Goal: Book appointment/travel/reservation

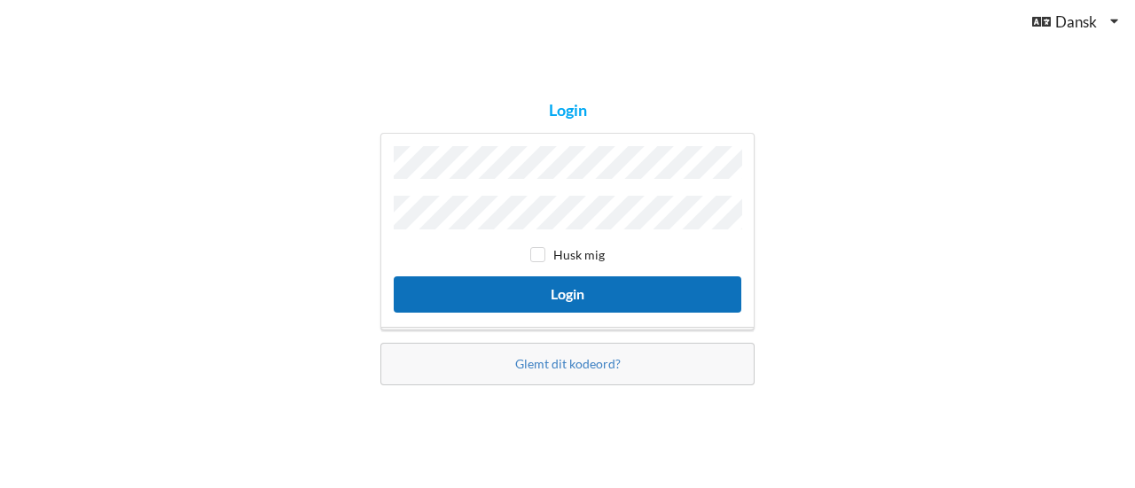
click at [580, 289] on button "Login" at bounding box center [567, 295] width 347 height 36
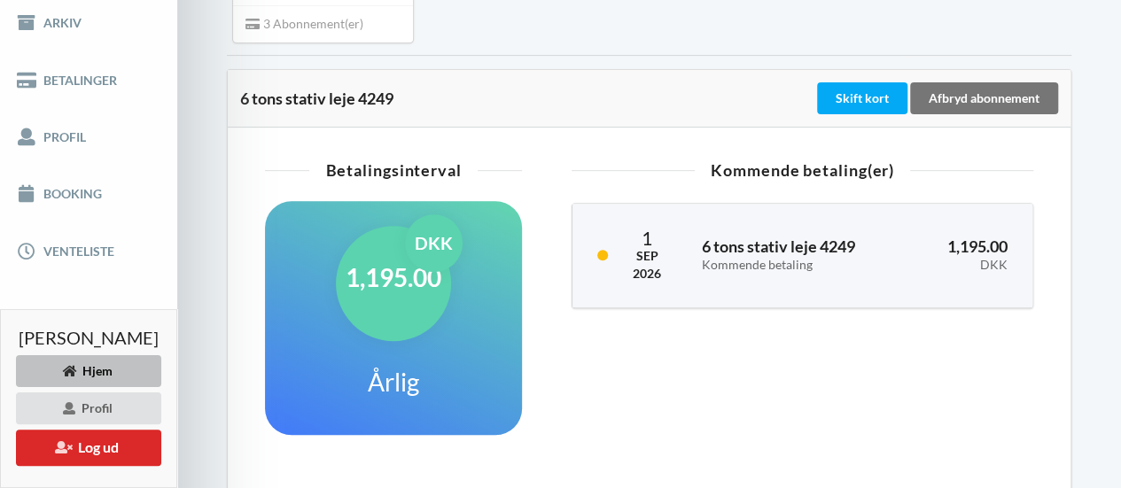
scroll to position [306, 0]
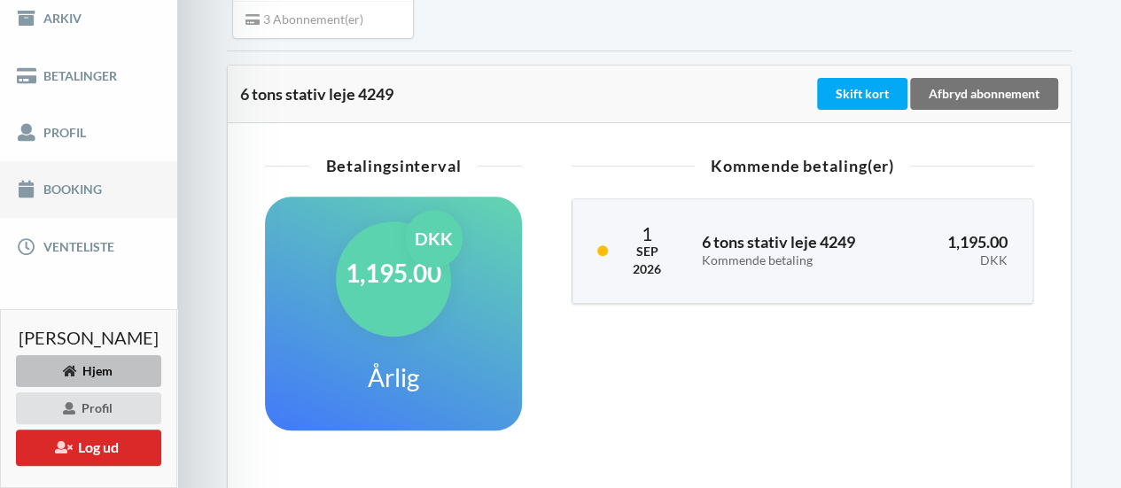
click at [78, 170] on link "Booking" at bounding box center [88, 189] width 177 height 57
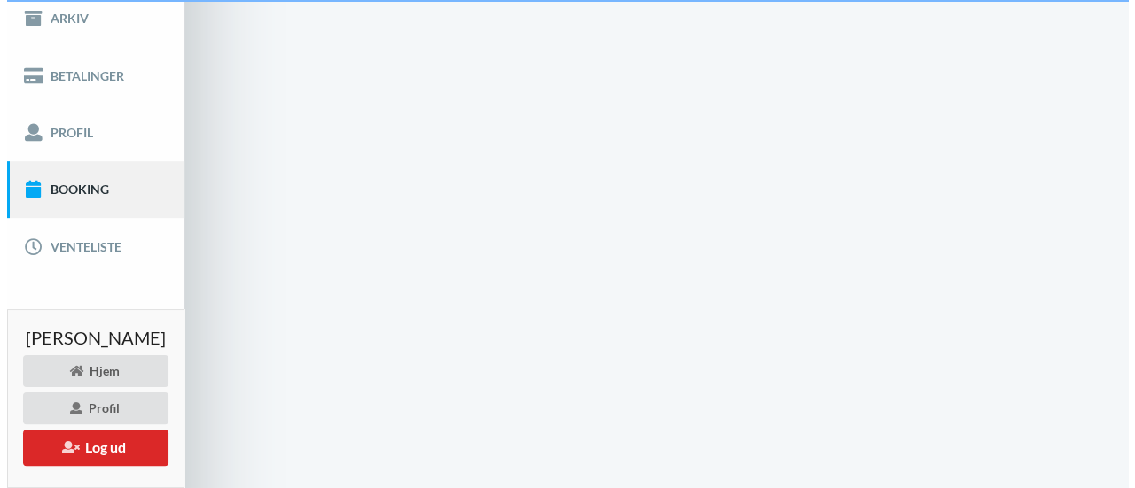
scroll to position [75, 0]
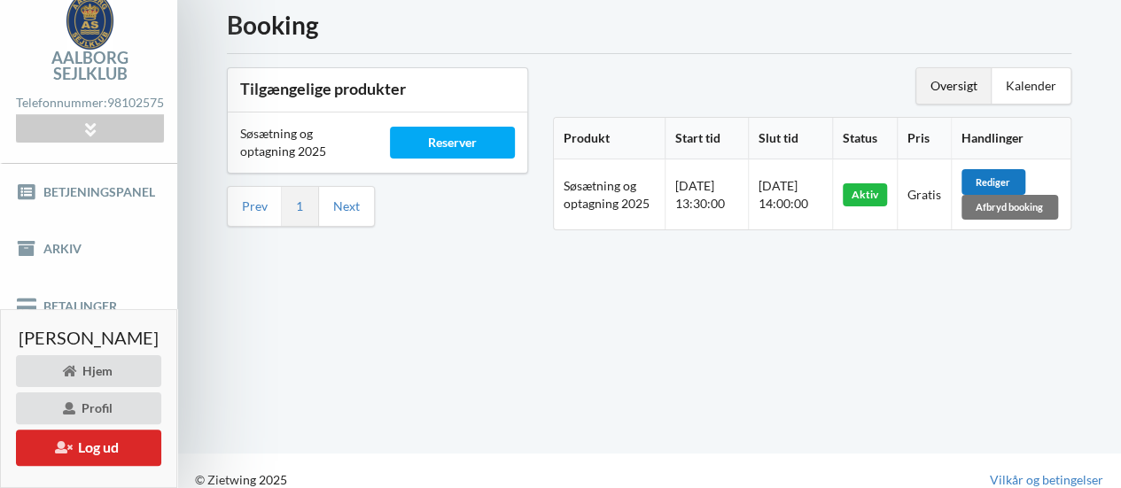
click at [1014, 177] on div "Rediger" at bounding box center [994, 181] width 64 height 25
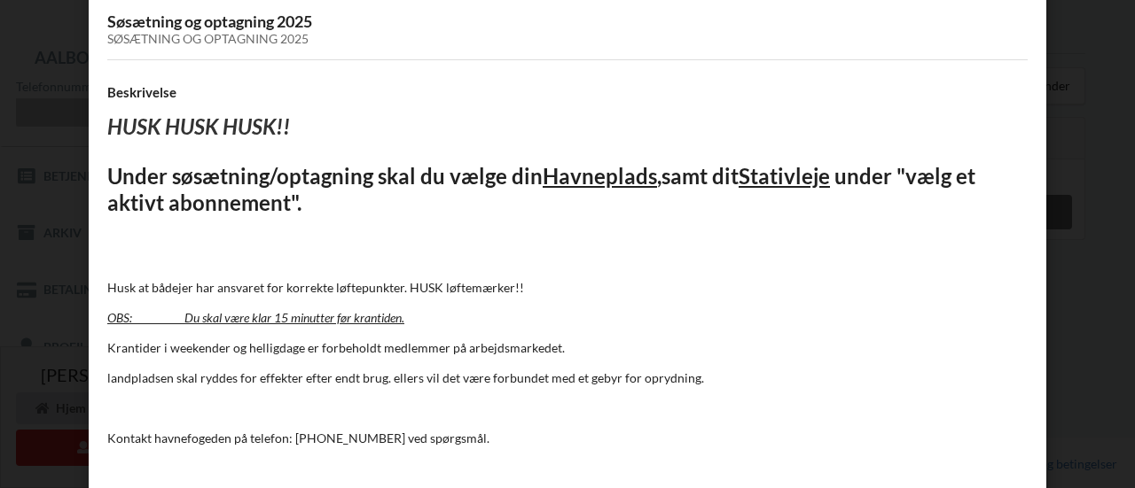
scroll to position [191, 0]
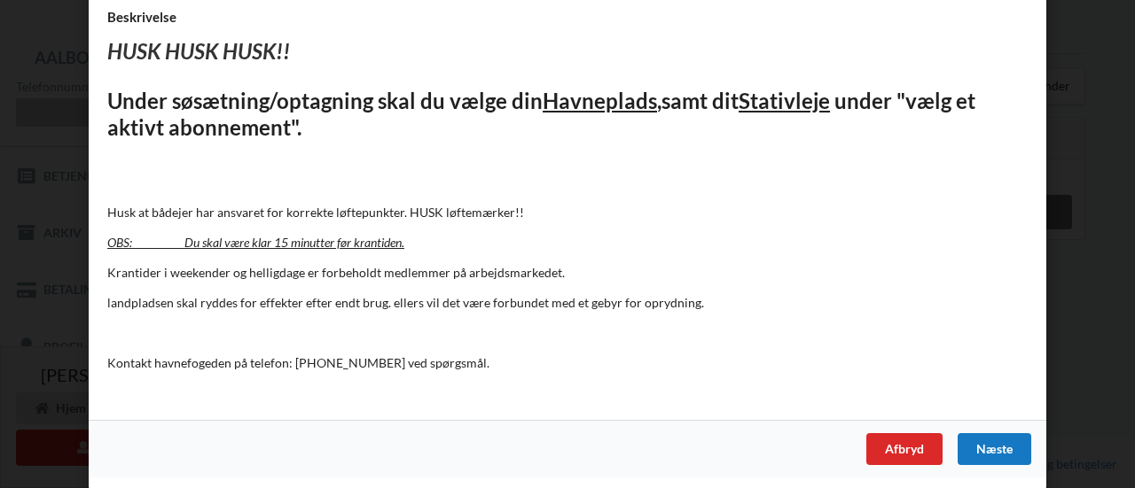
click at [993, 435] on div "Næste" at bounding box center [994, 449] width 74 height 32
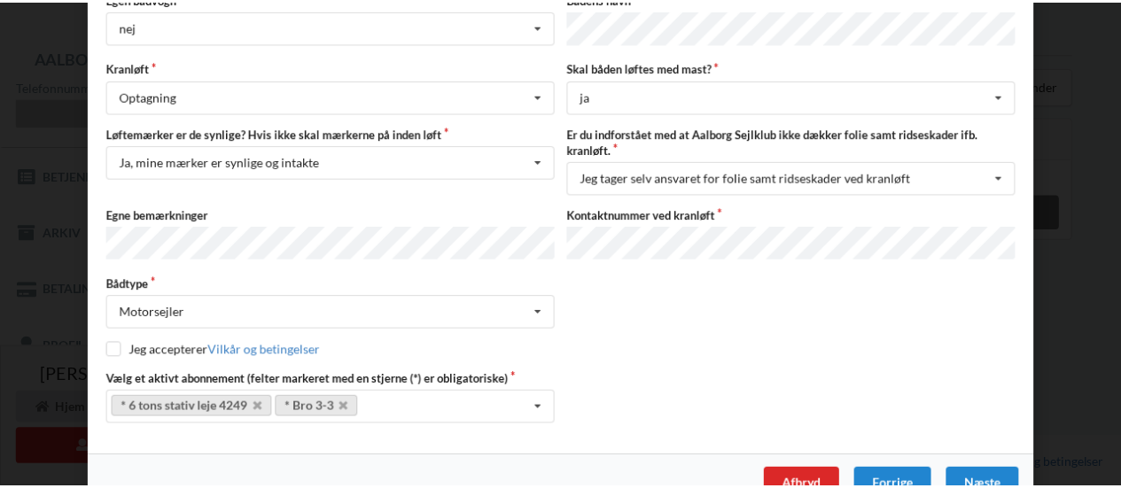
scroll to position [212, 0]
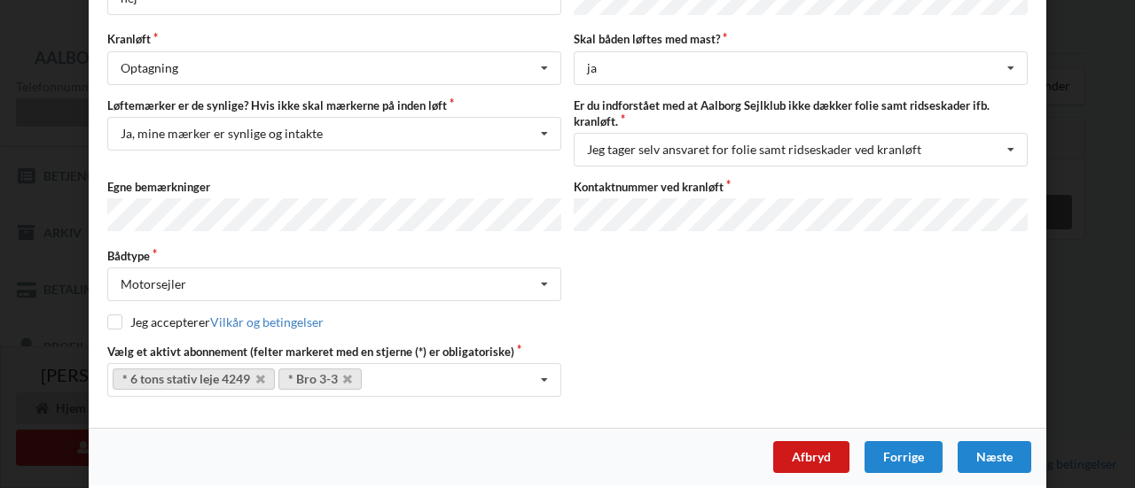
click at [815, 455] on div "Afbryd" at bounding box center [811, 457] width 76 height 32
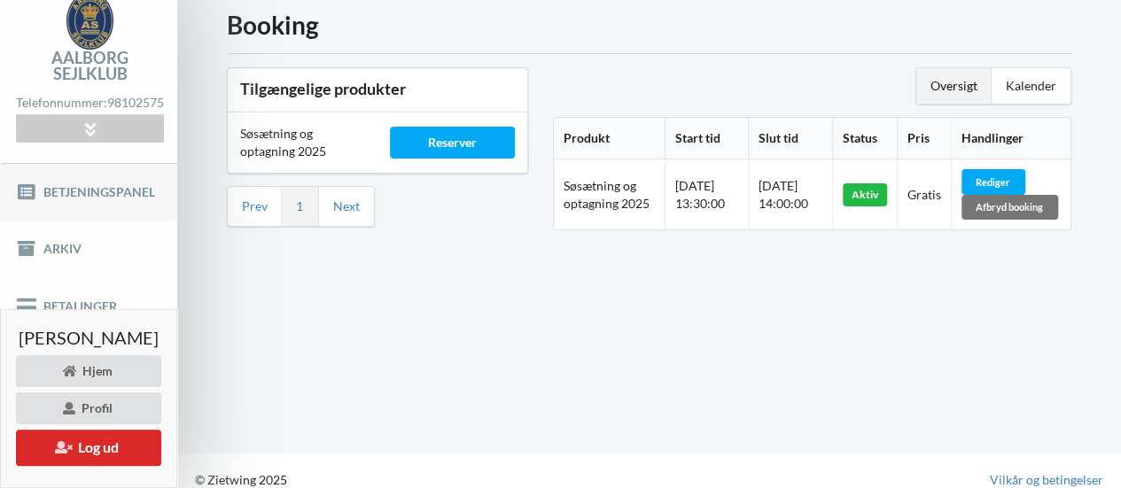
click at [168, 176] on link "Betjeningspanel" at bounding box center [88, 192] width 177 height 57
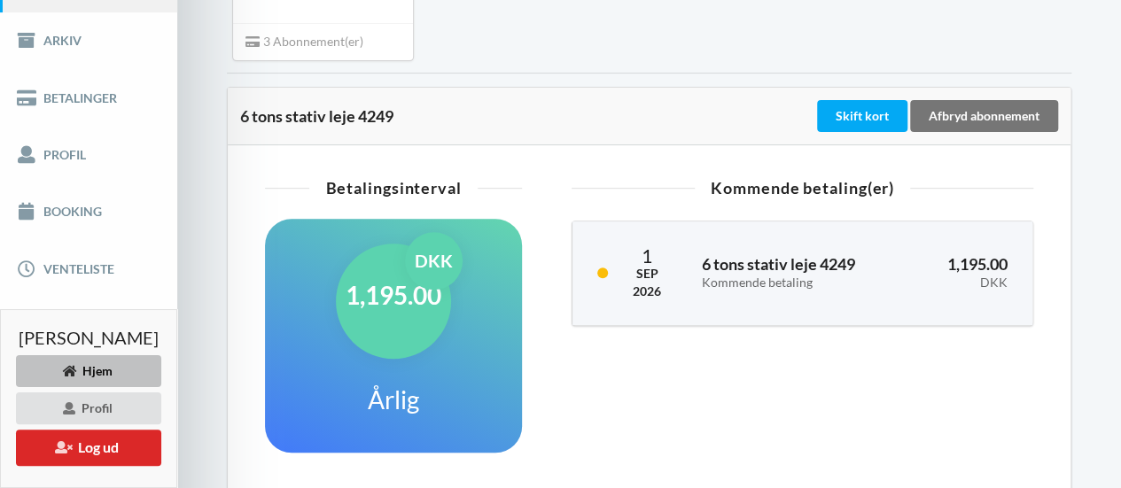
scroll to position [288, 0]
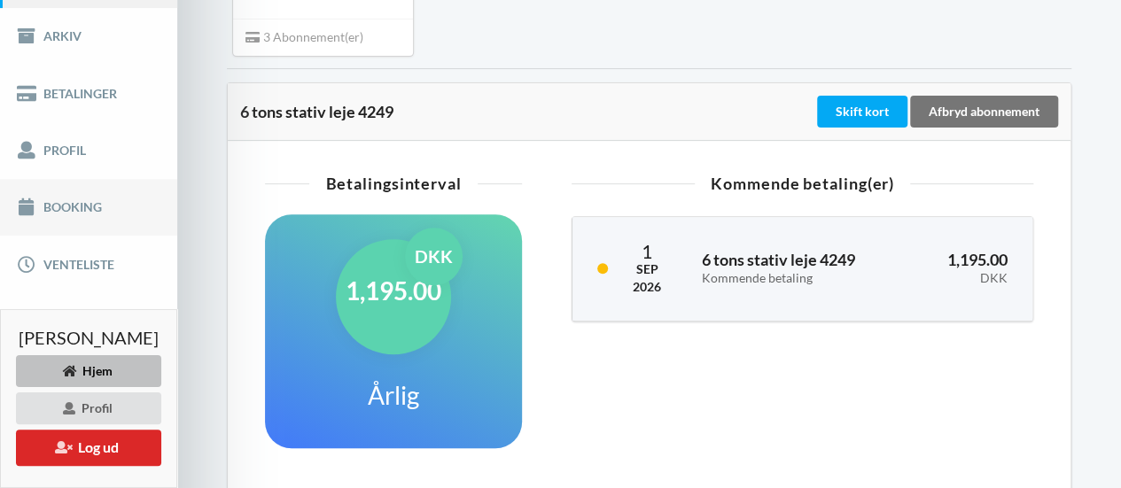
click at [82, 195] on link "Booking" at bounding box center [88, 207] width 177 height 57
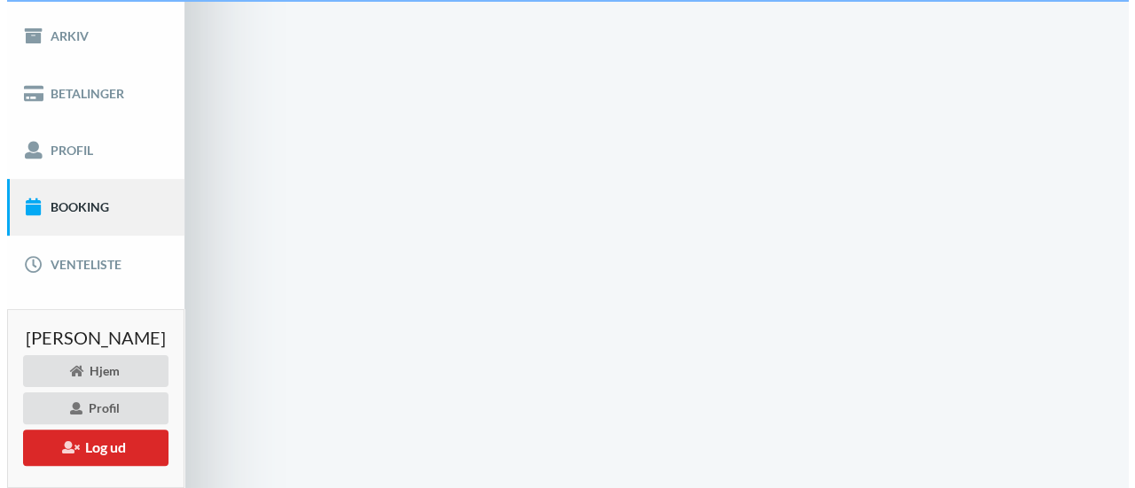
scroll to position [75, 0]
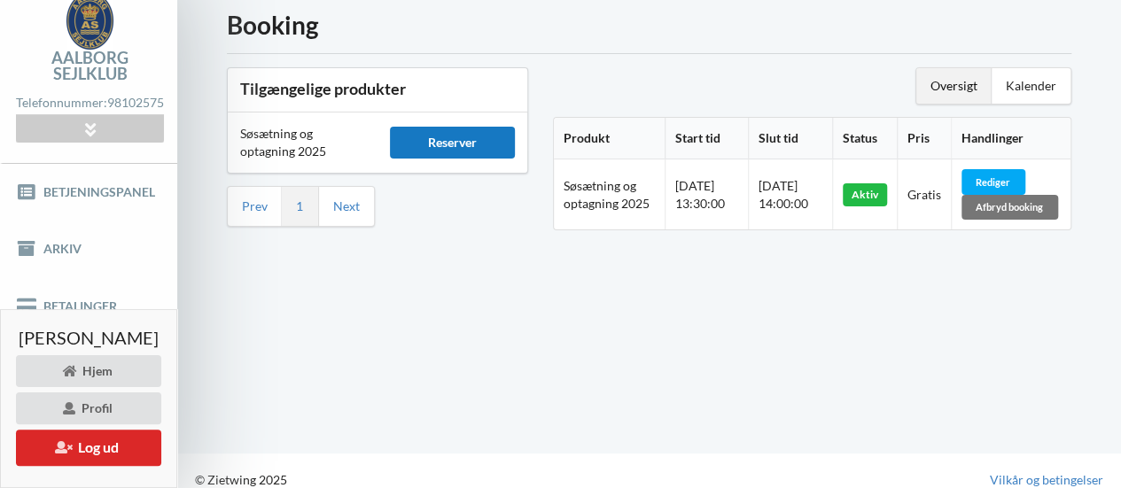
click at [479, 146] on div "Reserver" at bounding box center [452, 143] width 125 height 32
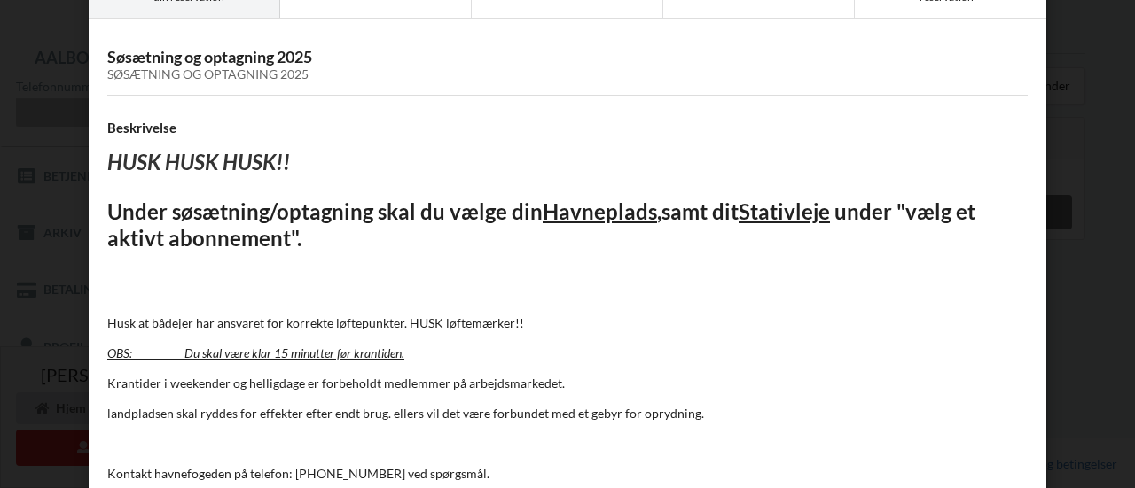
scroll to position [191, 0]
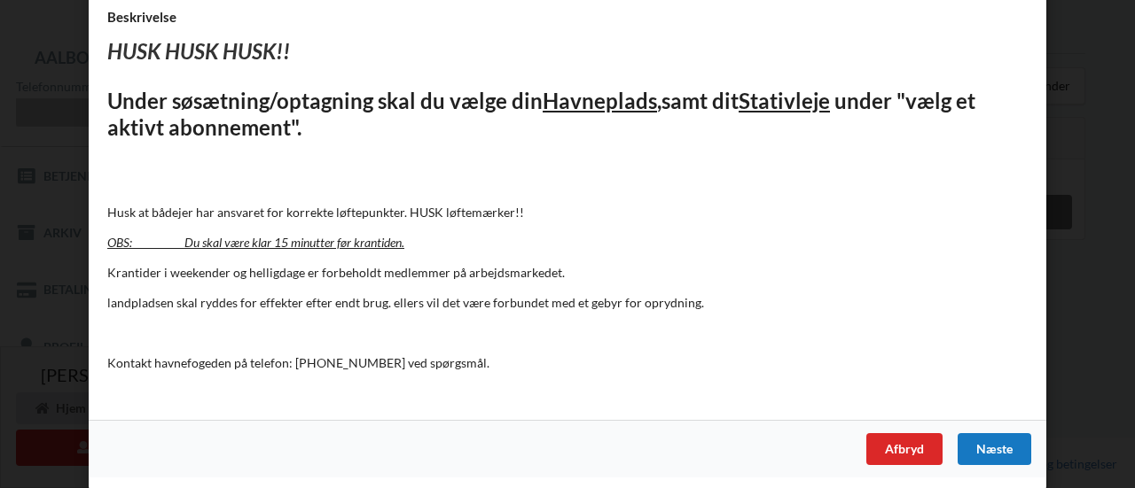
click at [972, 448] on div "Næste" at bounding box center [994, 449] width 74 height 32
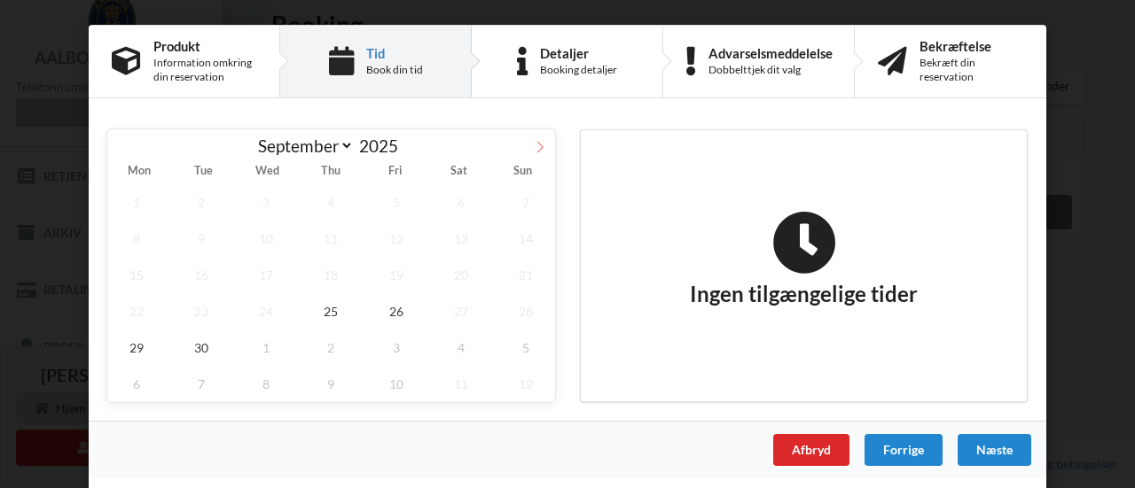
click at [538, 146] on icon at bounding box center [540, 147] width 12 height 12
select select "9"
click at [399, 201] on span "3" at bounding box center [396, 202] width 58 height 36
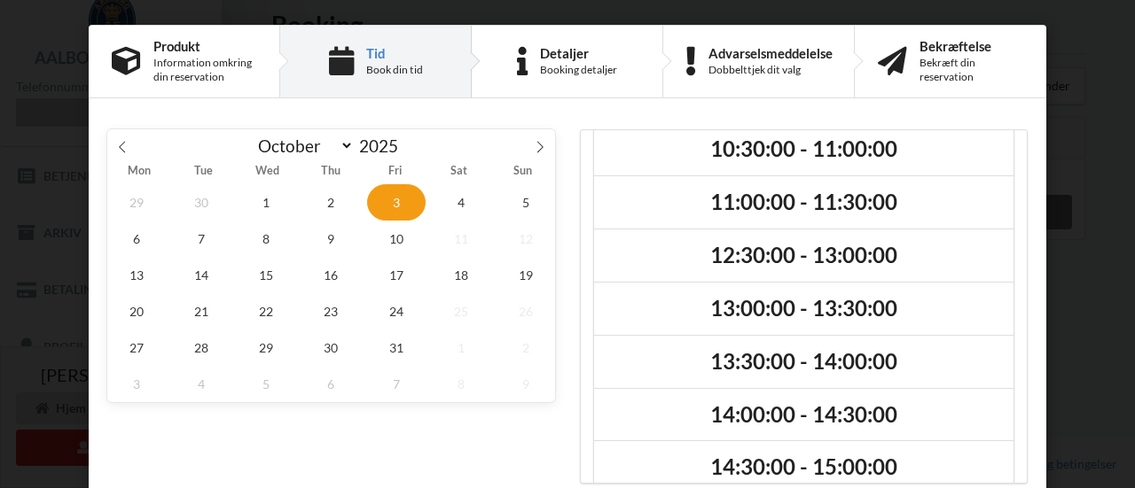
scroll to position [199, 0]
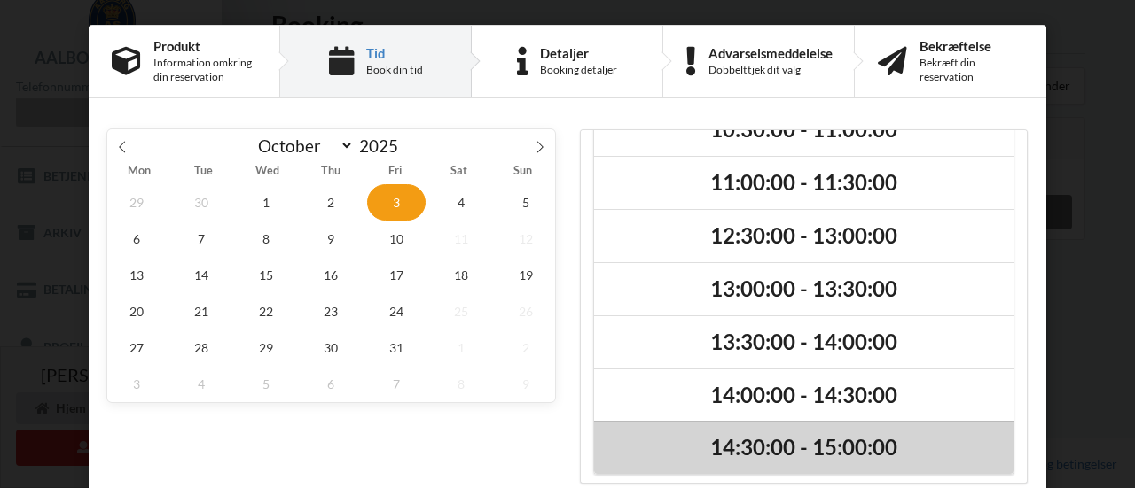
click at [775, 435] on h2 "14:30:00 - 15:00:00" at bounding box center [803, 447] width 394 height 27
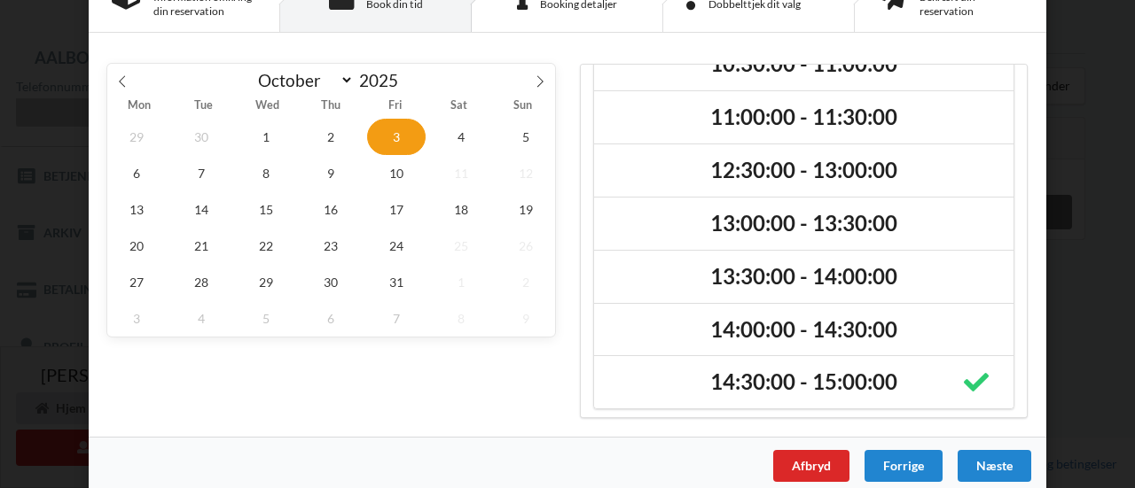
scroll to position [82, 0]
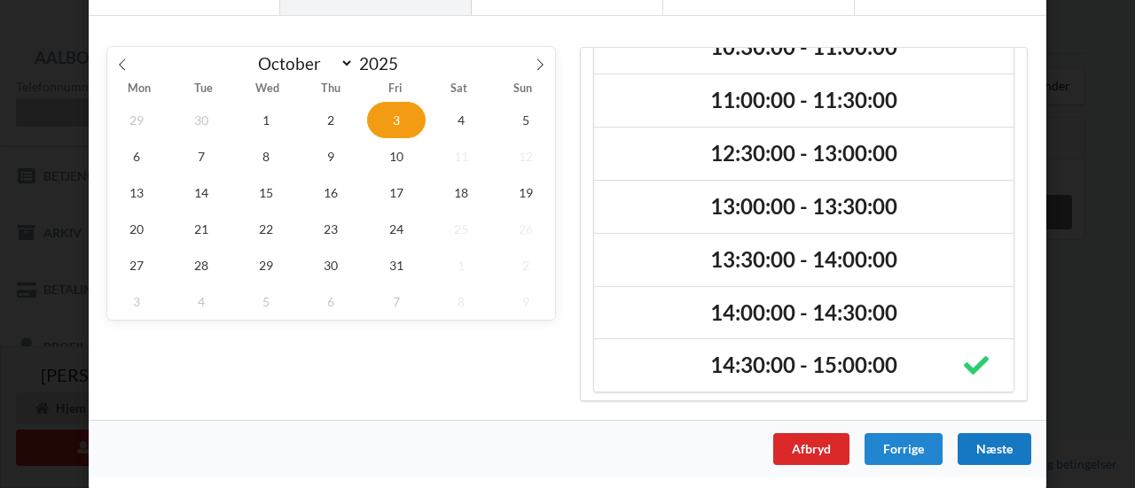
click at [1001, 450] on div "Næste" at bounding box center [994, 449] width 74 height 32
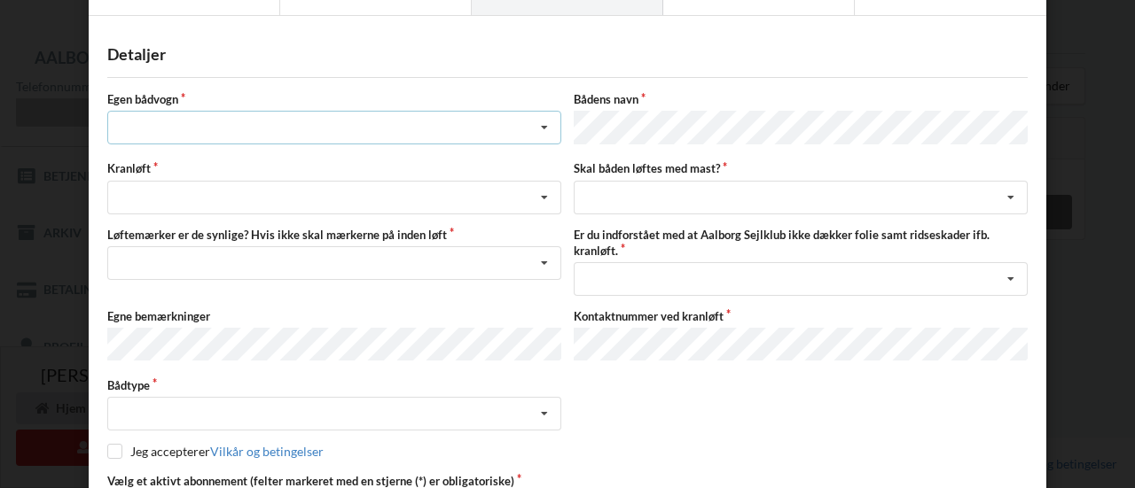
click at [433, 129] on div "Intet valg ja nej" at bounding box center [334, 128] width 454 height 34
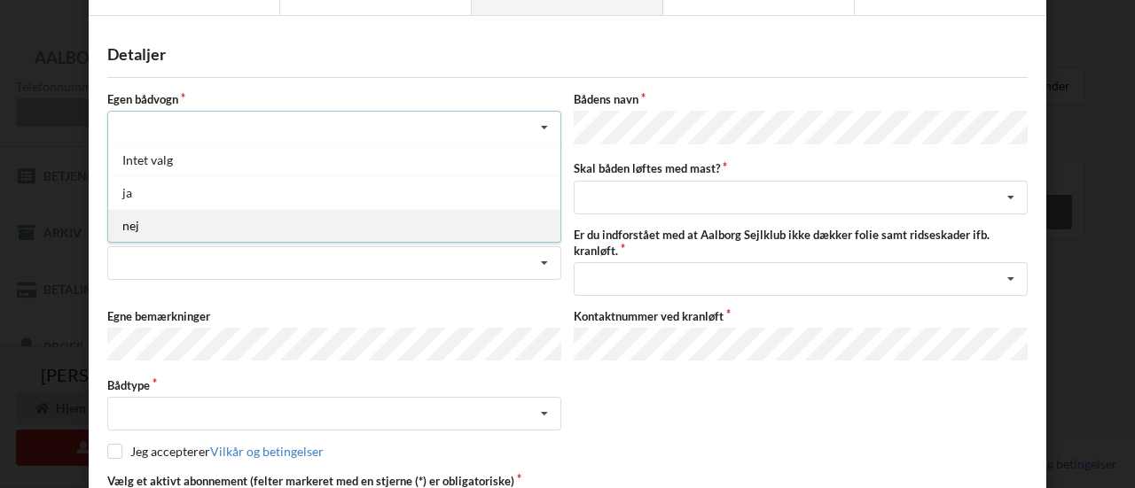
click at [347, 217] on div "nej" at bounding box center [334, 225] width 452 height 33
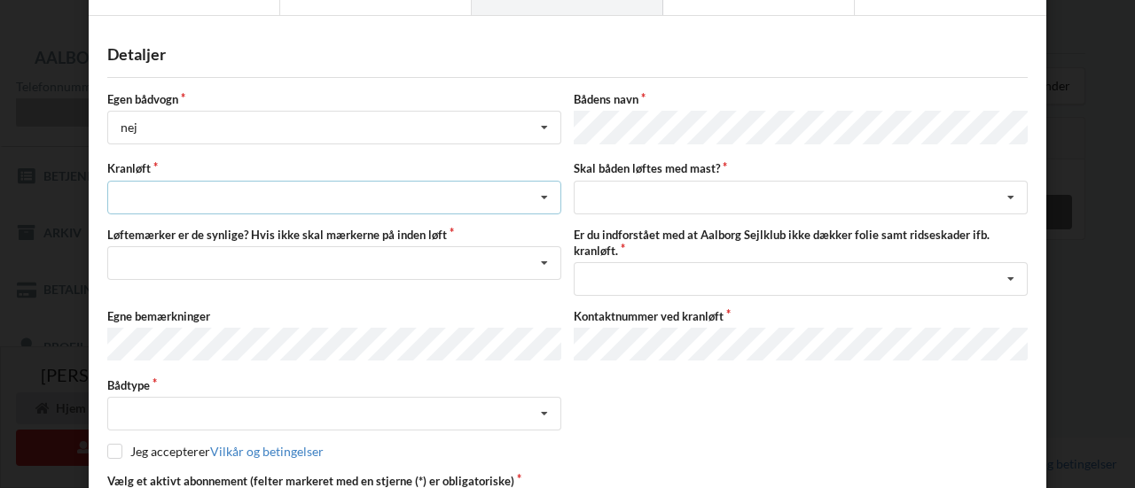
click at [385, 199] on div "Søsætning Optagning" at bounding box center [334, 198] width 454 height 34
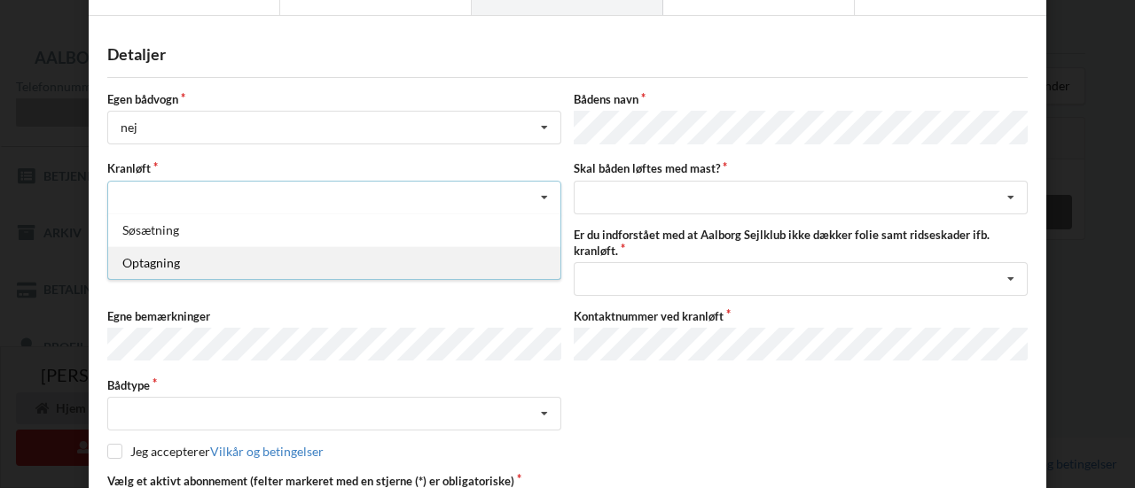
click at [316, 251] on div "Optagning" at bounding box center [334, 262] width 452 height 33
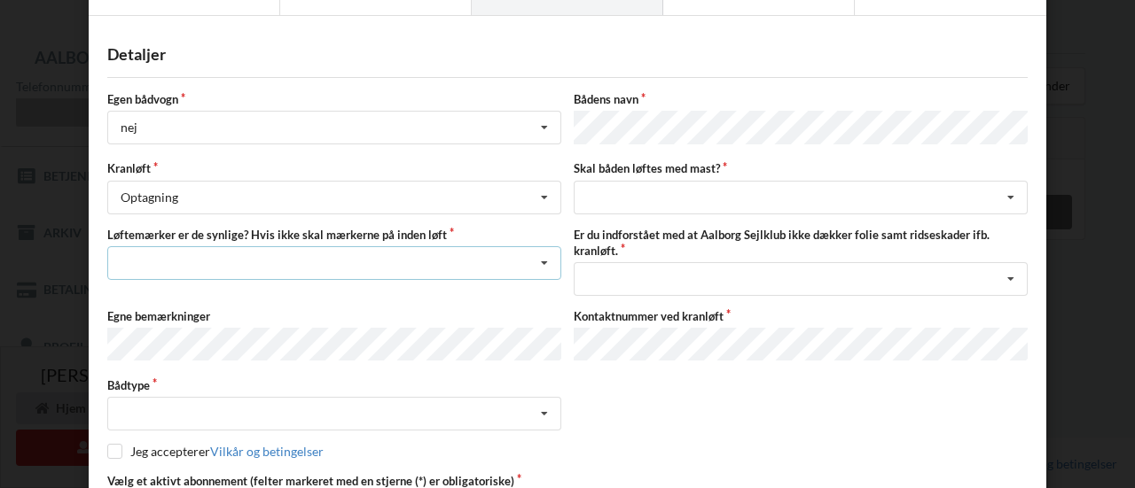
click at [427, 270] on div "Nej, jeg kontakter havnekontoret inden løft og får dem sat på Ja, mine mærker e…" at bounding box center [334, 263] width 454 height 34
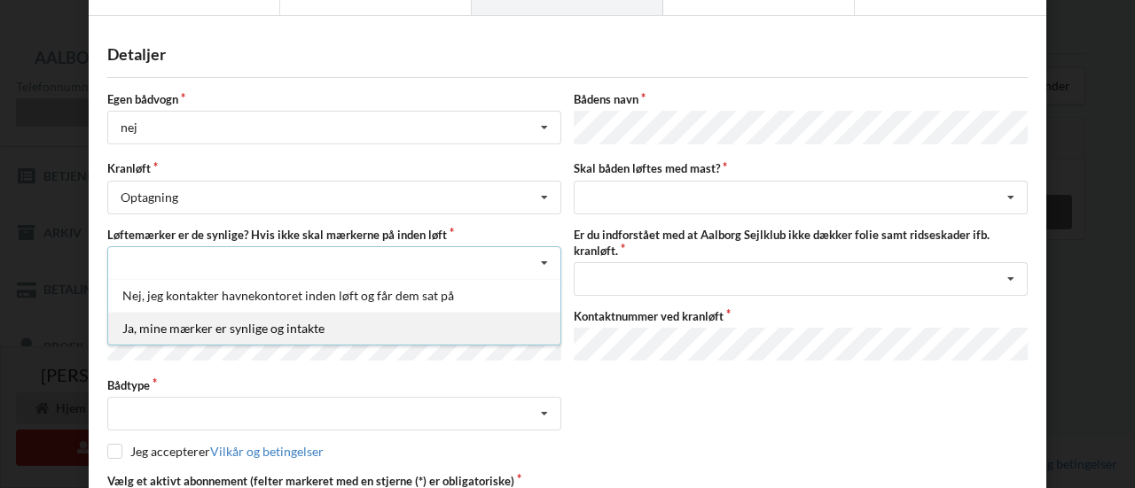
click at [364, 321] on div "Ja, mine mærker er synlige og intakte" at bounding box center [334, 328] width 452 height 33
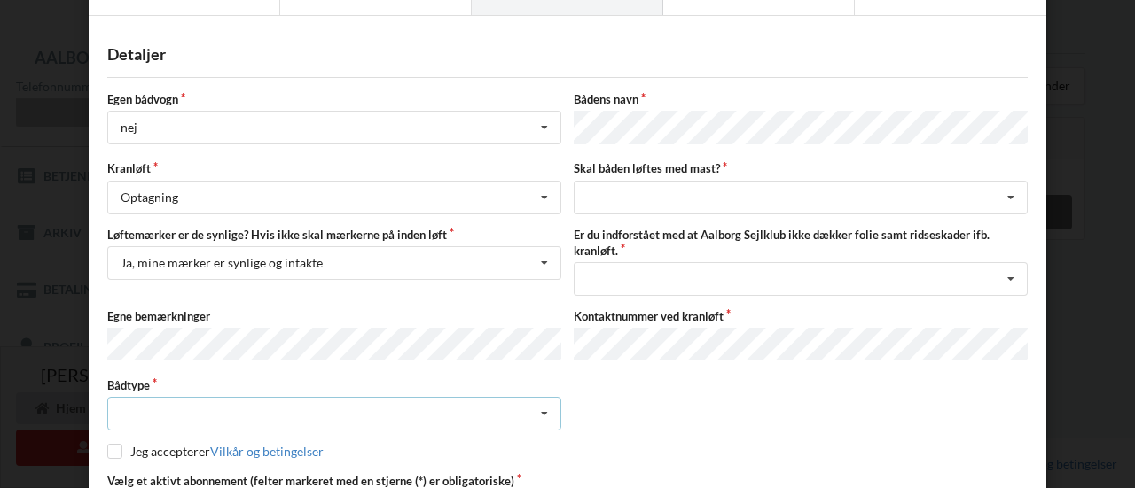
click at [355, 414] on div "Intet valgt Sejlbåd Motorbåd Motorsejler [PERSON_NAME]" at bounding box center [334, 414] width 454 height 34
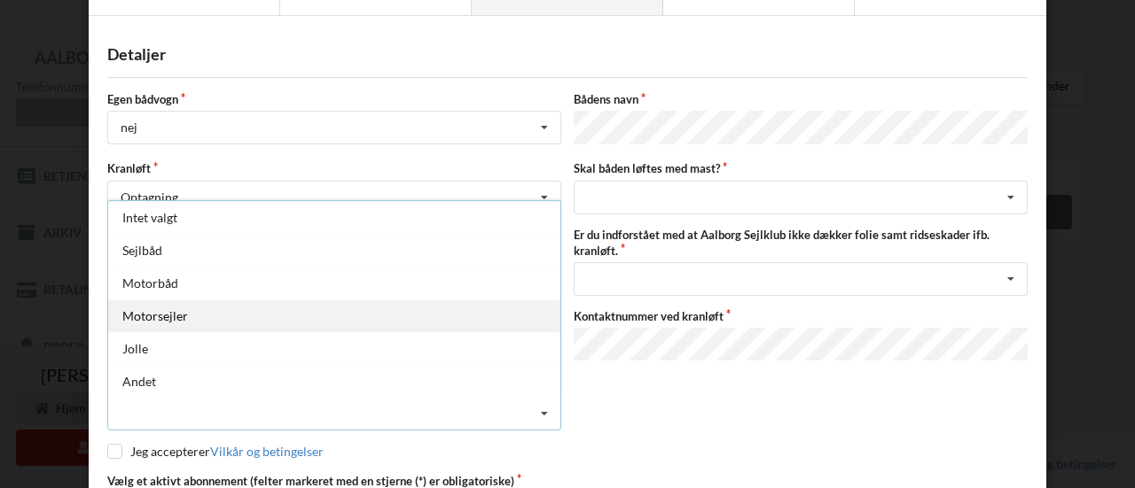
click at [331, 315] on div "Motorsejler" at bounding box center [334, 316] width 452 height 33
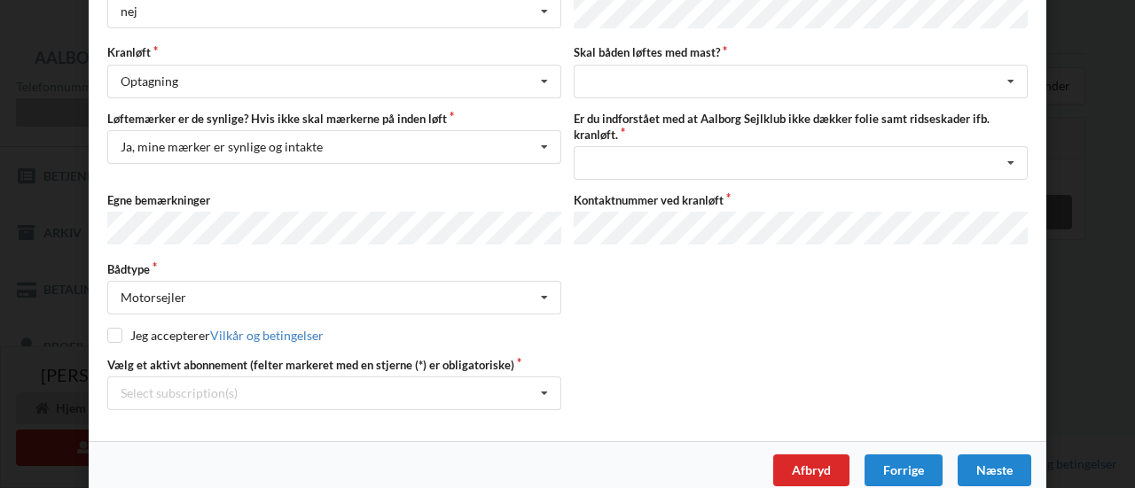
scroll to position [212, 0]
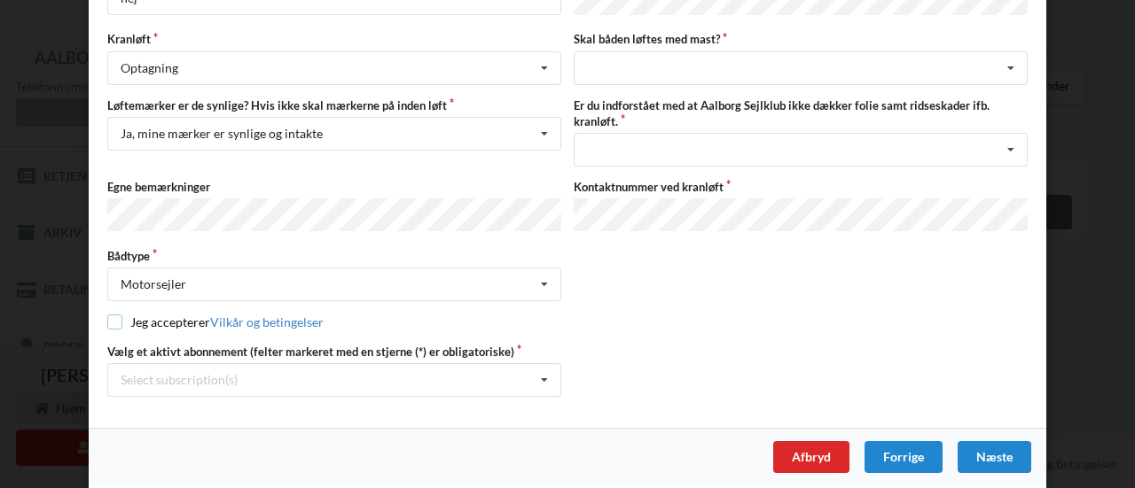
click at [109, 315] on input "checkbox" at bounding box center [114, 322] width 15 height 15
checkbox input "true"
click at [539, 375] on icon at bounding box center [544, 380] width 27 height 33
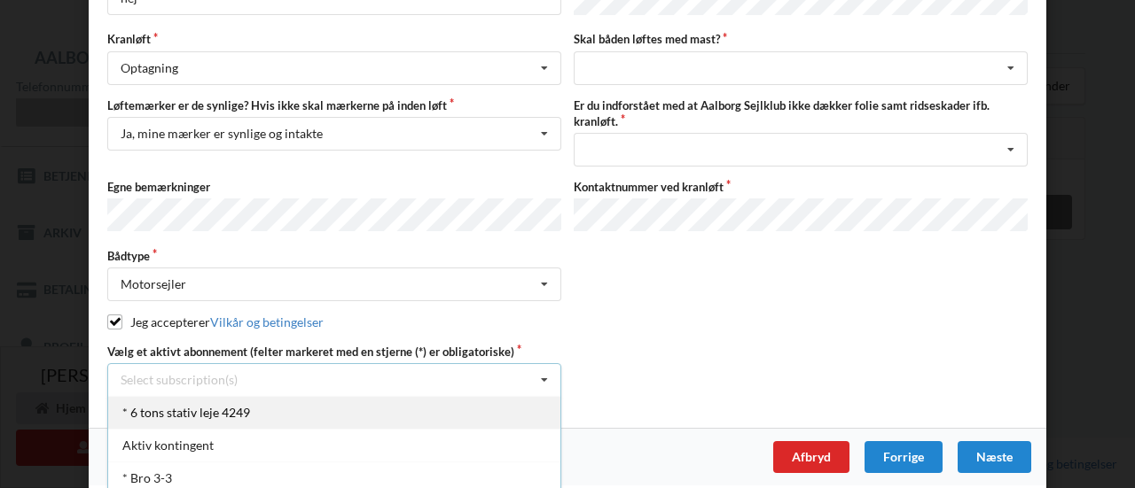
click at [482, 396] on div "* 6 tons stativ leje 4249" at bounding box center [334, 412] width 452 height 33
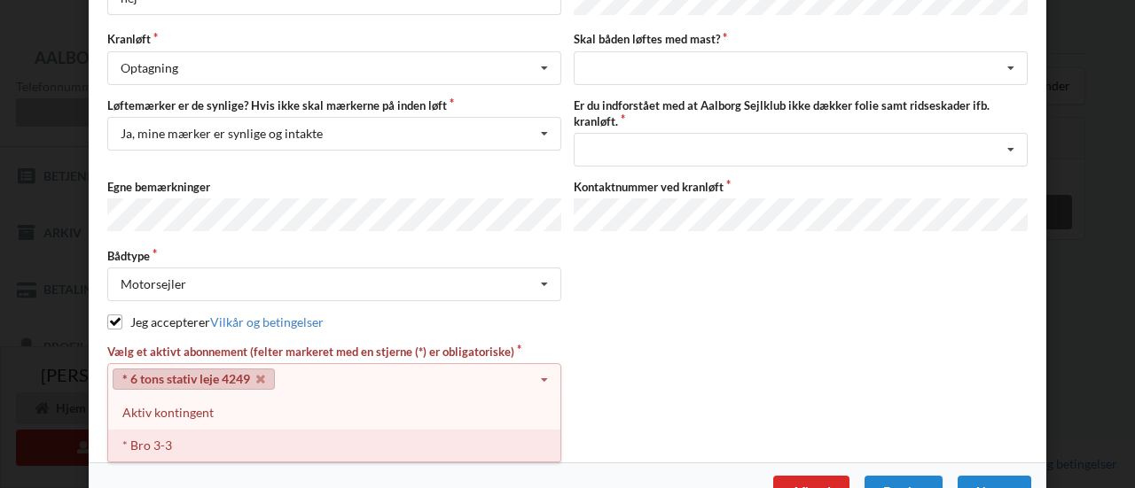
click at [405, 448] on div "* Bro 3-3" at bounding box center [334, 445] width 452 height 33
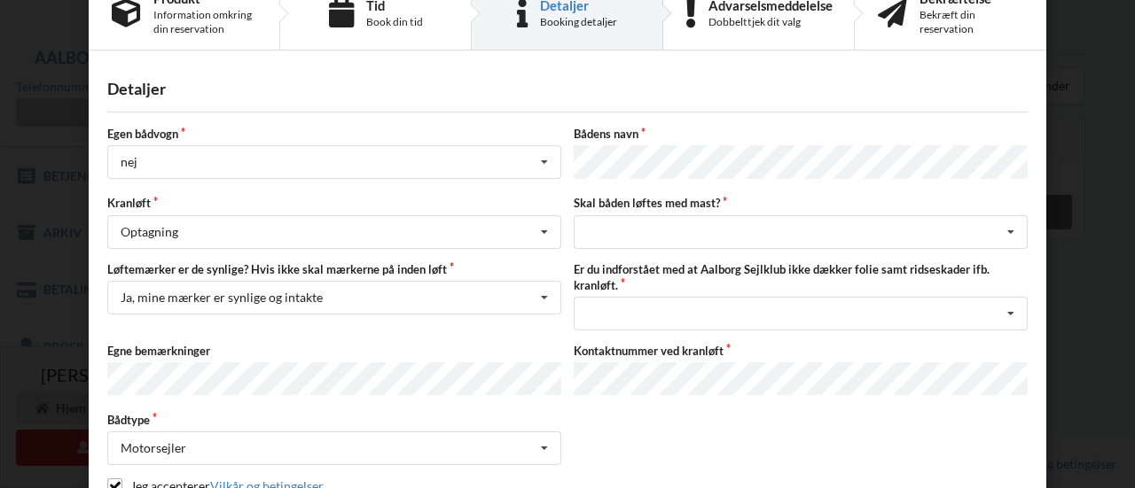
scroll to position [0, 0]
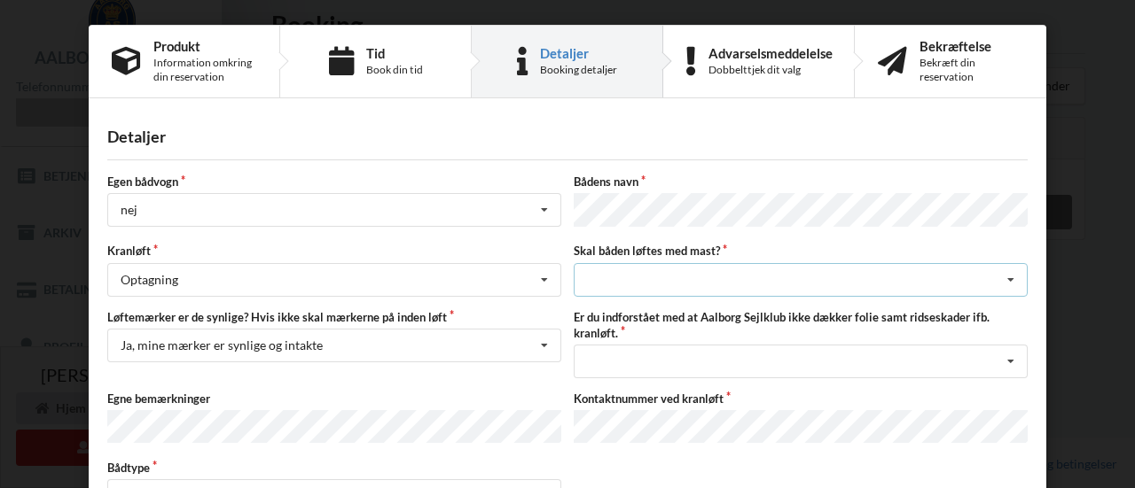
click at [1014, 281] on icon at bounding box center [1010, 280] width 27 height 33
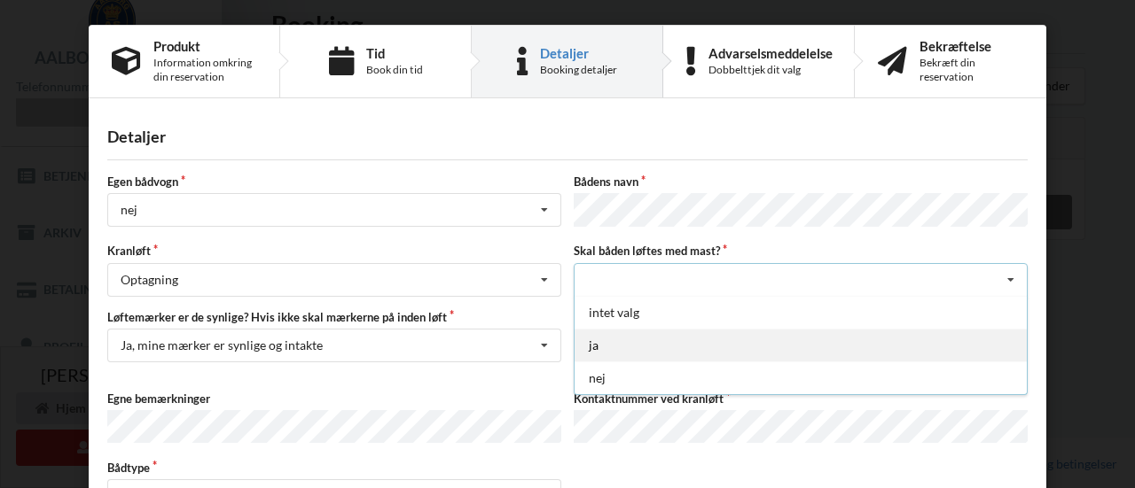
click at [894, 339] on div "ja" at bounding box center [800, 345] width 452 height 33
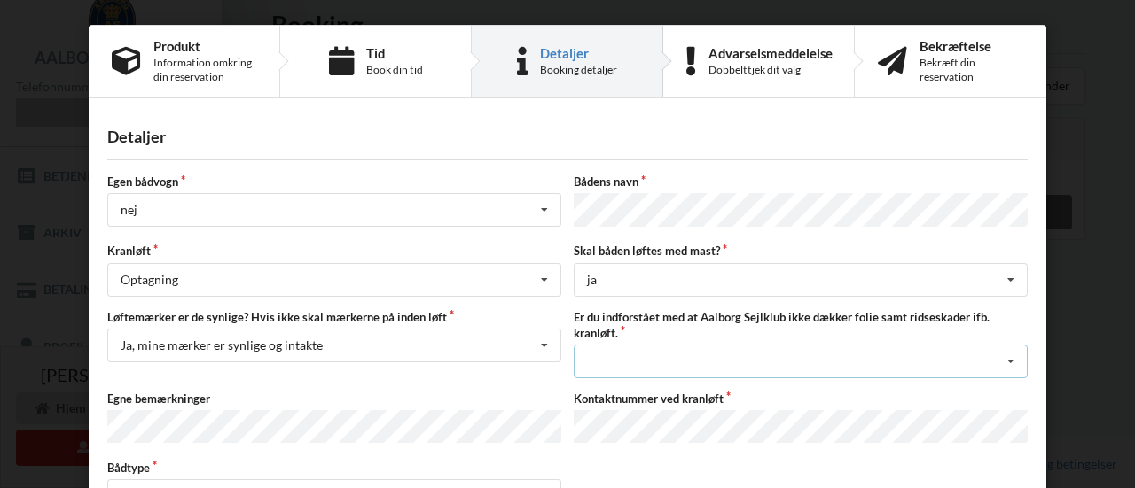
click at [1010, 361] on icon at bounding box center [1010, 362] width 27 height 33
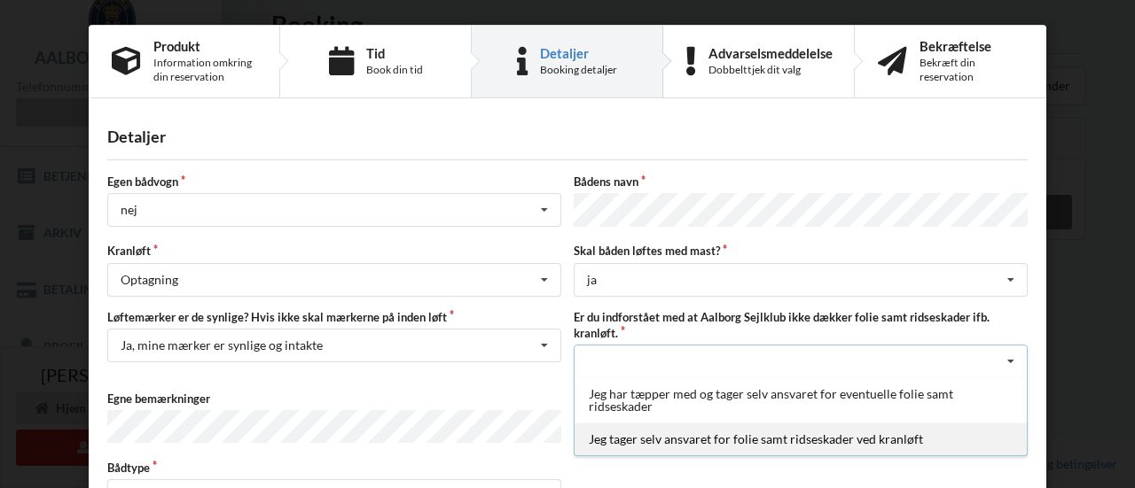
click at [909, 427] on div "Jeg tager selv ansvaret for folie samt ridseskader ved kranløft" at bounding box center [800, 439] width 452 height 33
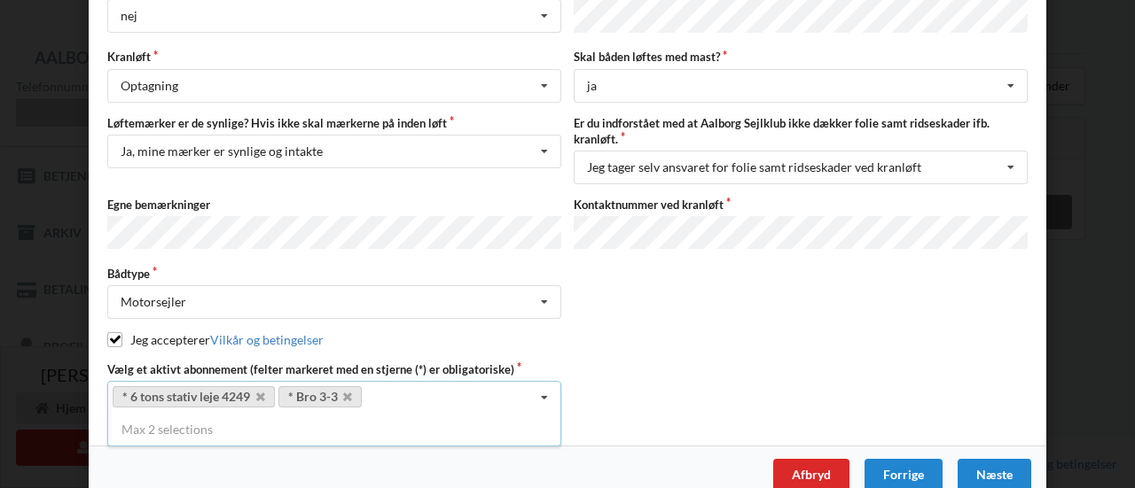
scroll to position [212, 0]
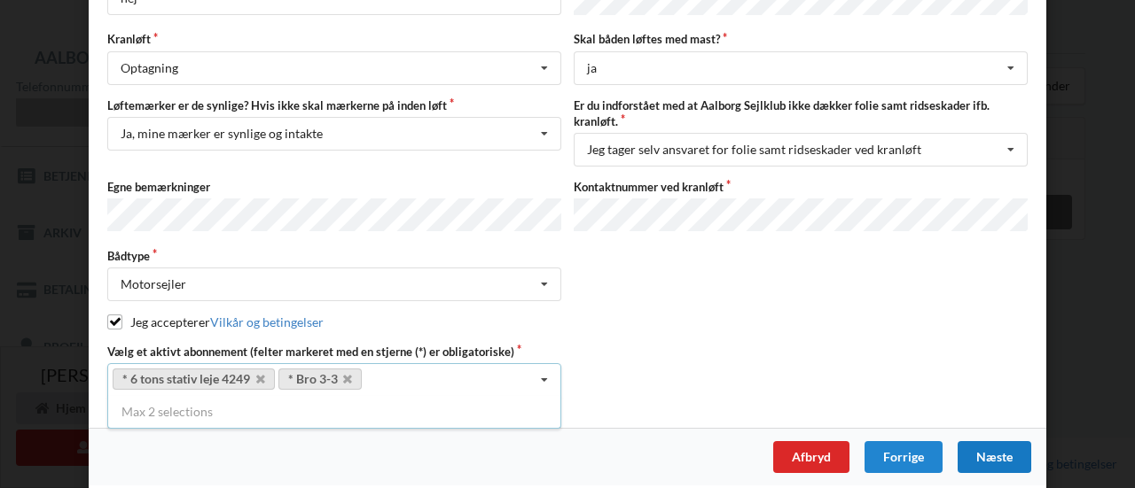
click at [984, 446] on div "Næste" at bounding box center [994, 457] width 74 height 32
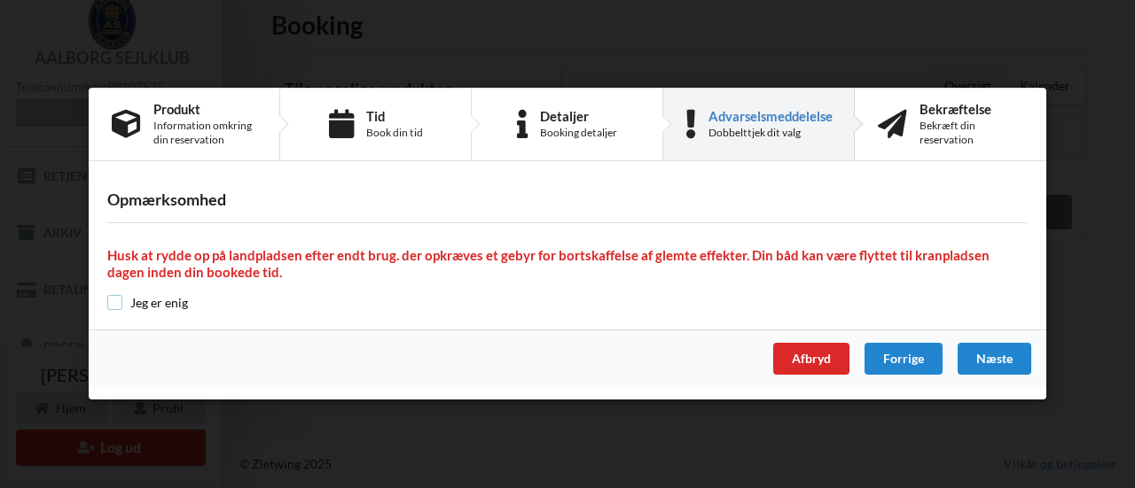
click at [115, 303] on input "checkbox" at bounding box center [114, 302] width 15 height 15
checkbox input "true"
click at [1007, 363] on div "Næste" at bounding box center [994, 360] width 74 height 32
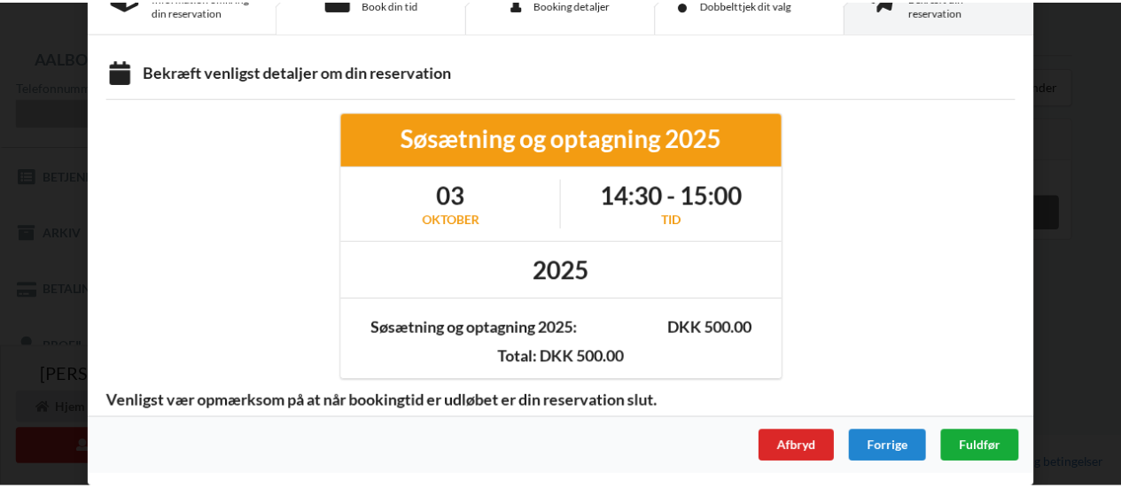
scroll to position [50, 0]
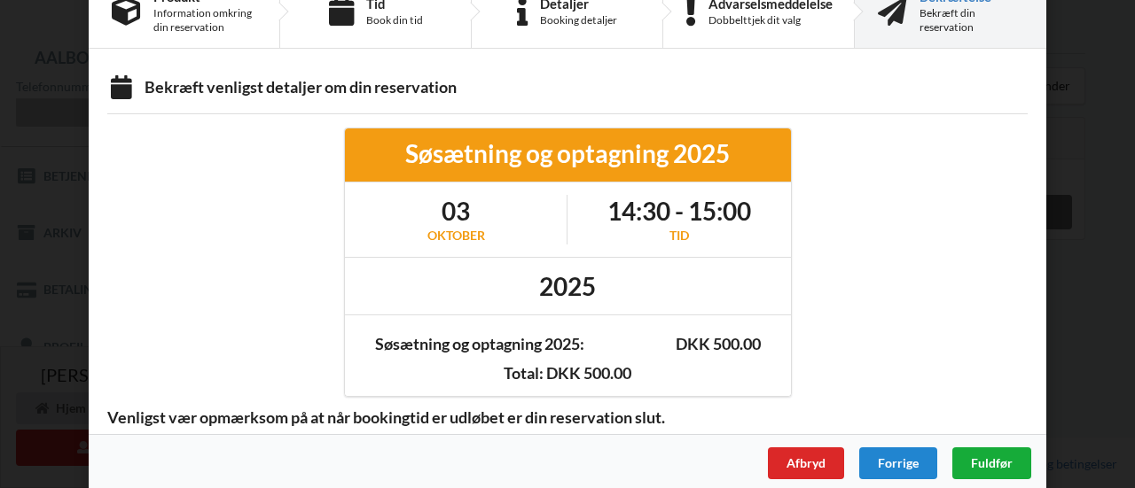
click at [980, 456] on span "Fuldfør" at bounding box center [992, 463] width 42 height 15
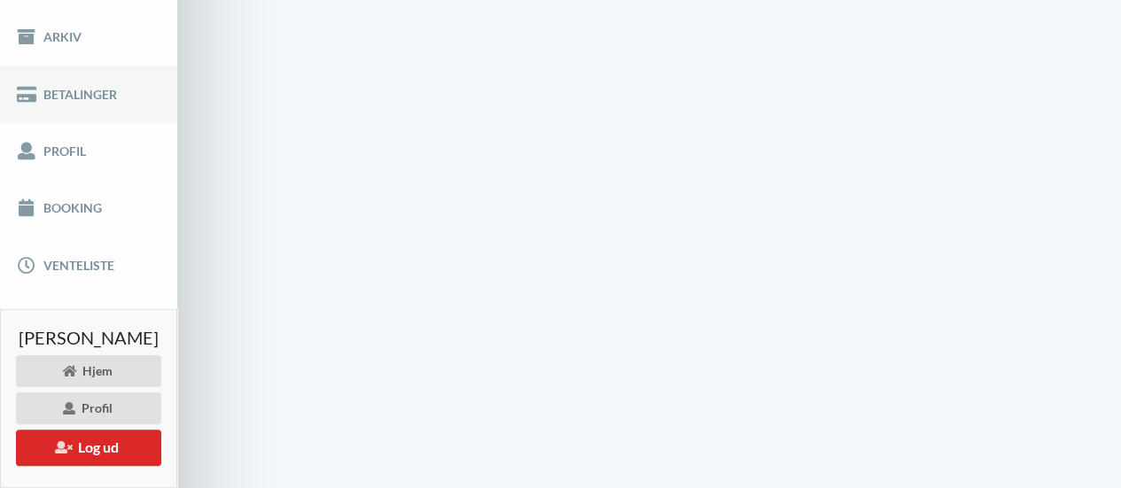
scroll to position [288, 0]
click at [97, 193] on link "Booking" at bounding box center [88, 207] width 177 height 57
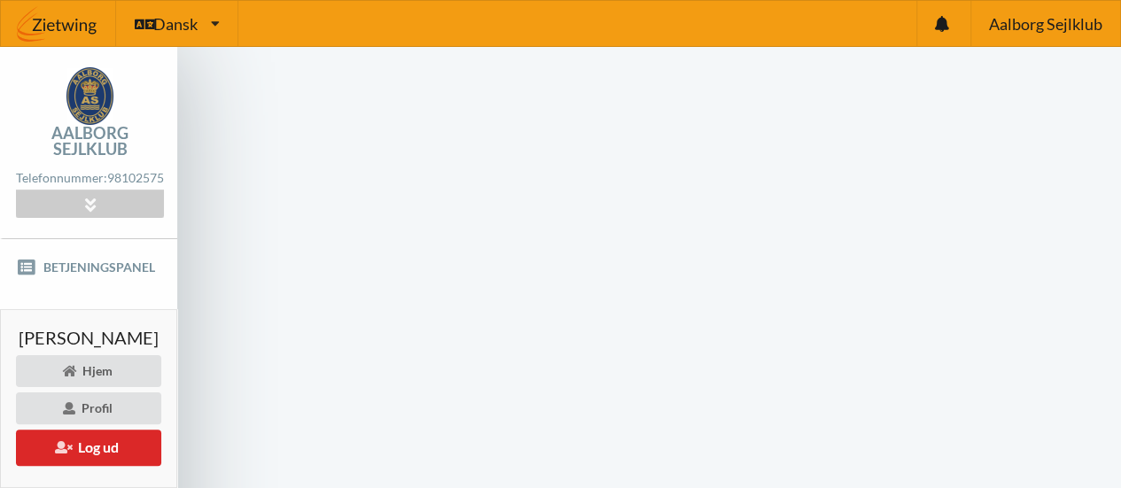
scroll to position [427, 0]
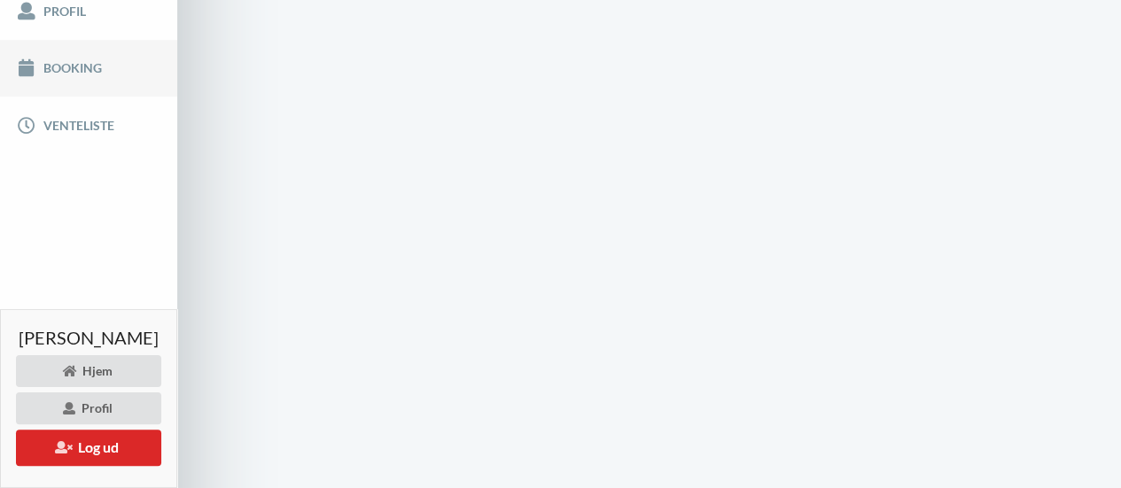
click at [67, 65] on link "Booking" at bounding box center [88, 68] width 177 height 57
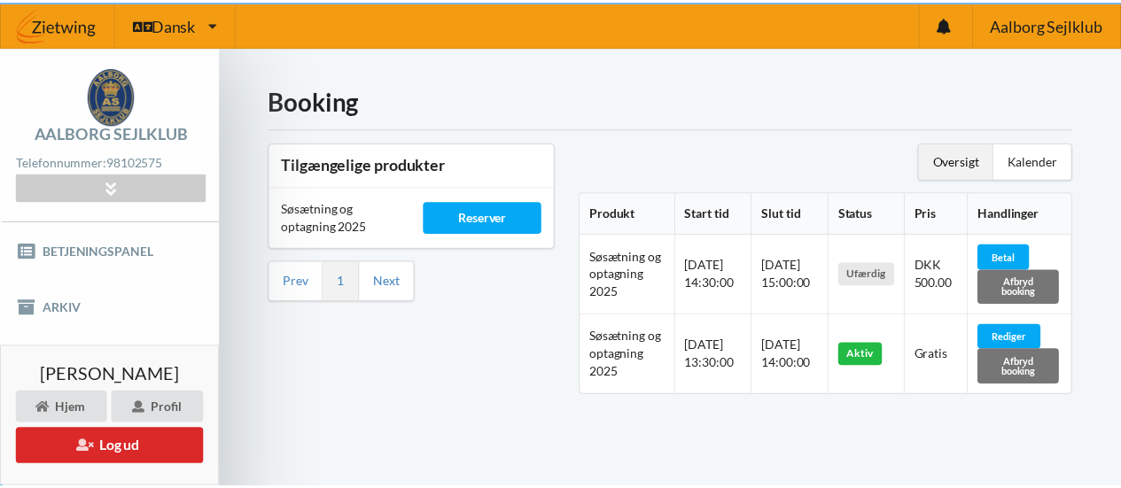
scroll to position [7, 0]
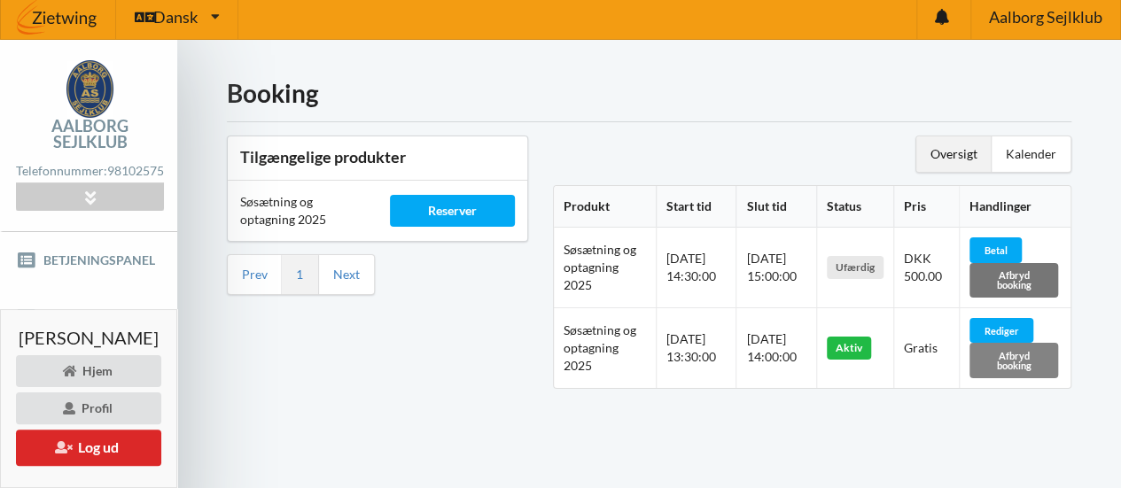
click at [1030, 361] on div "Afbryd booking" at bounding box center [1014, 360] width 89 height 35
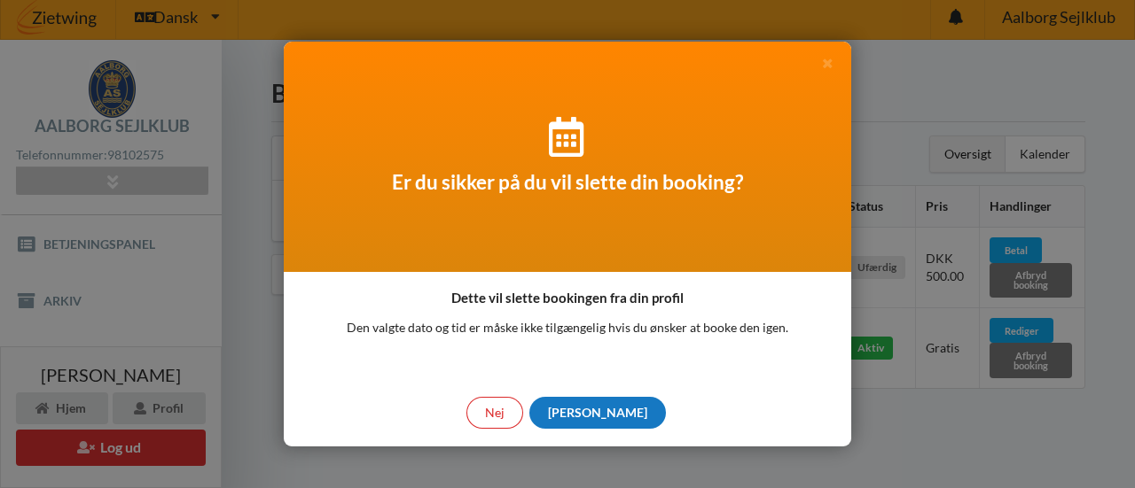
click at [609, 404] on div "[PERSON_NAME]" at bounding box center [597, 413] width 136 height 32
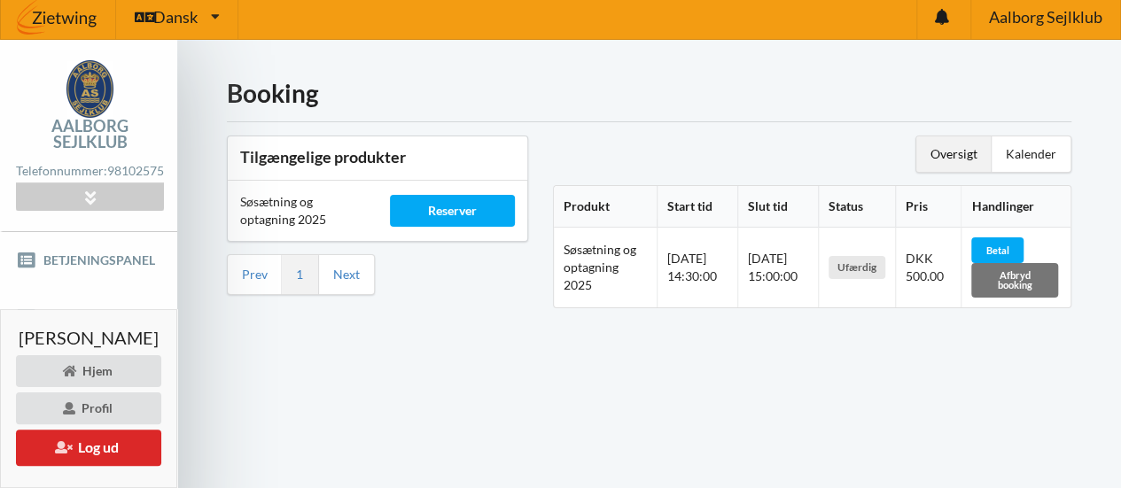
click at [962, 298] on td "Price: DKK 500.00" at bounding box center [928, 268] width 66 height 80
click at [1020, 276] on div "Afbryd booking" at bounding box center [1014, 280] width 87 height 35
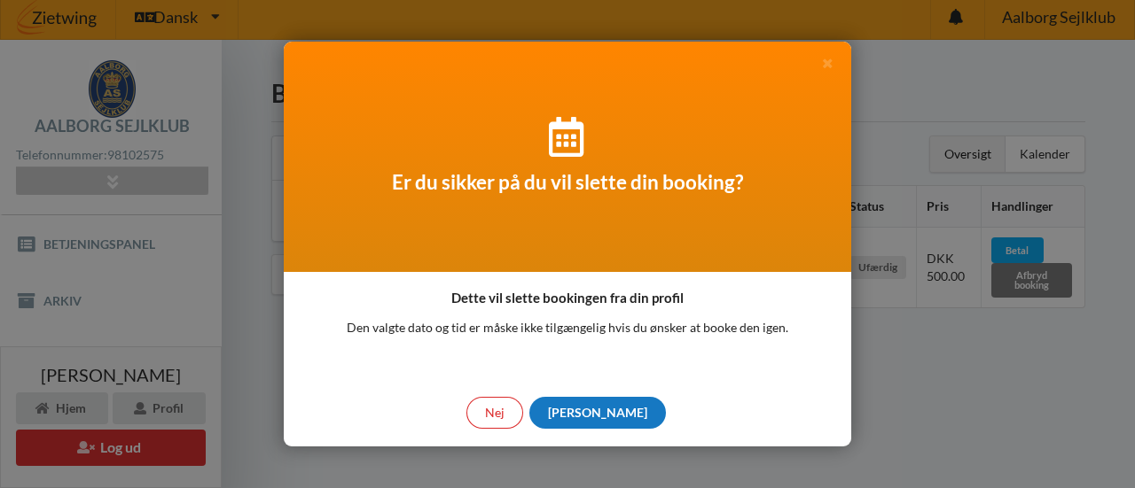
click at [600, 420] on div "[PERSON_NAME]" at bounding box center [597, 413] width 136 height 32
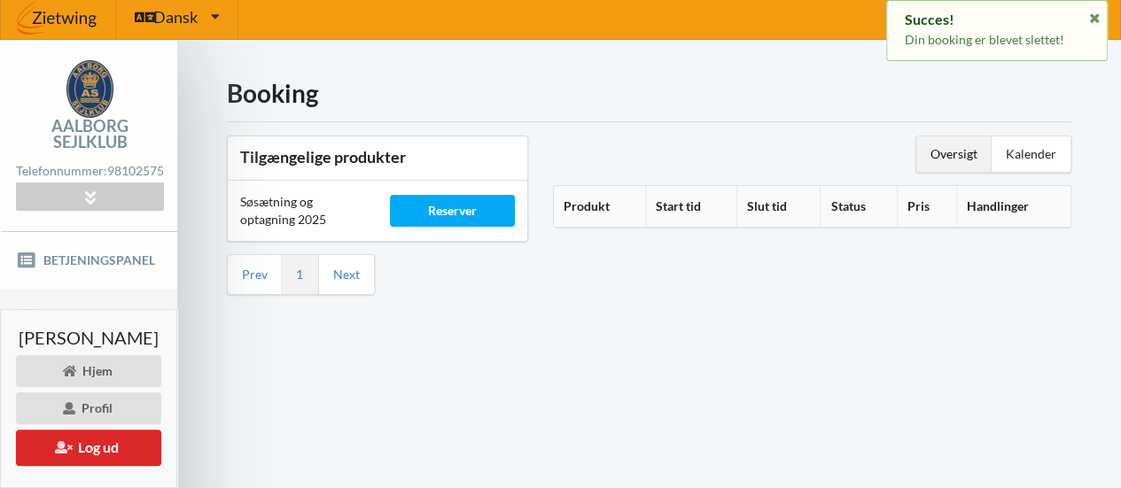
click at [177, 326] on link "Arkiv" at bounding box center [88, 317] width 177 height 57
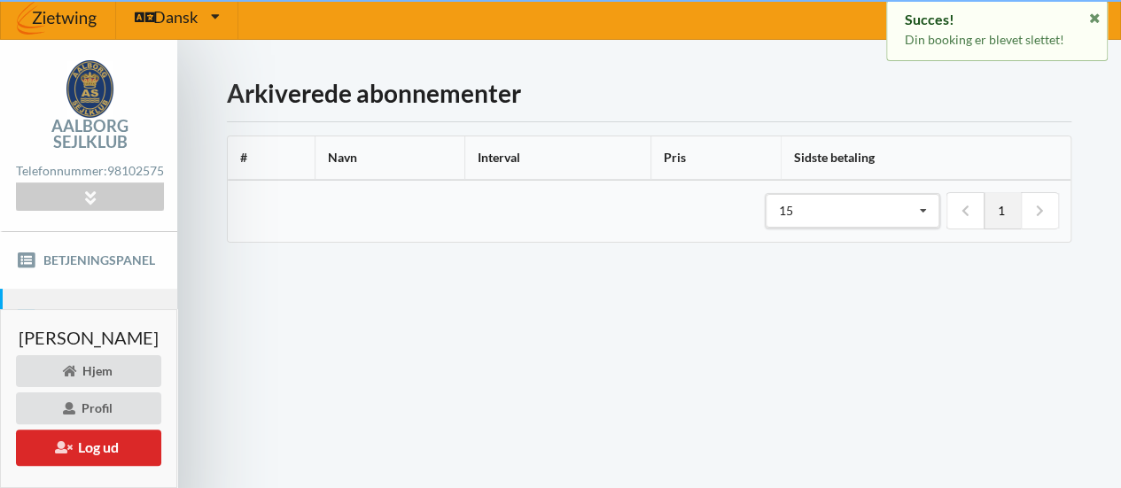
click at [177, 326] on link "Arkiv" at bounding box center [88, 317] width 177 height 57
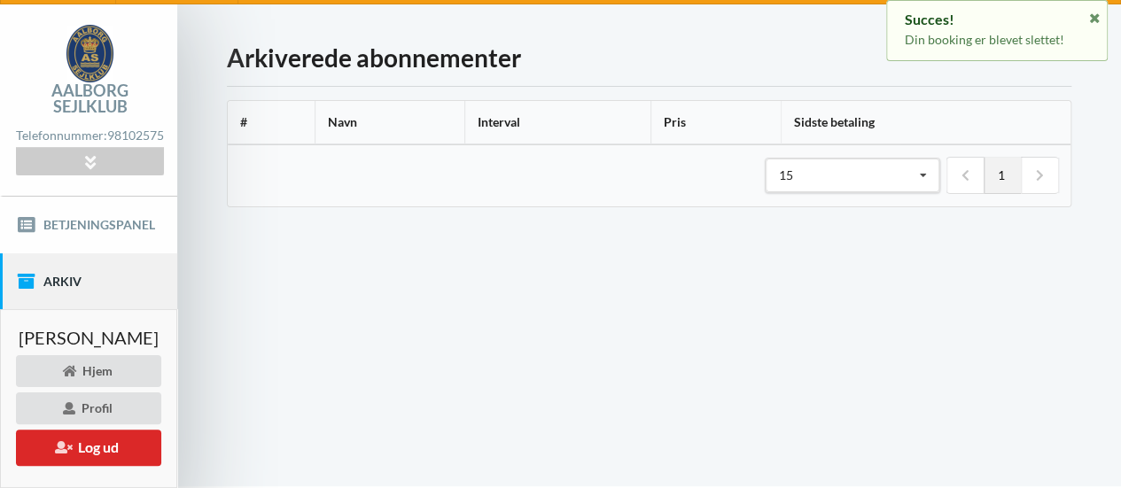
scroll to position [75, 0]
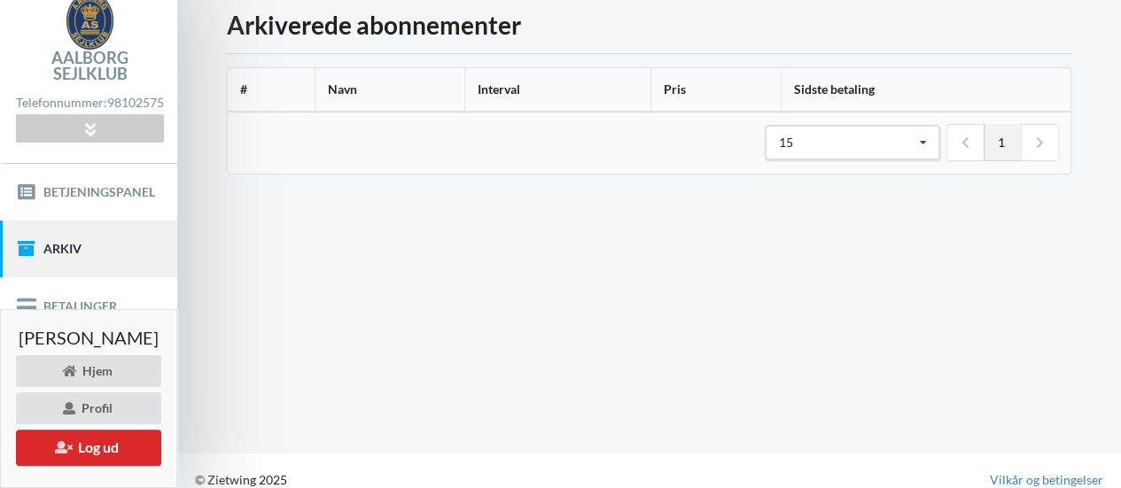
click at [294, 291] on div "Indlæser... Arkiverede abonnementer # Navn Interval Pris Sidste betaling 1 15 1…" at bounding box center [649, 212] width 944 height 481
click at [177, 221] on link "Arkiv" at bounding box center [88, 249] width 177 height 57
click at [177, 171] on link "Betjeningspanel" at bounding box center [88, 192] width 177 height 57
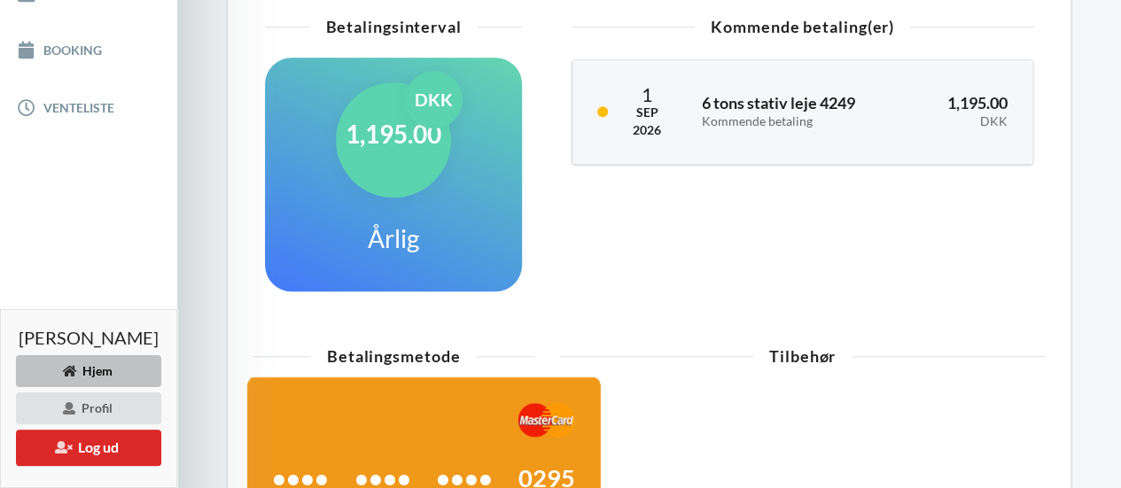
scroll to position [465, 0]
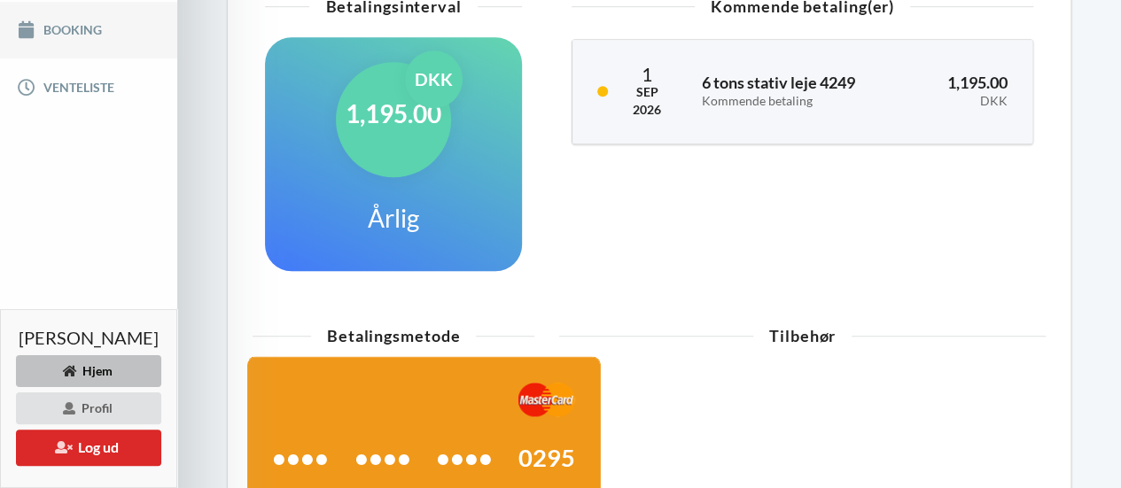
click at [74, 12] on link "Booking" at bounding box center [88, 30] width 177 height 57
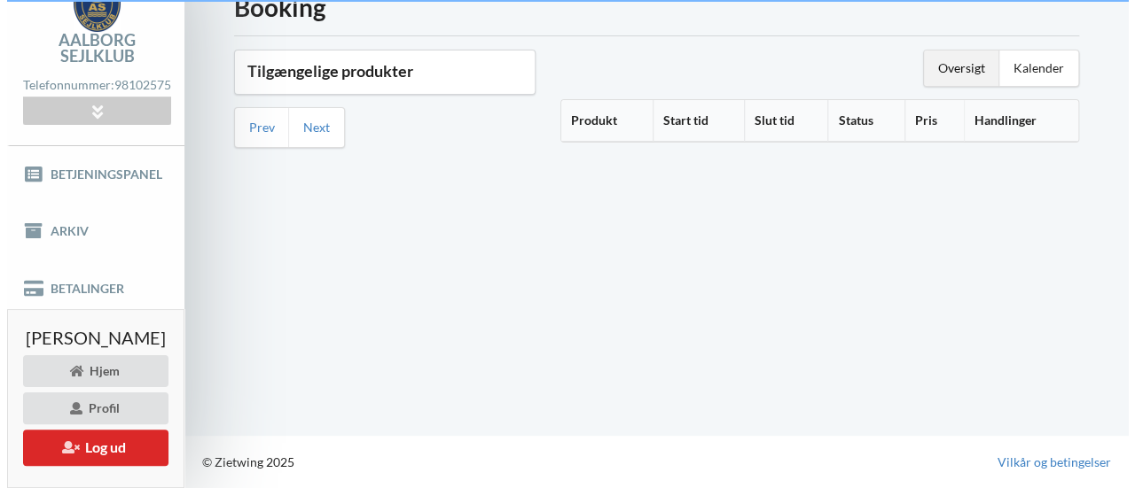
scroll to position [75, 0]
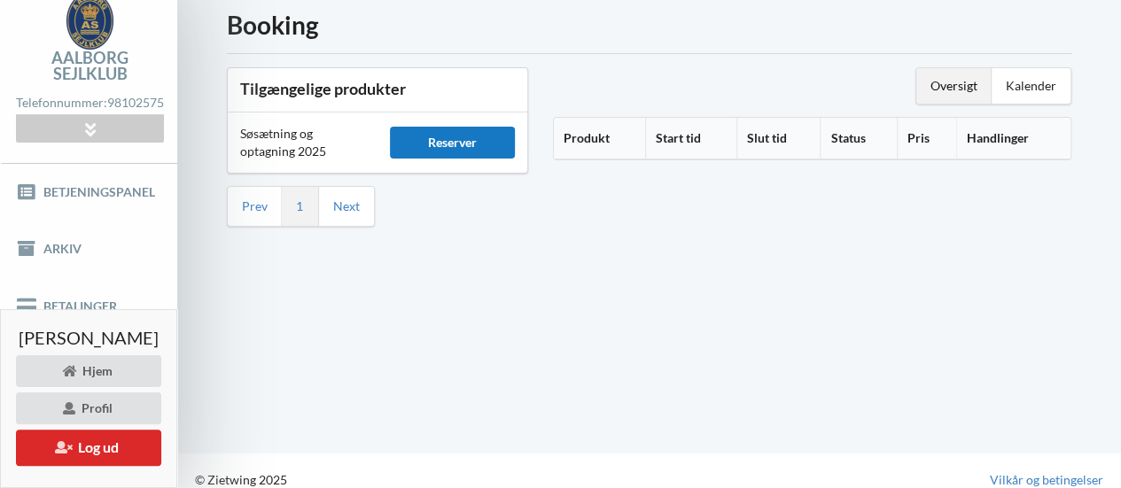
click at [514, 151] on div "Reserver" at bounding box center [452, 143] width 125 height 32
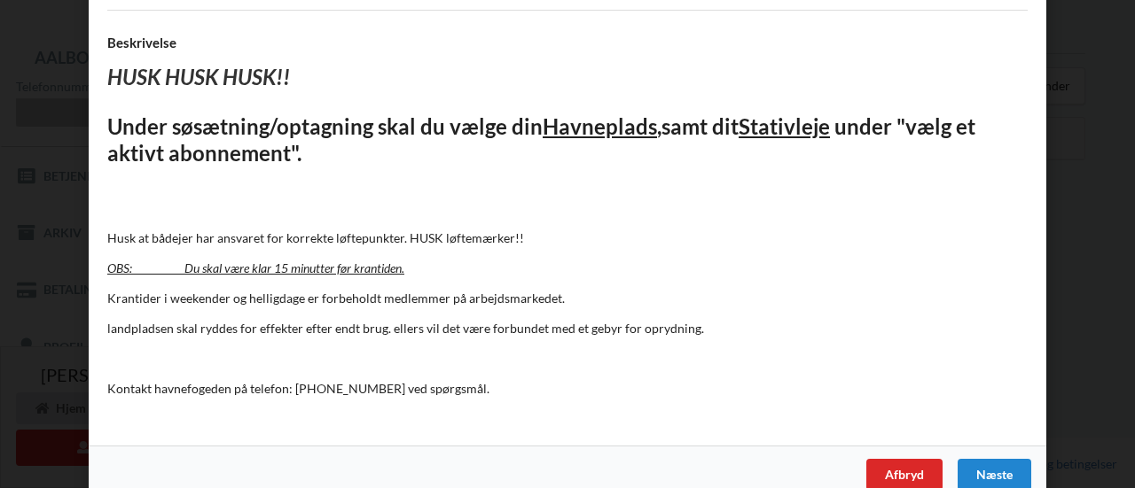
scroll to position [191, 0]
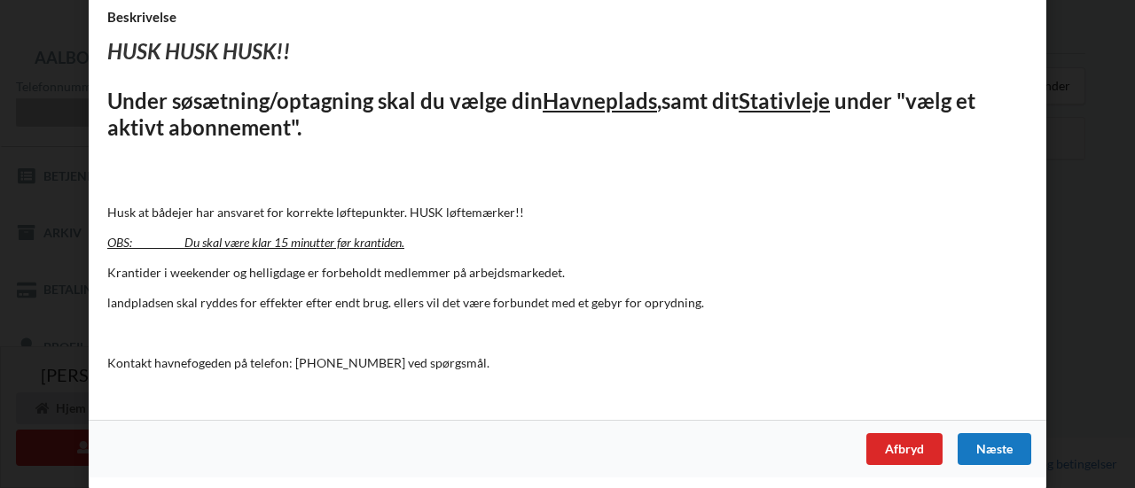
click at [996, 449] on div "Næste" at bounding box center [994, 449] width 74 height 32
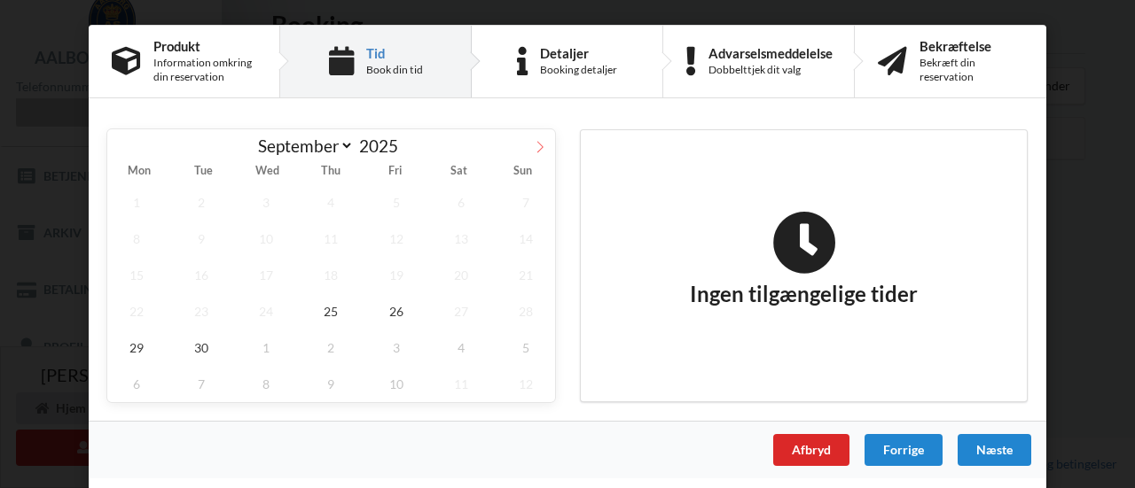
click at [539, 152] on icon at bounding box center [540, 147] width 12 height 12
select select "9"
click at [401, 196] on span "3" at bounding box center [396, 202] width 58 height 36
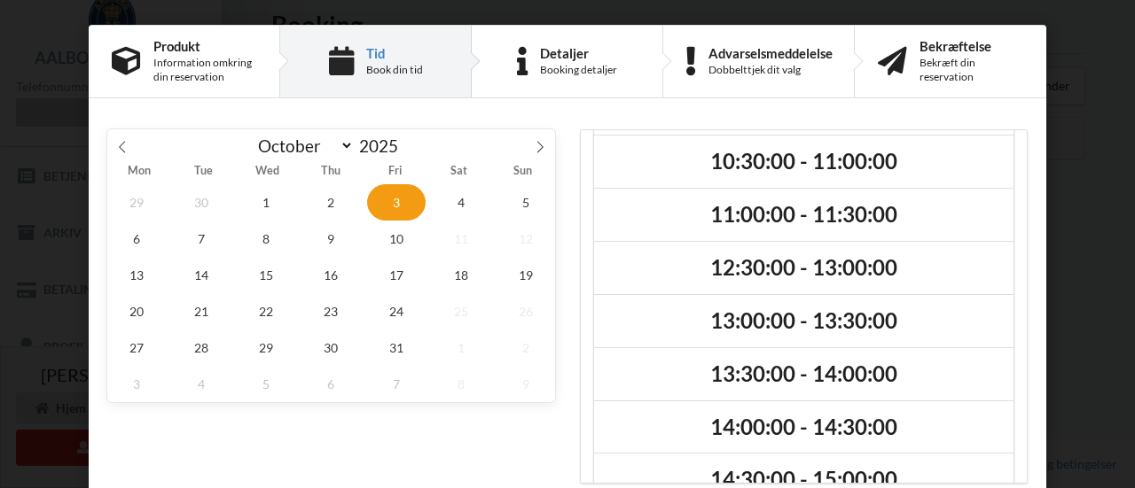
scroll to position [199, 0]
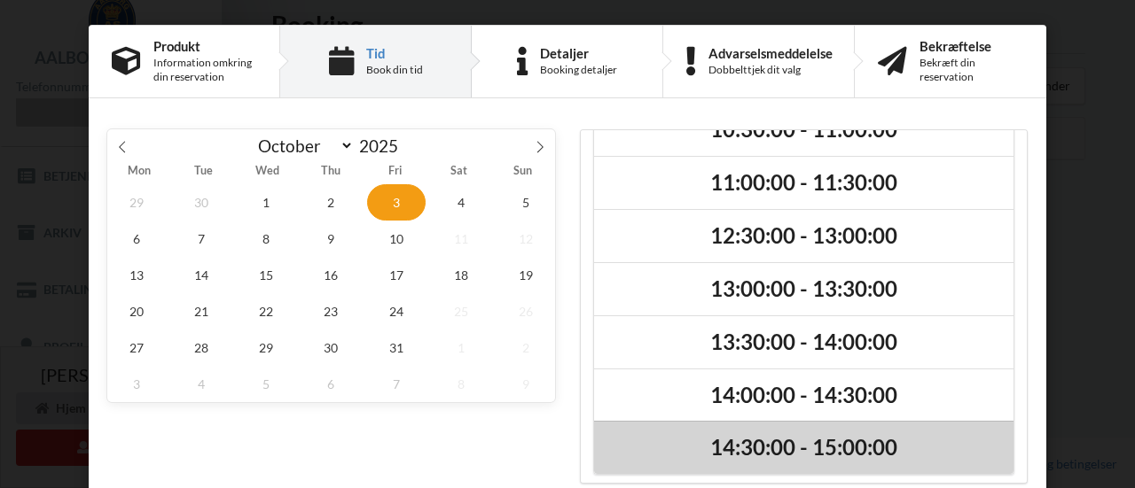
click at [787, 440] on h2 "14:30:00 - 15:00:00" at bounding box center [803, 447] width 394 height 27
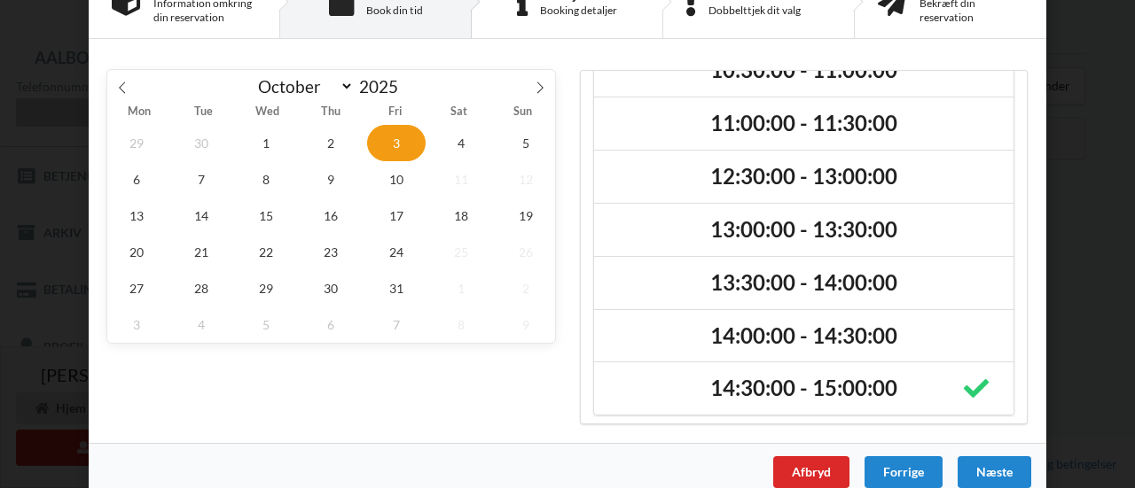
scroll to position [82, 0]
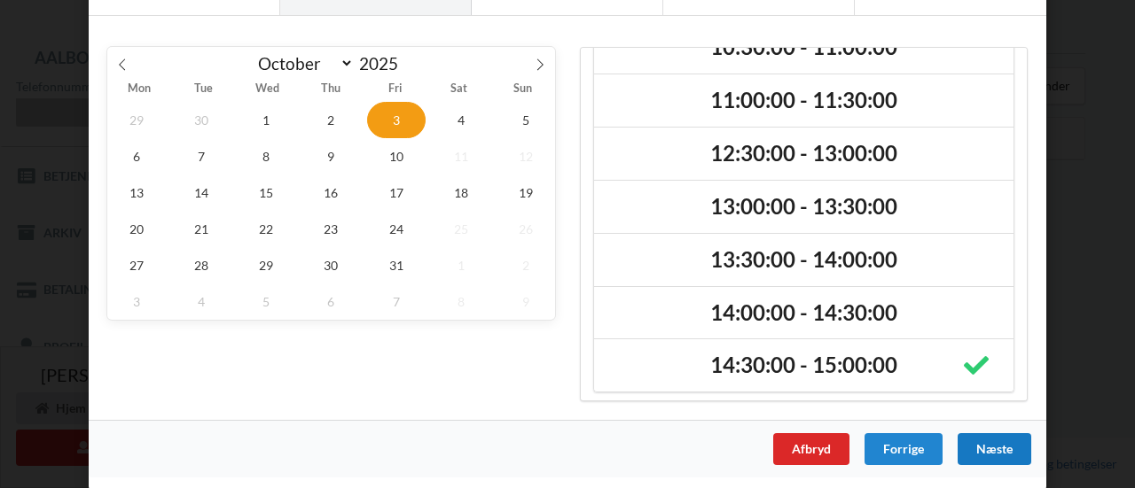
click at [1006, 451] on div "Næste" at bounding box center [994, 449] width 74 height 32
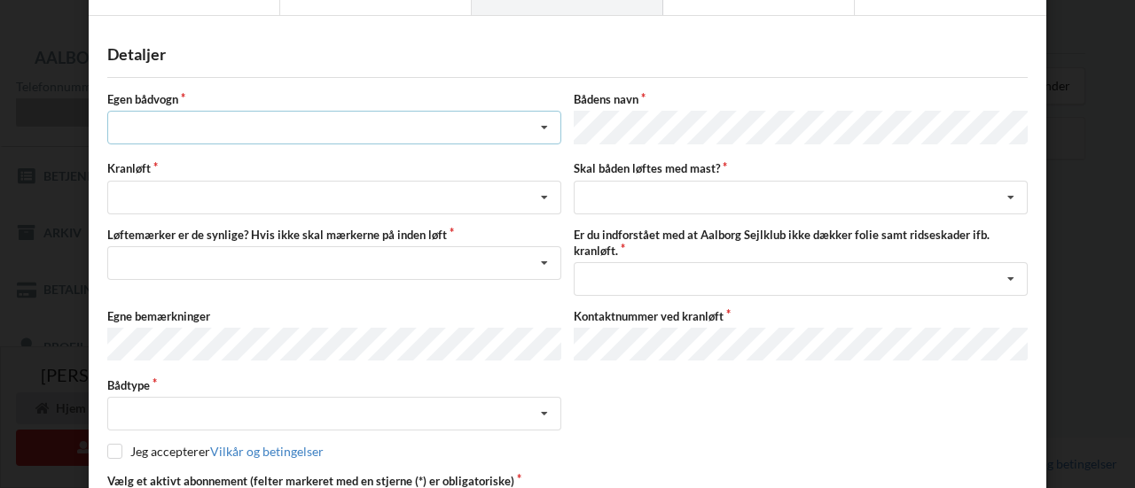
click at [340, 136] on div "Intet valg ja nej" at bounding box center [334, 128] width 454 height 34
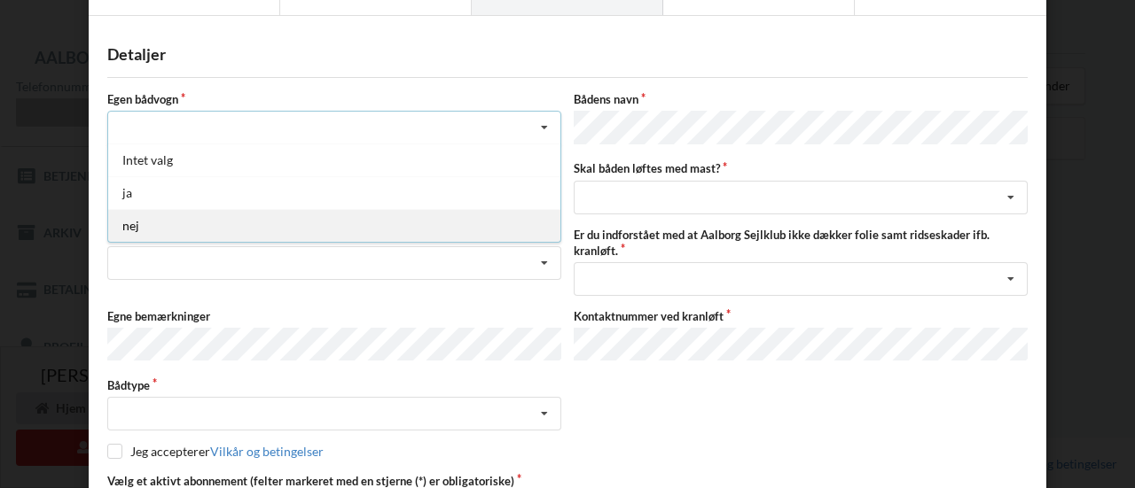
click at [288, 214] on div "nej" at bounding box center [334, 225] width 452 height 33
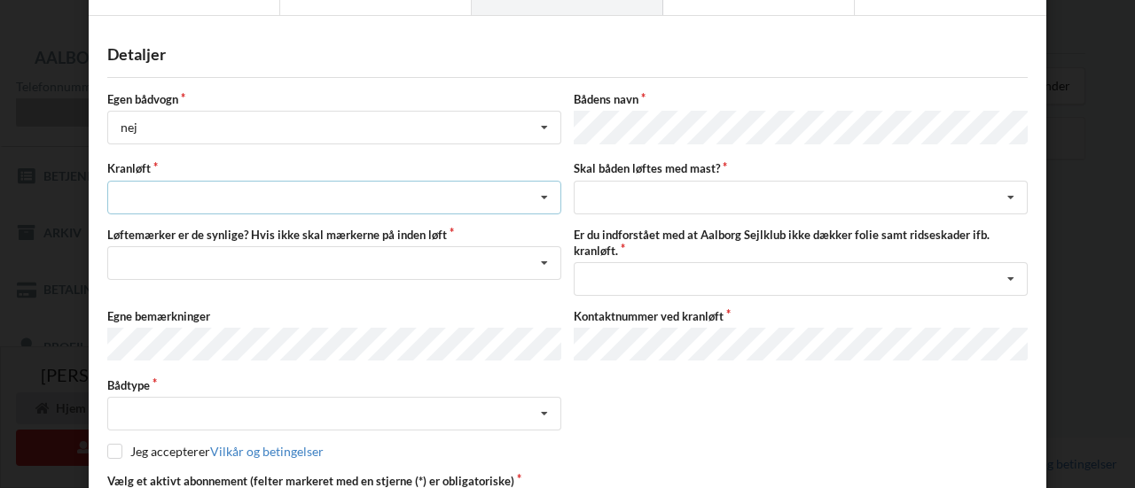
click at [296, 206] on div "Søsætning Optagning" at bounding box center [334, 198] width 454 height 34
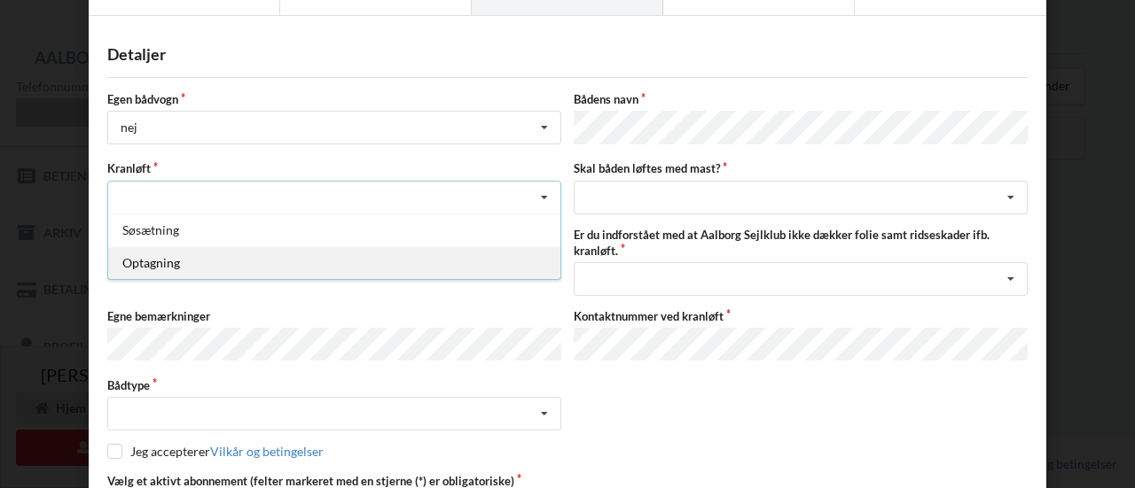
click at [259, 256] on div "Optagning" at bounding box center [334, 262] width 452 height 33
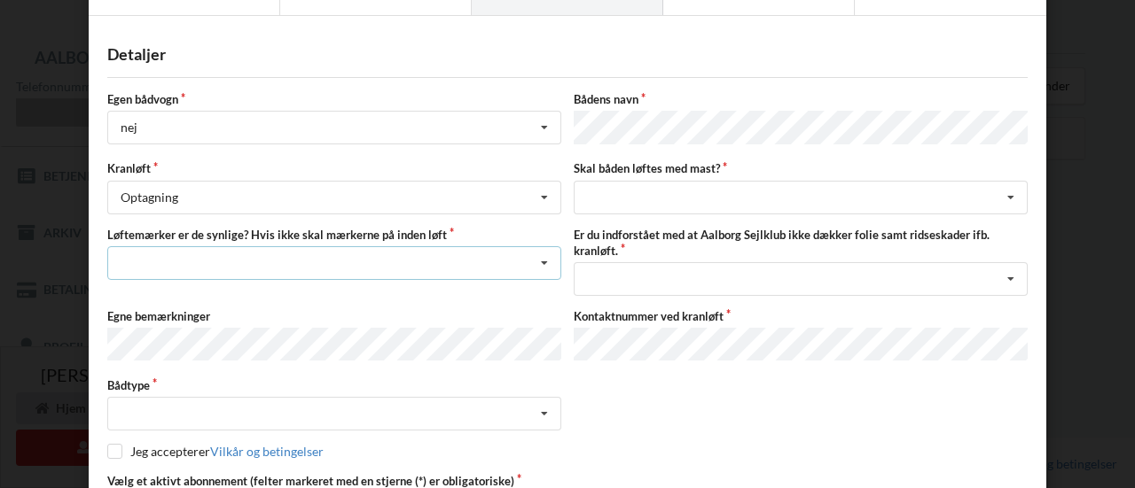
click at [372, 263] on div "Nej, jeg kontakter havnekontoret inden løft og får dem sat på Ja, mine mærker e…" at bounding box center [334, 263] width 454 height 34
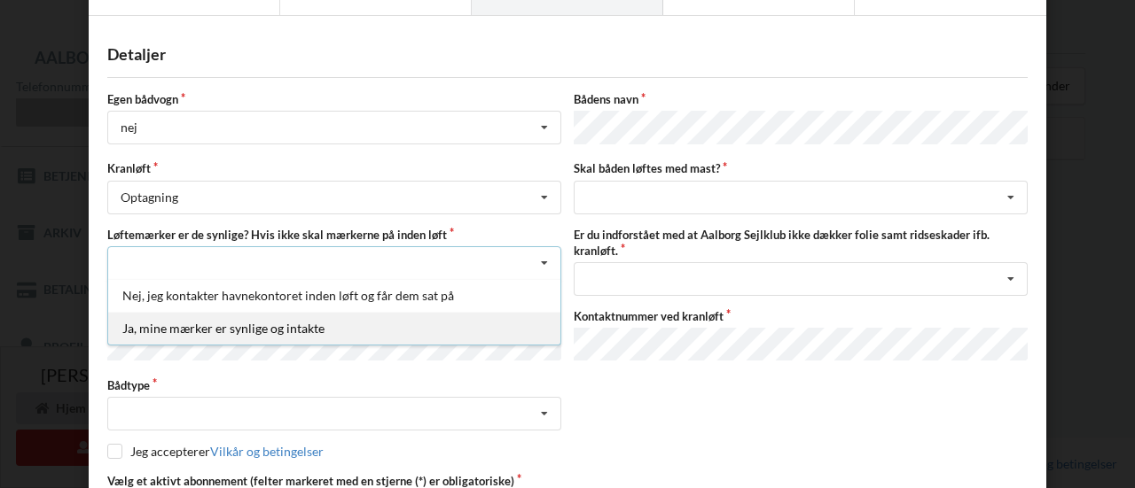
click at [357, 330] on div "Ja, mine mærker er synlige og intakte" at bounding box center [334, 328] width 452 height 33
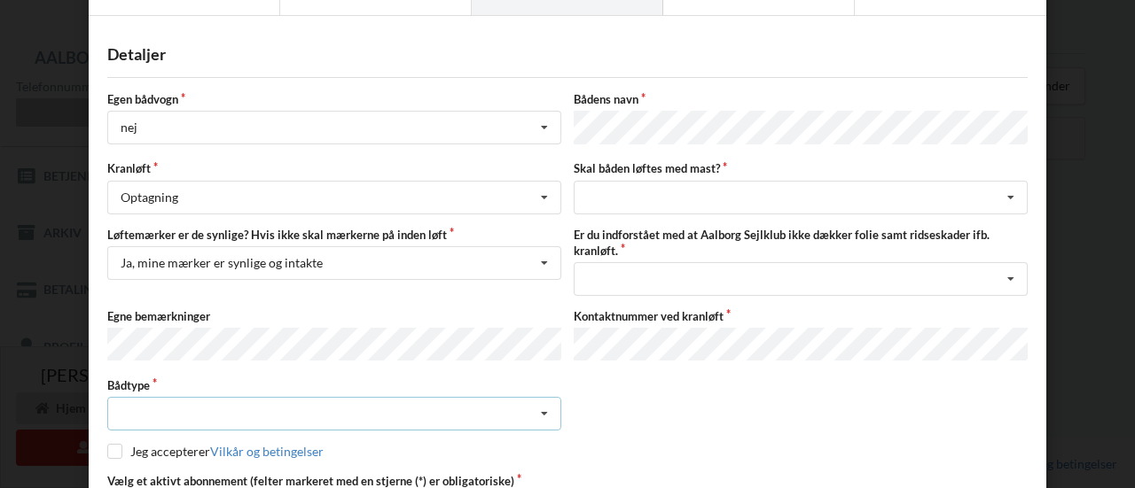
click at [345, 397] on div "Intet valgt Sejlbåd Motorbåd Motorsejler [PERSON_NAME]" at bounding box center [334, 414] width 454 height 34
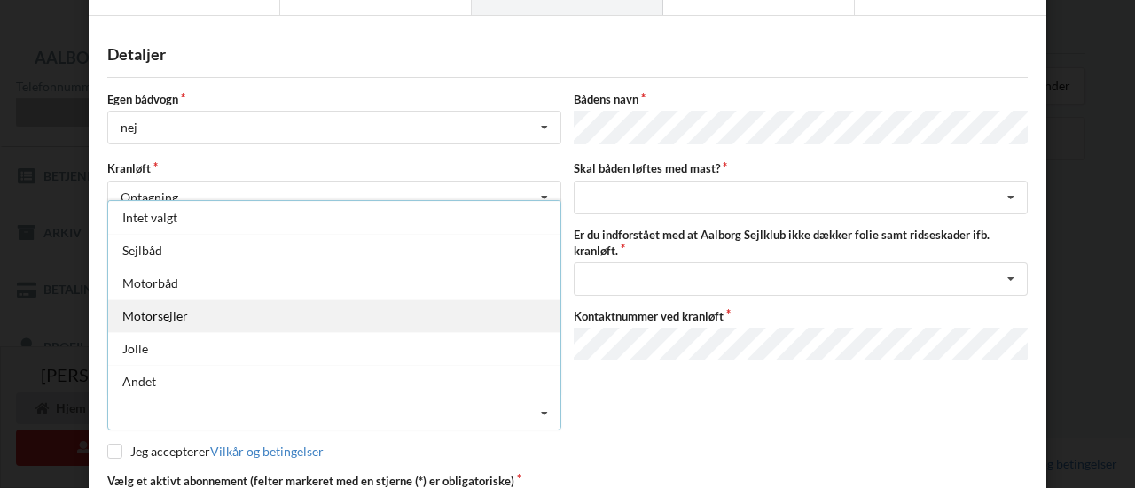
click at [304, 314] on div "Motorsejler" at bounding box center [334, 316] width 452 height 33
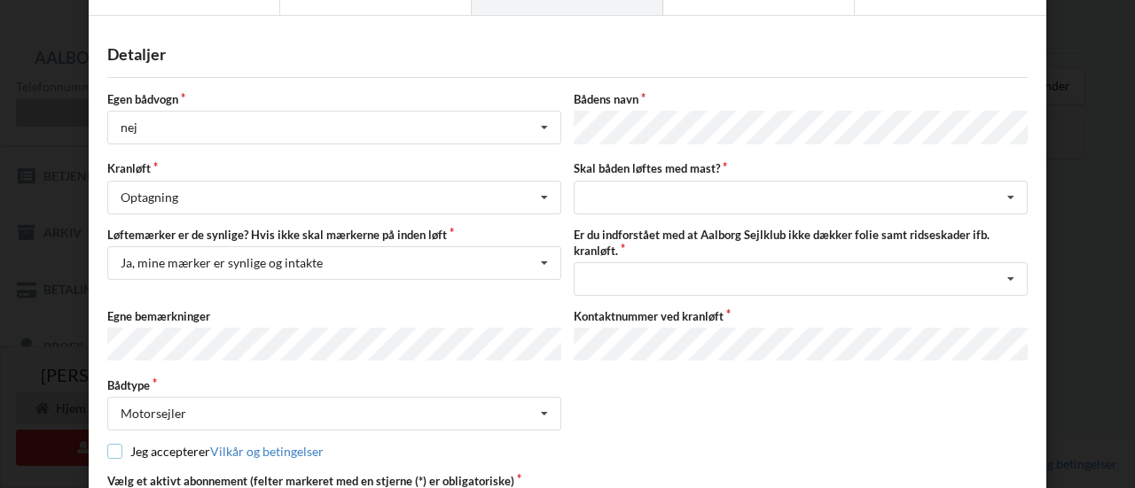
click at [110, 444] on input "checkbox" at bounding box center [114, 451] width 15 height 15
checkbox input "true"
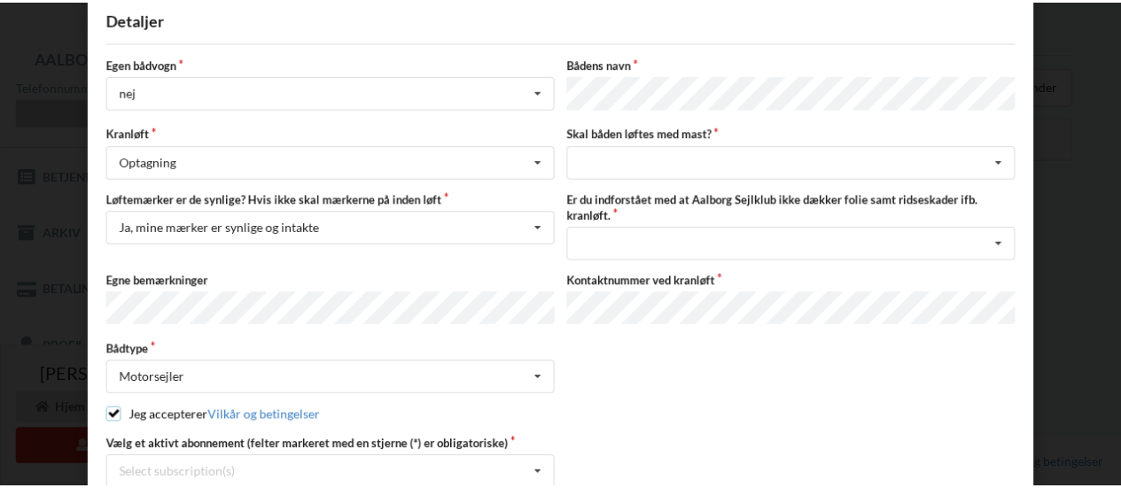
scroll to position [212, 0]
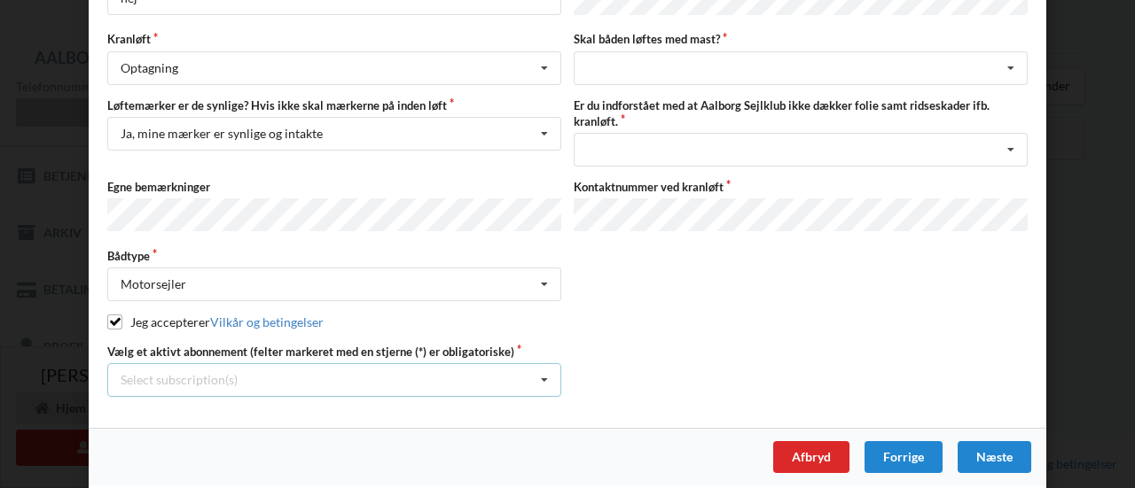
click at [356, 367] on div "Select subscription(s) * 6 tons stativ leje 4249 Aktiv kontingent * Bro 3-3" at bounding box center [334, 380] width 454 height 34
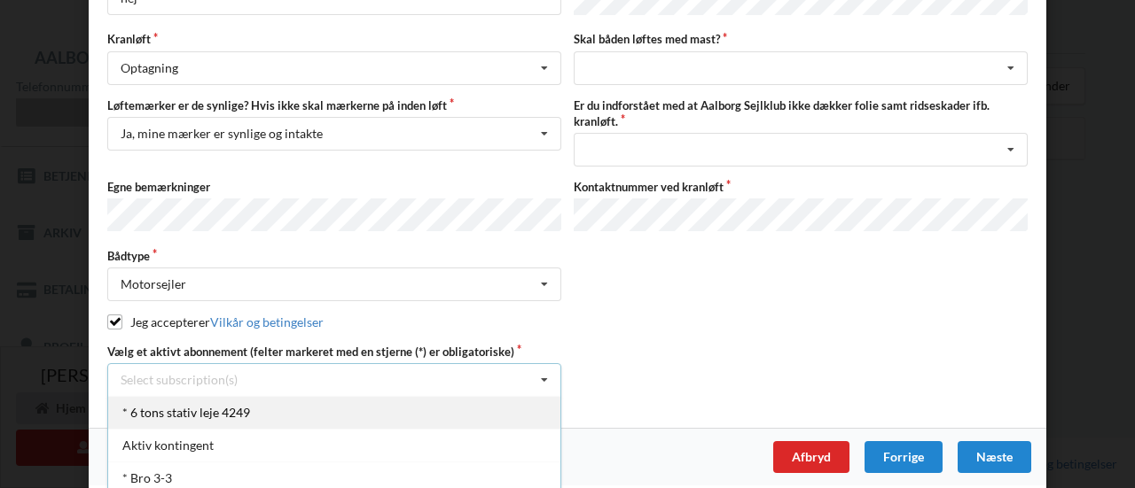
click at [229, 405] on div "* 6 tons stativ leje 4249" at bounding box center [334, 412] width 452 height 33
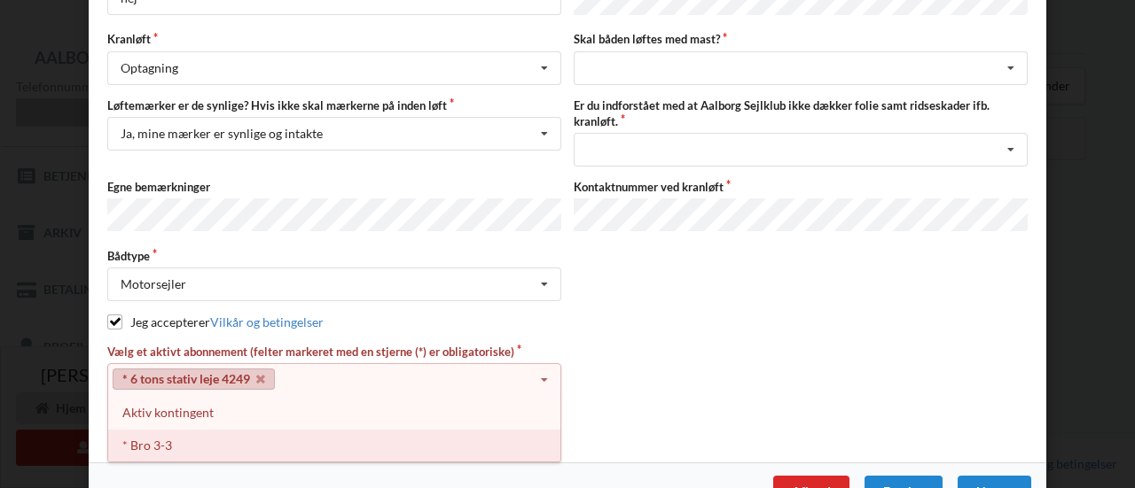
click at [335, 449] on div "* Bro 3-3" at bounding box center [334, 445] width 452 height 33
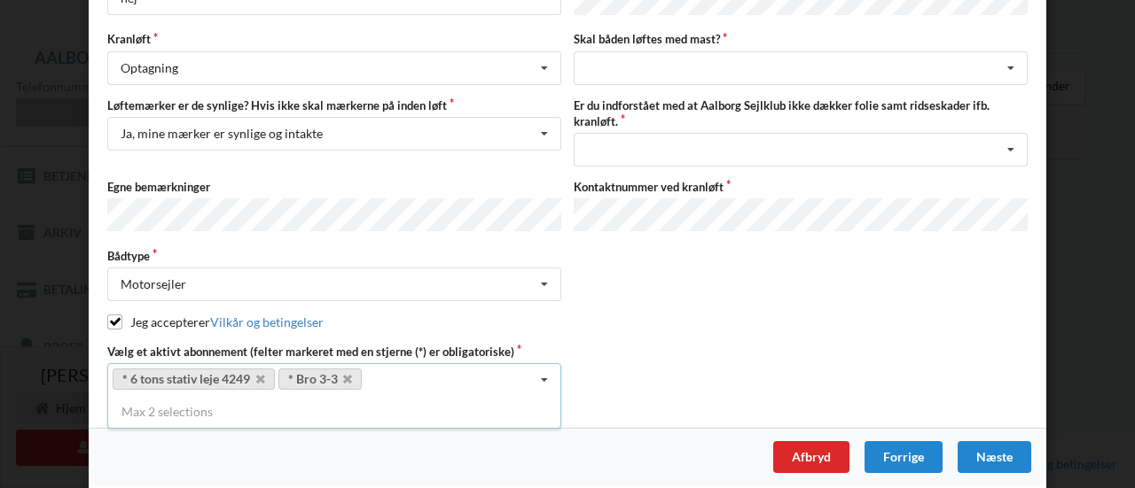
drag, startPoint x: 1124, startPoint y: 214, endPoint x: 1134, endPoint y: 104, distance: 111.2
click at [1134, 104] on div "Handelsbetingelser Ved at benytte dig af Virksomhedens juridiske navn services …" at bounding box center [567, 244] width 1135 height 488
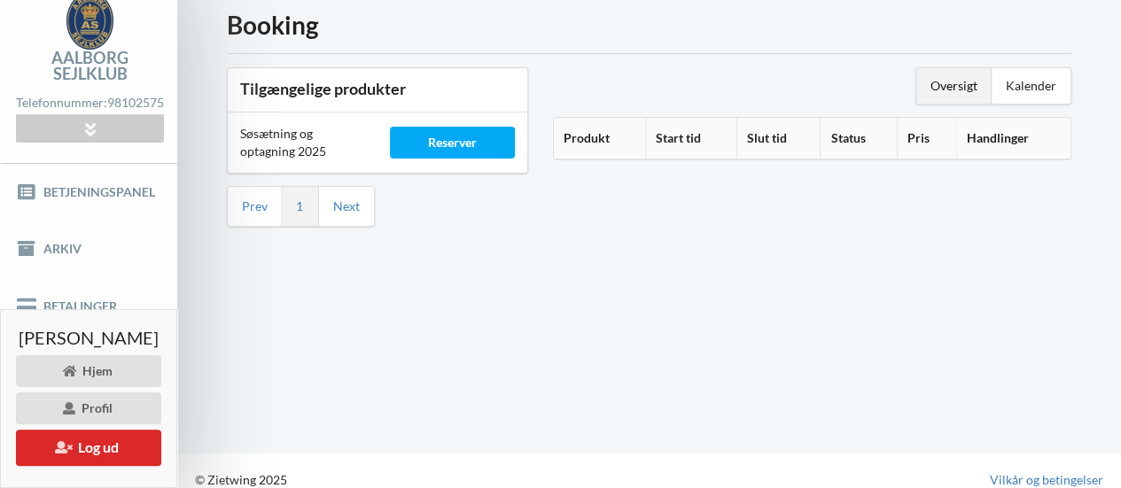
click at [177, 335] on link "Profil" at bounding box center [88, 363] width 177 height 57
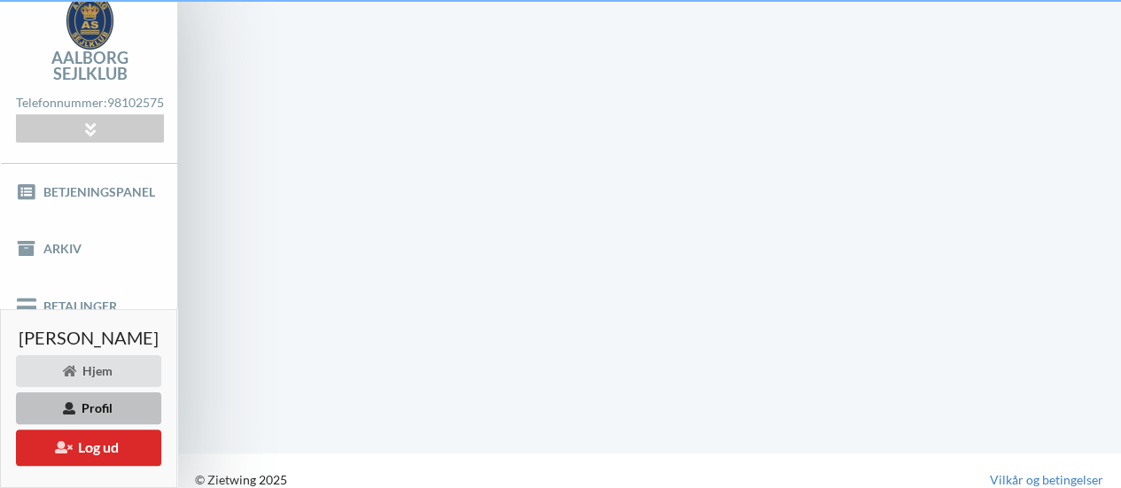
click at [177, 335] on link "Profil" at bounding box center [88, 363] width 177 height 57
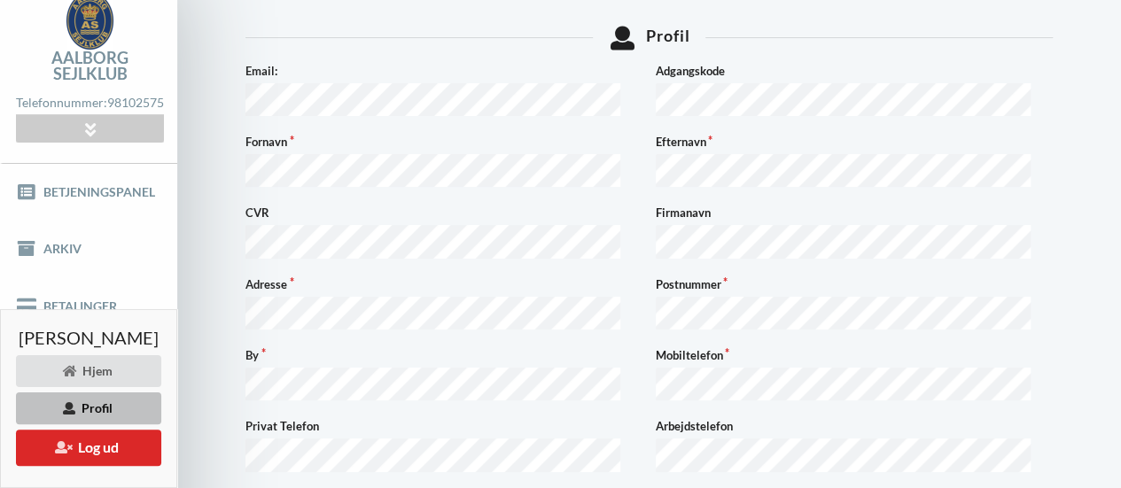
scroll to position [182, 0]
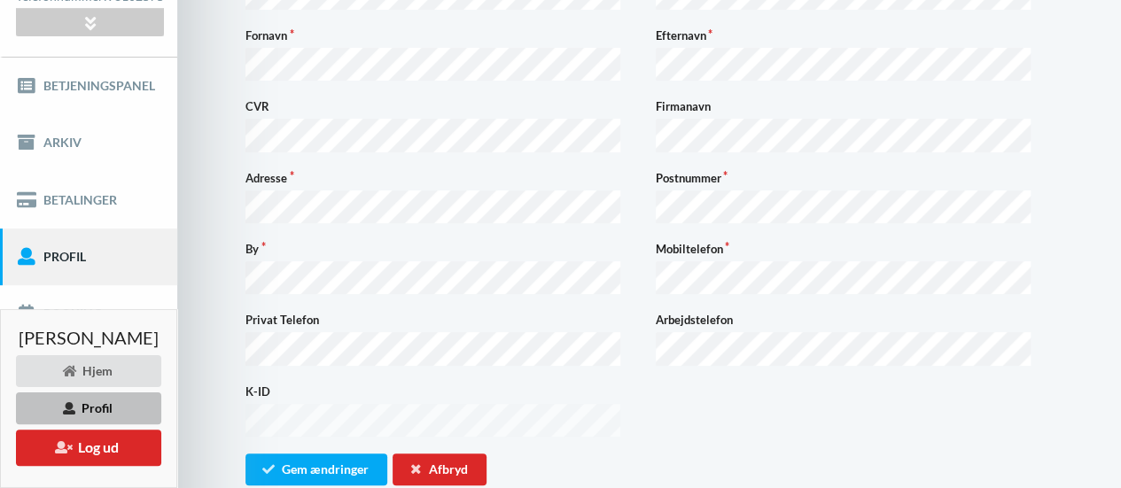
click at [683, 401] on div "K-ID" at bounding box center [649, 412] width 820 height 58
click at [88, 308] on link "Booking" at bounding box center [88, 313] width 177 height 57
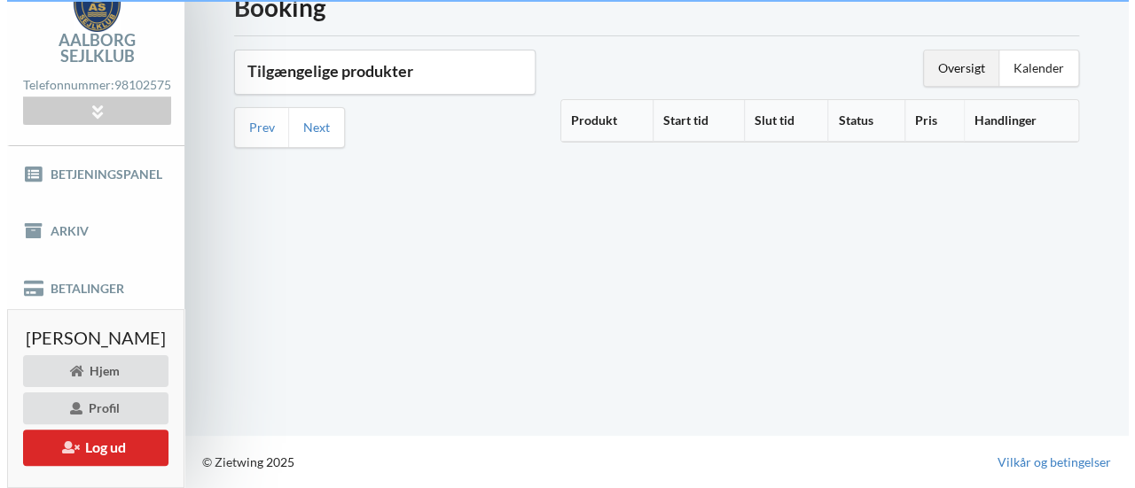
scroll to position [75, 0]
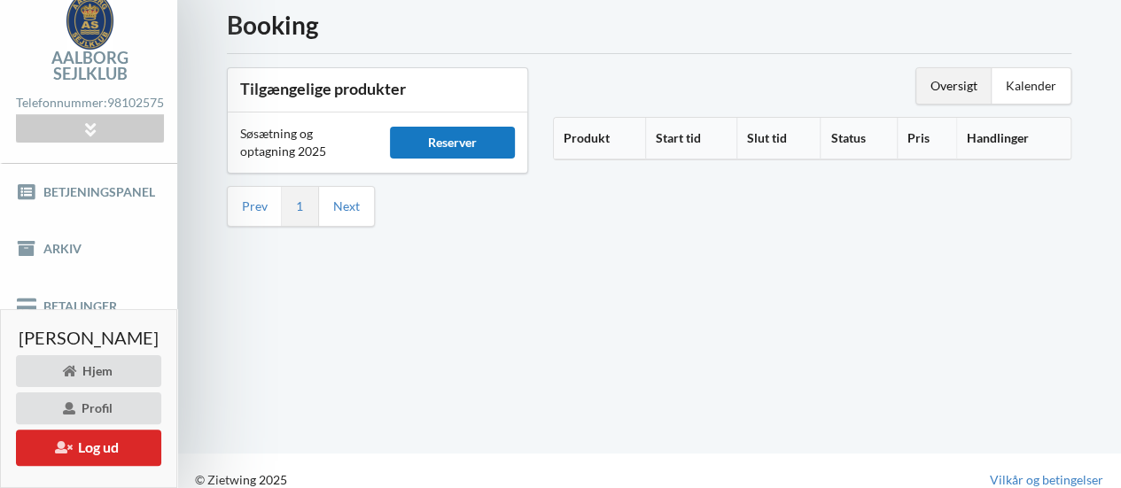
click at [482, 145] on div "Reserver" at bounding box center [452, 143] width 125 height 32
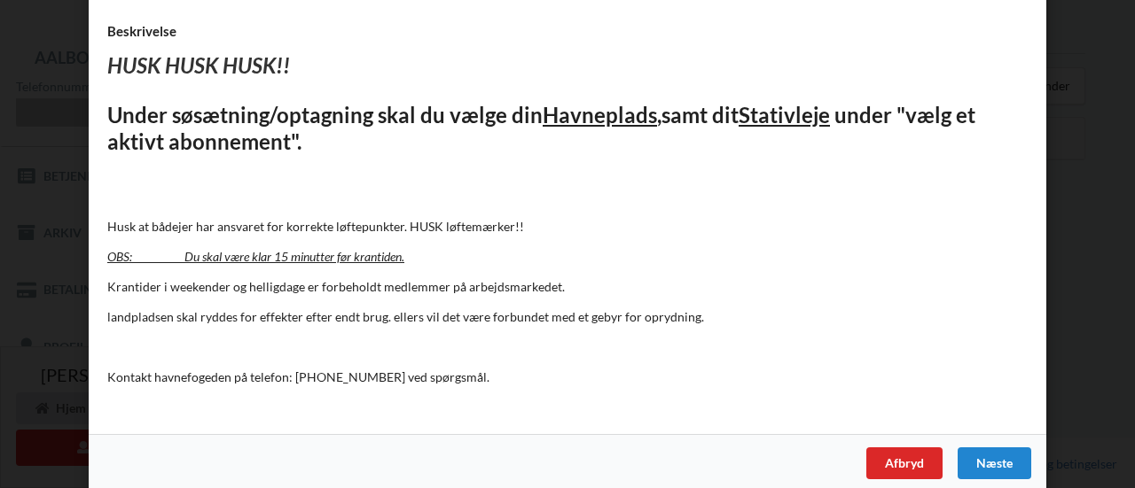
scroll to position [191, 0]
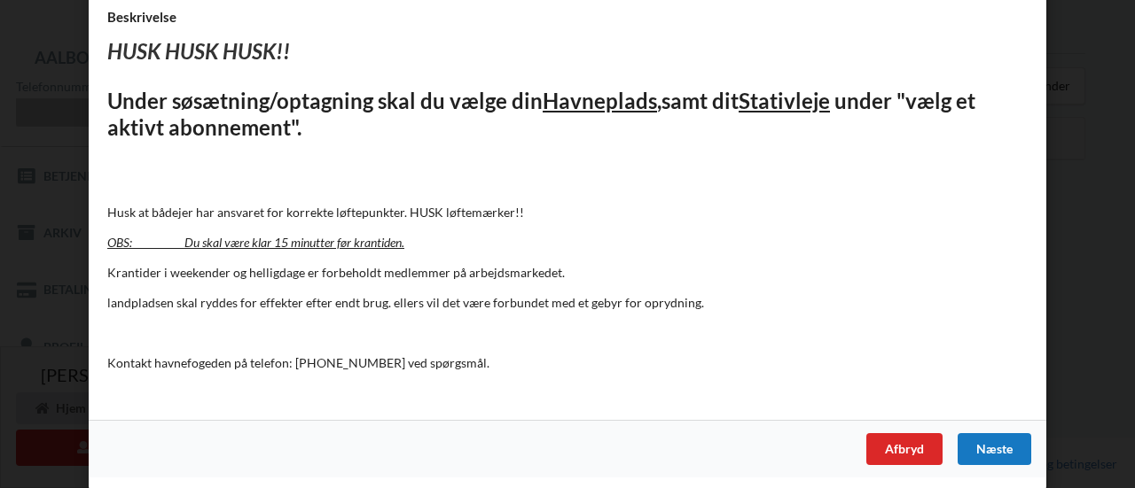
click at [979, 444] on div "Næste" at bounding box center [994, 449] width 74 height 32
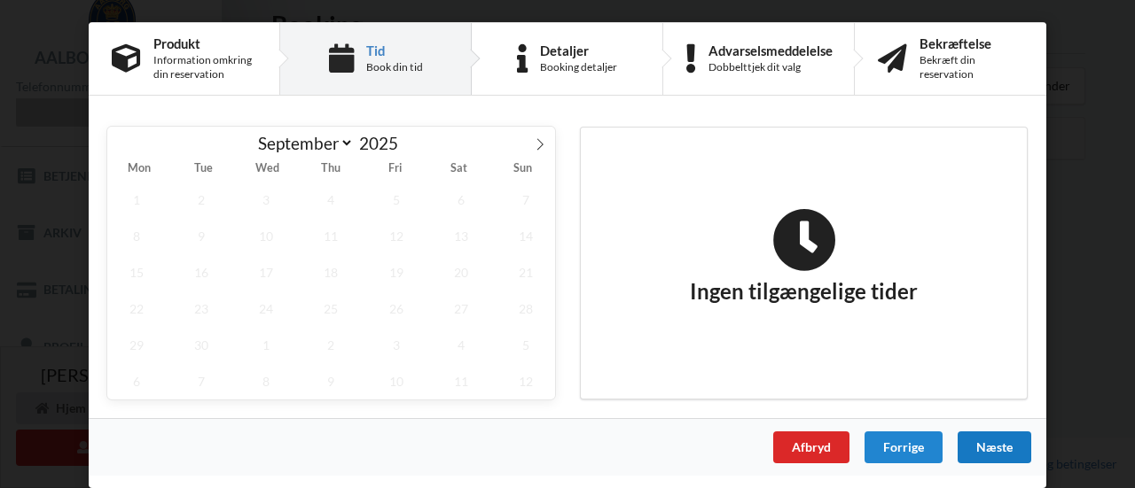
scroll to position [0, 0]
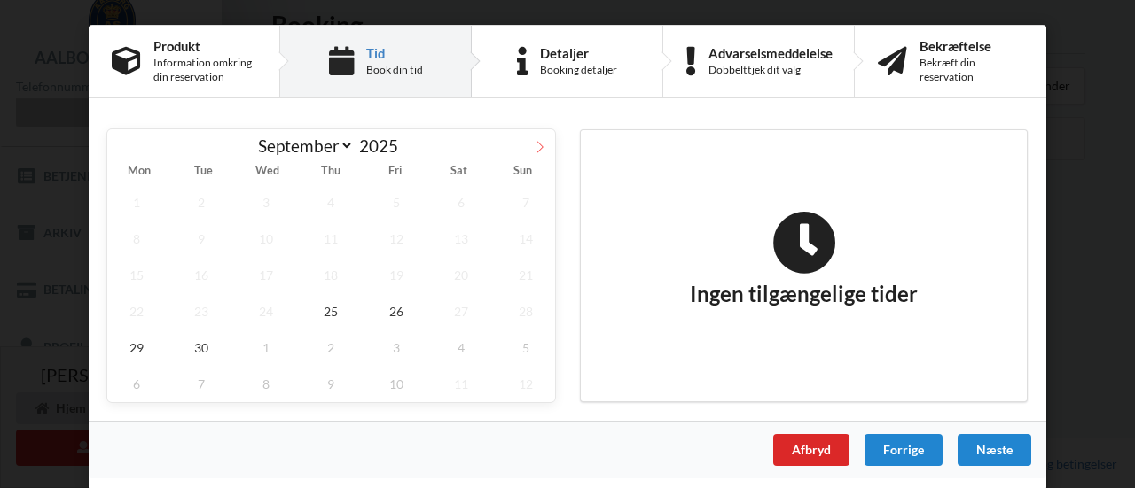
click at [541, 145] on icon at bounding box center [540, 147] width 12 height 12
select select "9"
click at [405, 202] on span "3" at bounding box center [396, 202] width 58 height 36
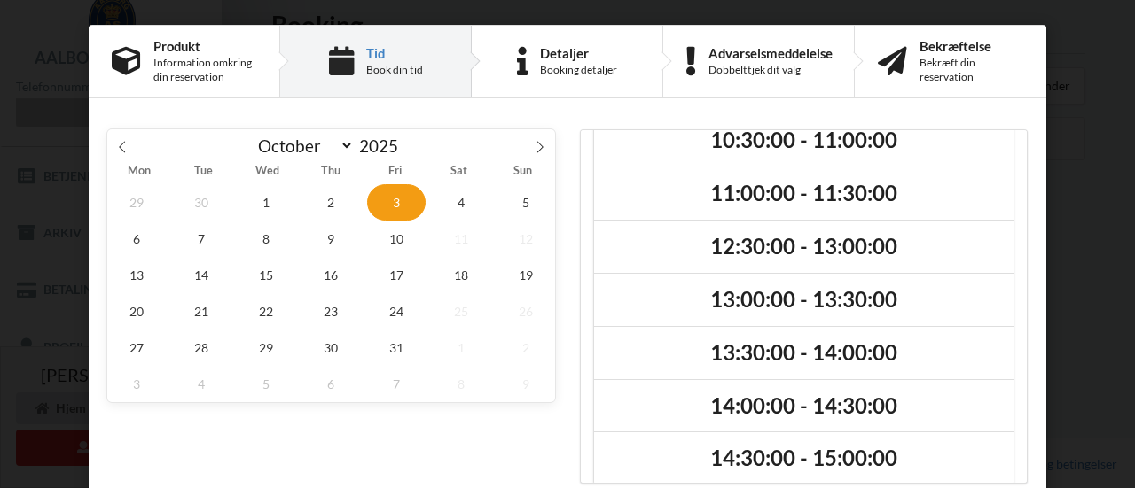
scroll to position [199, 0]
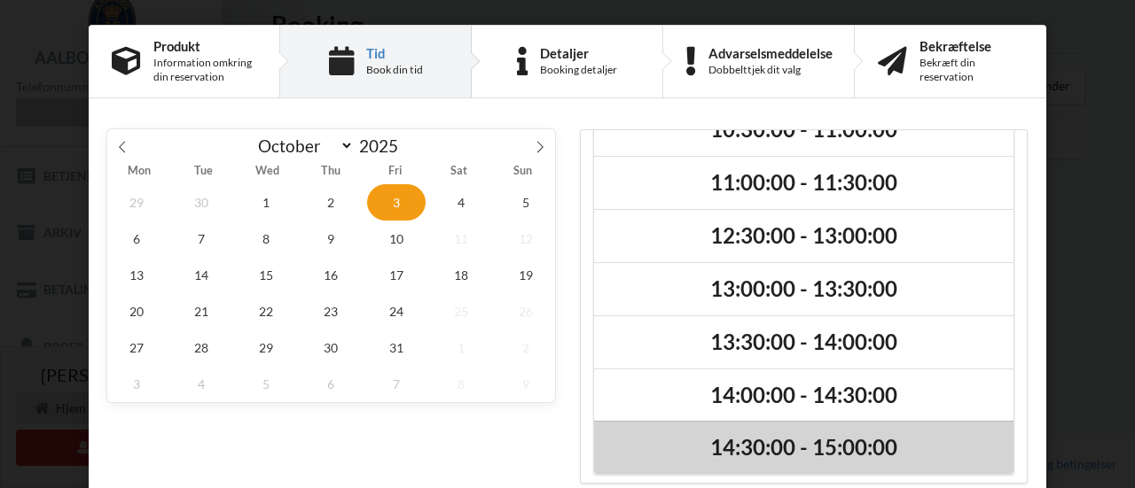
click at [777, 441] on h2 "14:30:00 - 15:00:00" at bounding box center [803, 447] width 394 height 27
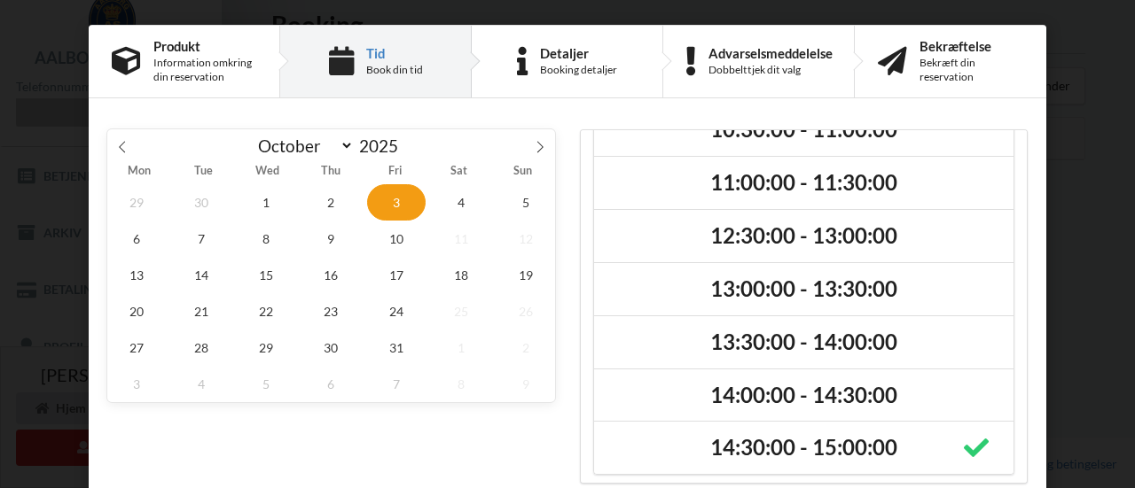
scroll to position [82, 0]
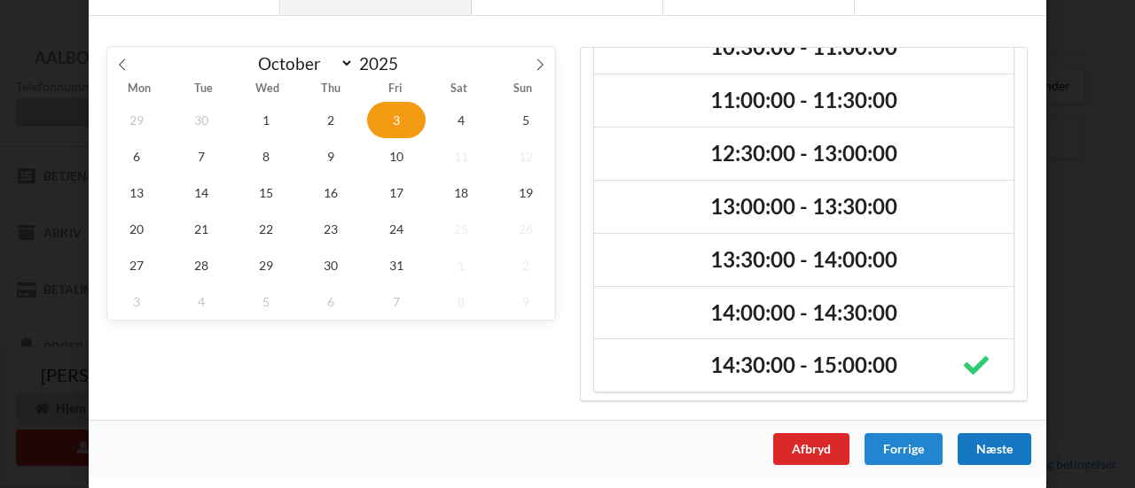
click at [1000, 451] on div "Næste" at bounding box center [994, 449] width 74 height 32
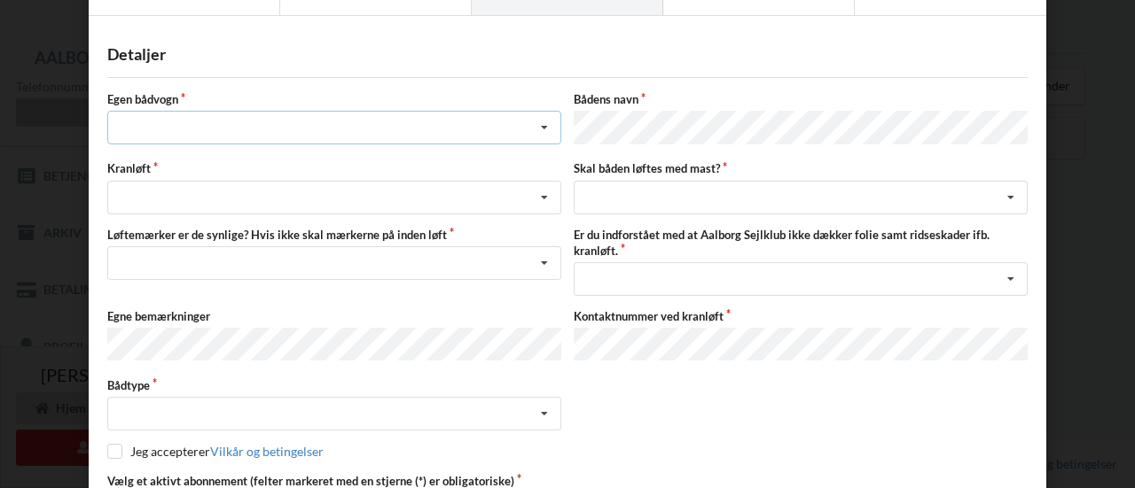
click at [542, 127] on icon at bounding box center [544, 128] width 27 height 33
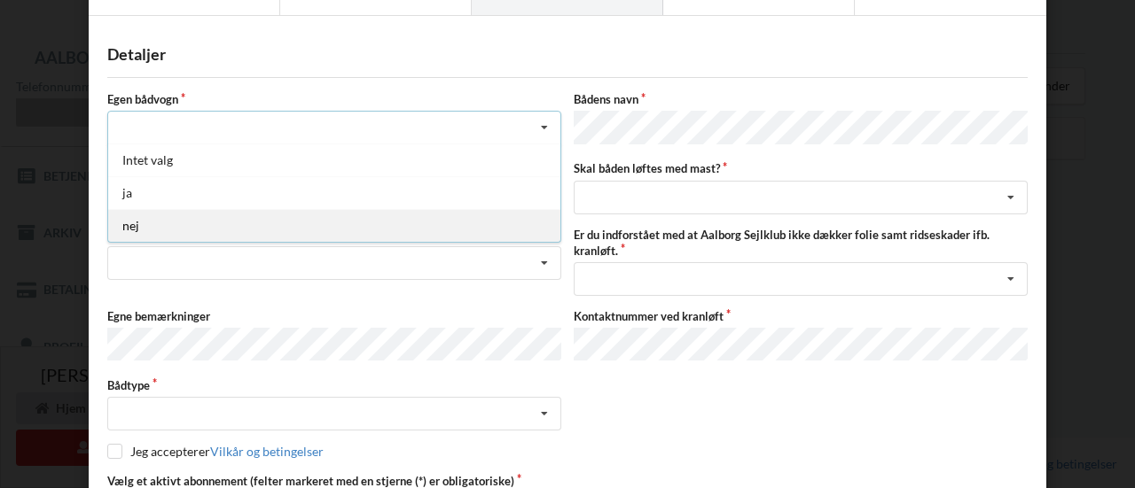
click at [413, 222] on div "nej" at bounding box center [334, 225] width 452 height 33
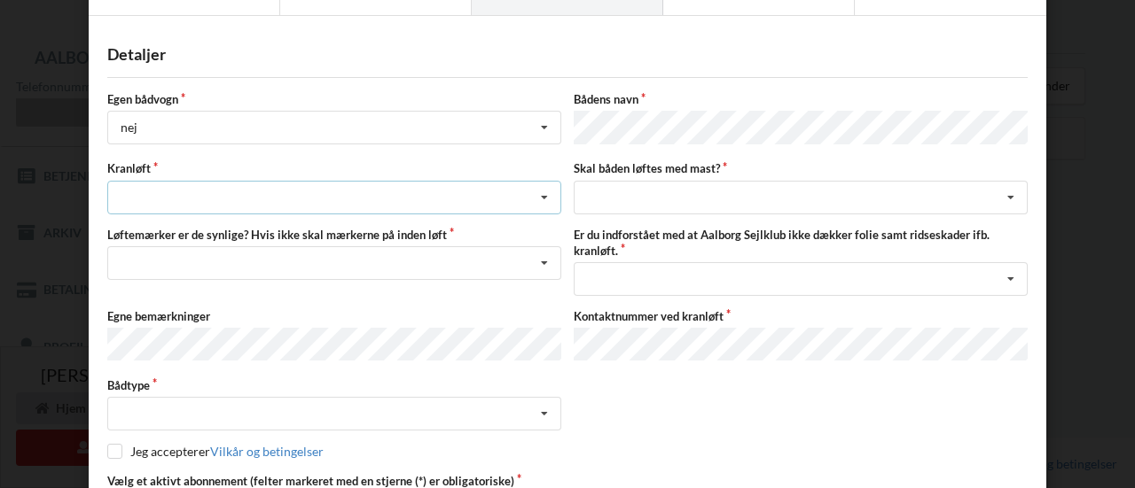
click at [448, 199] on div "Søsætning Optagning" at bounding box center [334, 198] width 454 height 34
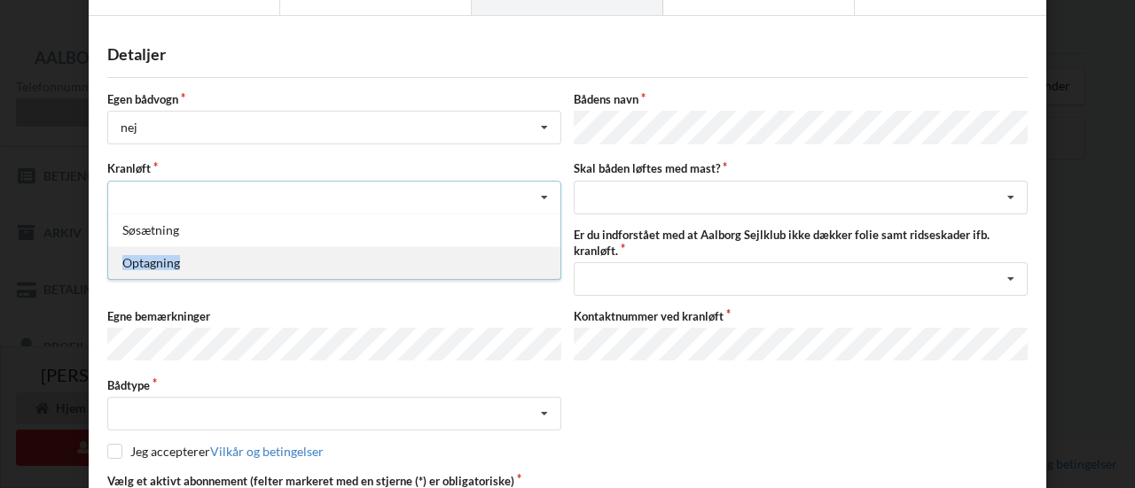
drag, startPoint x: 417, startPoint y: 235, endPoint x: 404, endPoint y: 263, distance: 31.3
click at [404, 263] on div "Søsætning Optagning" at bounding box center [334, 247] width 454 height 66
click at [404, 263] on div "Optagning" at bounding box center [334, 262] width 452 height 33
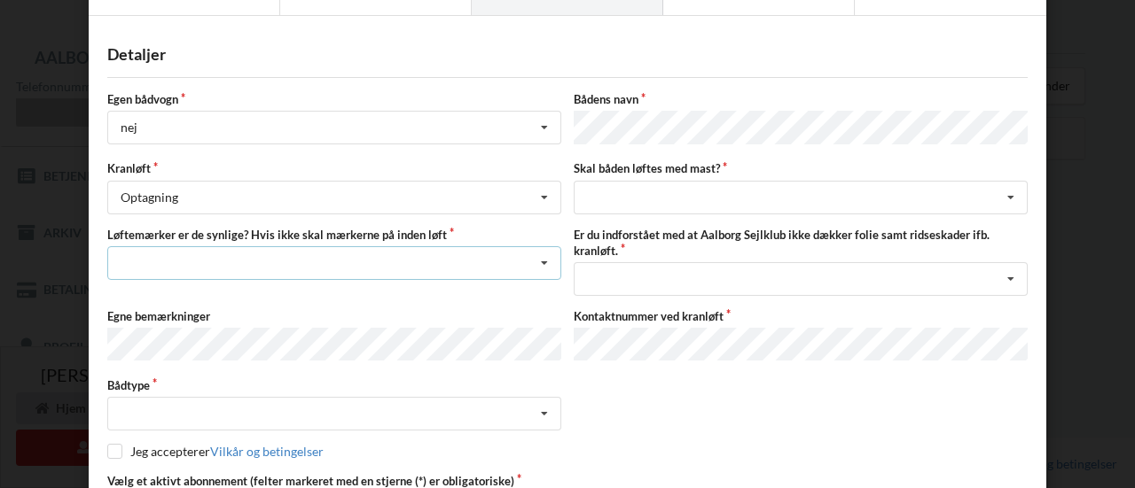
click at [465, 253] on div "Nej, jeg kontakter havnekontoret inden løft og får dem sat på Ja, mine mærker e…" at bounding box center [334, 263] width 454 height 34
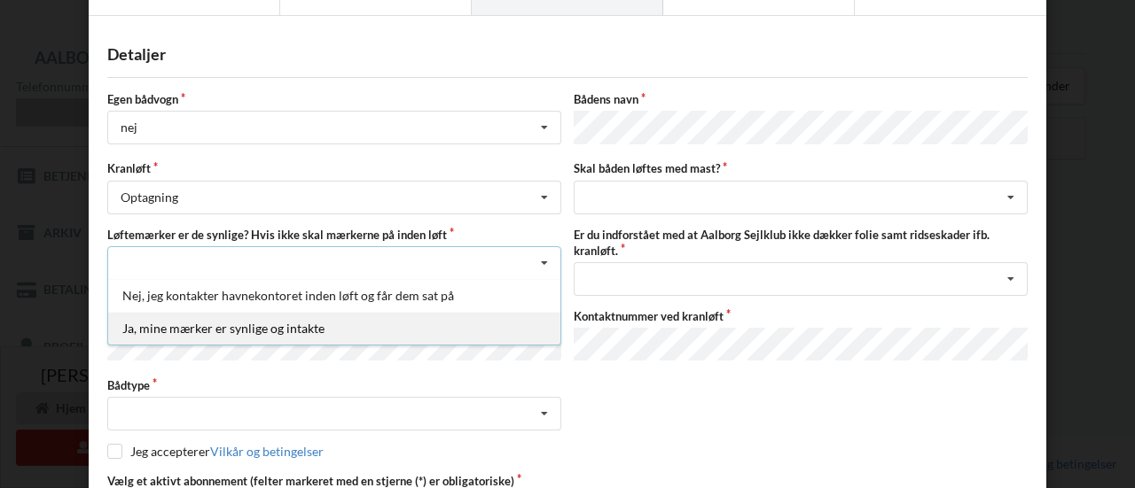
click at [386, 316] on div "Ja, mine mærker er synlige og intakte" at bounding box center [334, 328] width 452 height 33
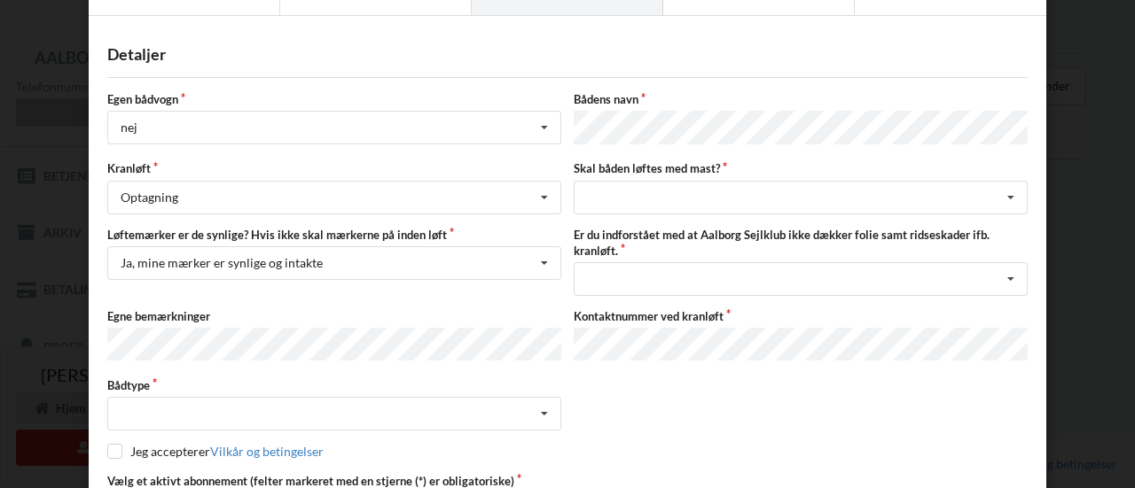
click at [399, 361] on div "Egen bådvogn nej Intet valg ja nej Bådens navn Kranløft Optagning Søsætning Opt…" at bounding box center [567, 308] width 920 height 435
click at [374, 406] on div "Intet valgt Sejlbåd Motorbåd Motorsejler [PERSON_NAME]" at bounding box center [334, 414] width 454 height 34
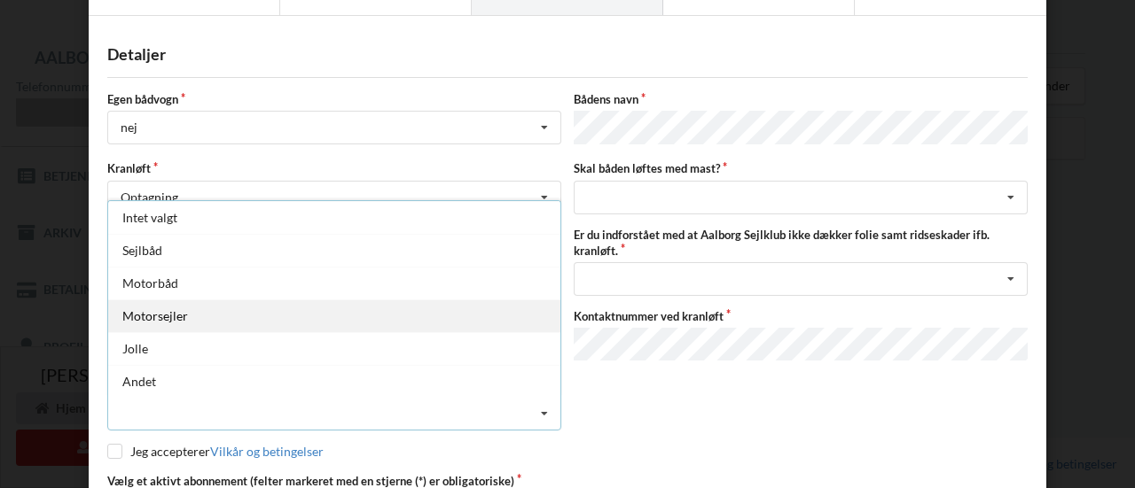
click at [248, 315] on div "Motorsejler" at bounding box center [334, 316] width 452 height 33
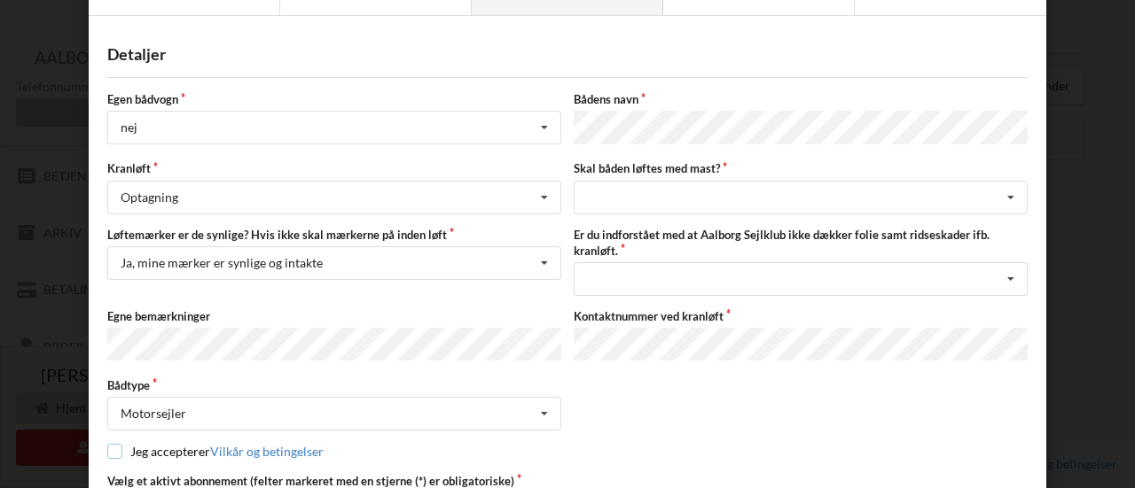
click at [112, 447] on input "checkbox" at bounding box center [114, 451] width 15 height 15
checkbox input "true"
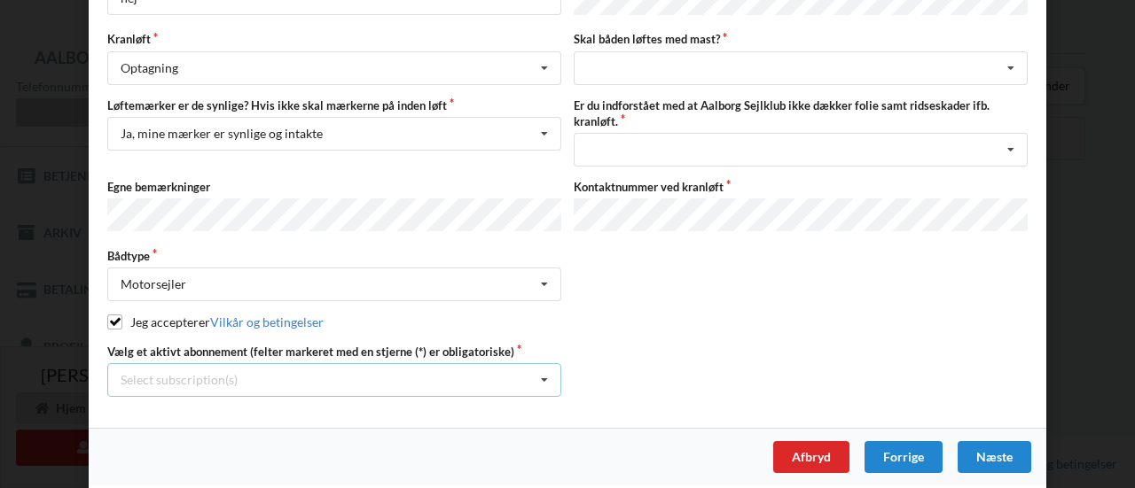
click at [539, 379] on icon at bounding box center [544, 380] width 27 height 33
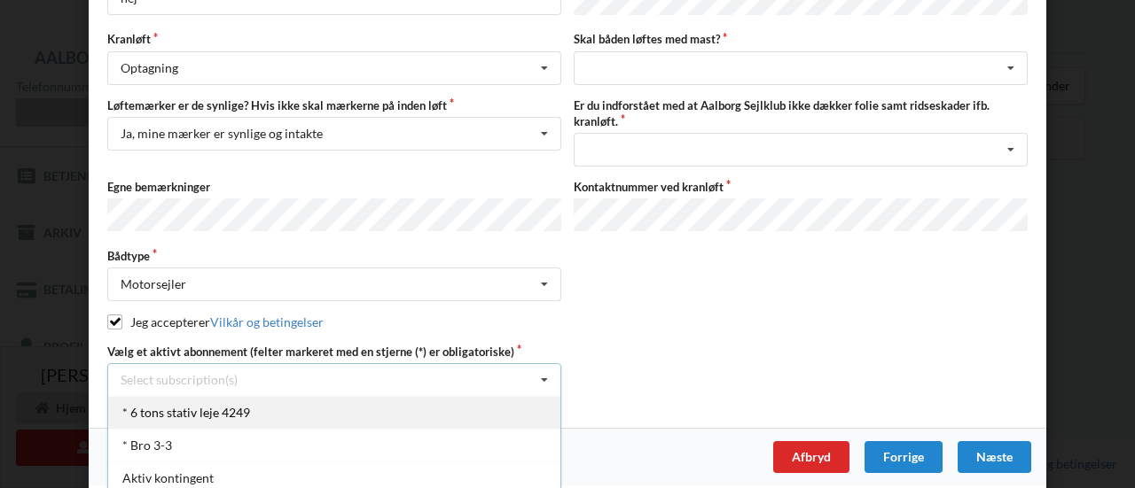
click at [285, 408] on div "* 6 tons stativ leje 4249" at bounding box center [334, 412] width 452 height 33
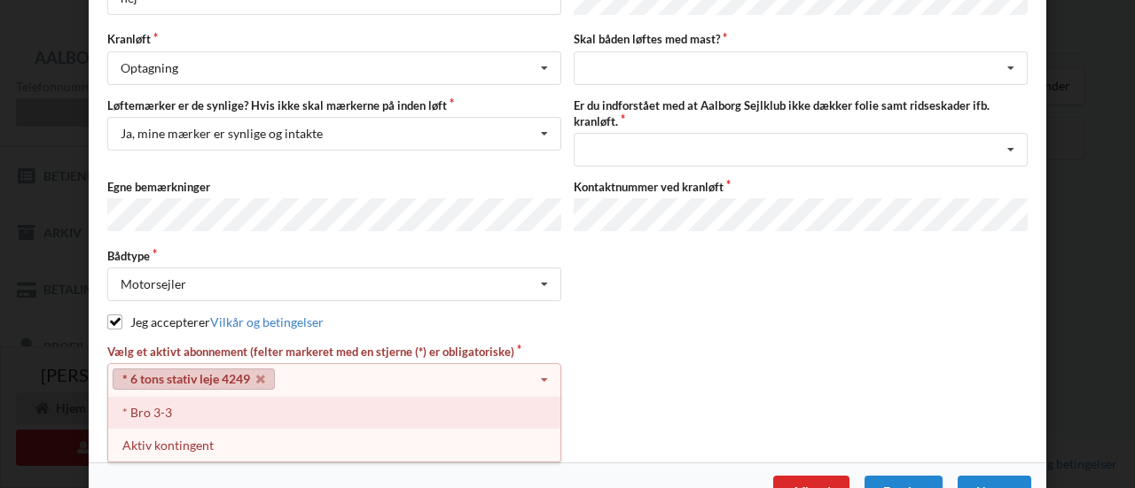
click at [421, 406] on div "* Bro 3-3" at bounding box center [334, 412] width 452 height 33
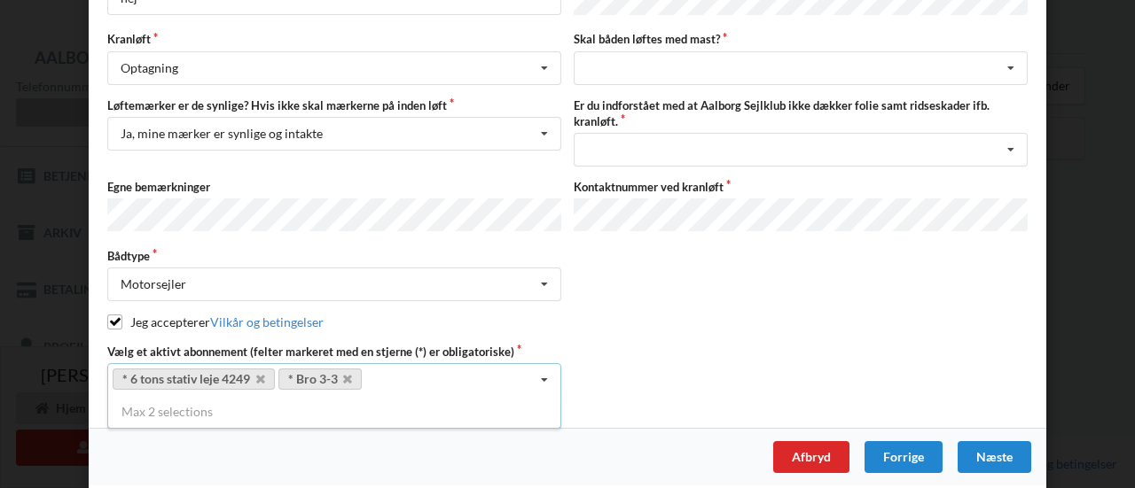
click at [730, 276] on div "Bådtype Motorsejler Intet valgt Sejlbåd Motorbåd Motorsejler Jolle Andet" at bounding box center [567, 274] width 932 height 53
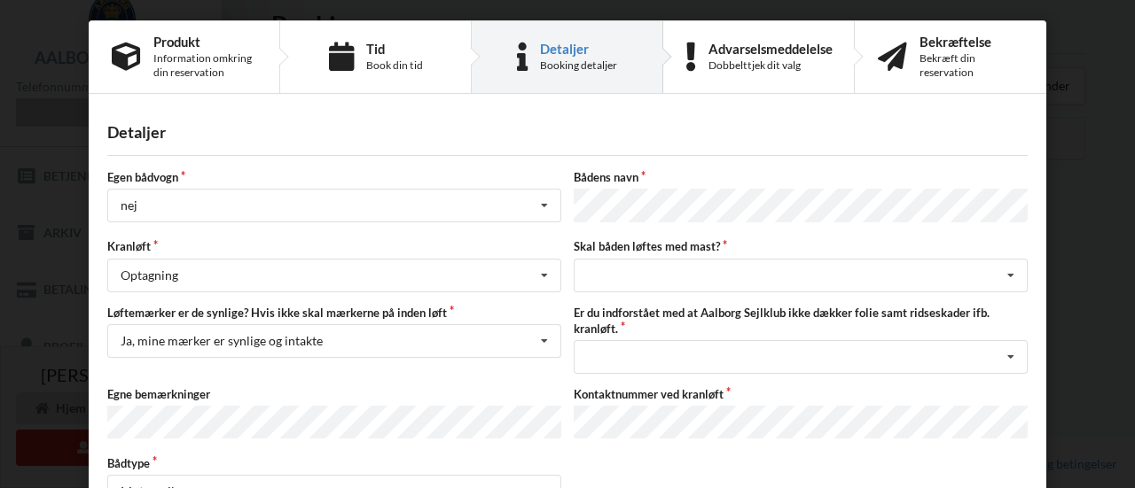
scroll to position [0, 0]
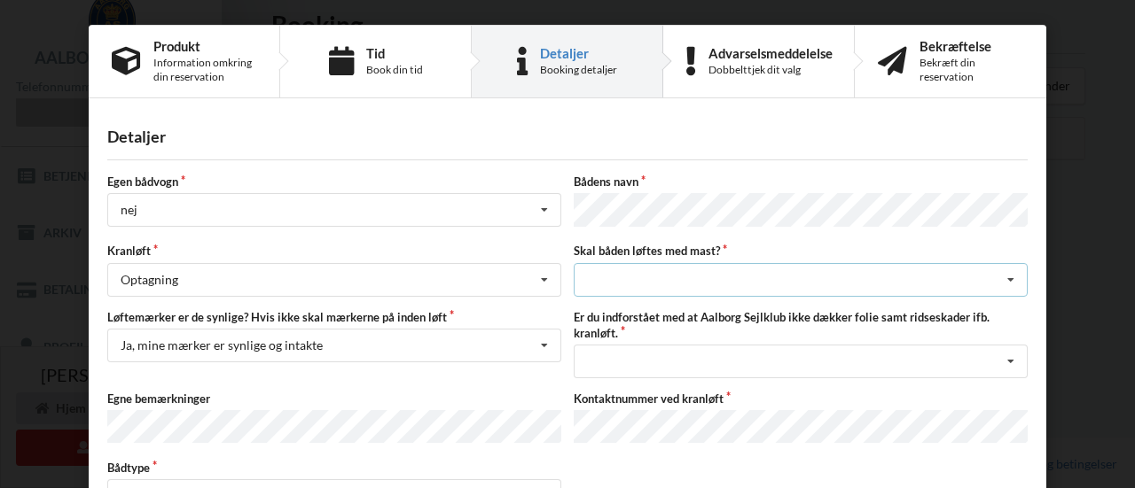
click at [748, 279] on div "intet valg ja nej" at bounding box center [800, 280] width 454 height 34
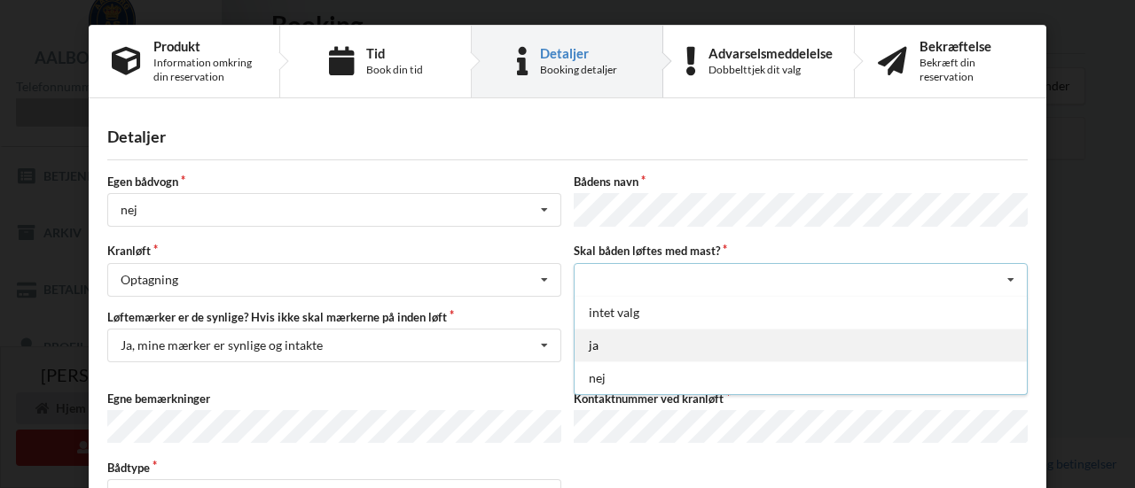
click at [684, 338] on div "ja" at bounding box center [800, 345] width 452 height 33
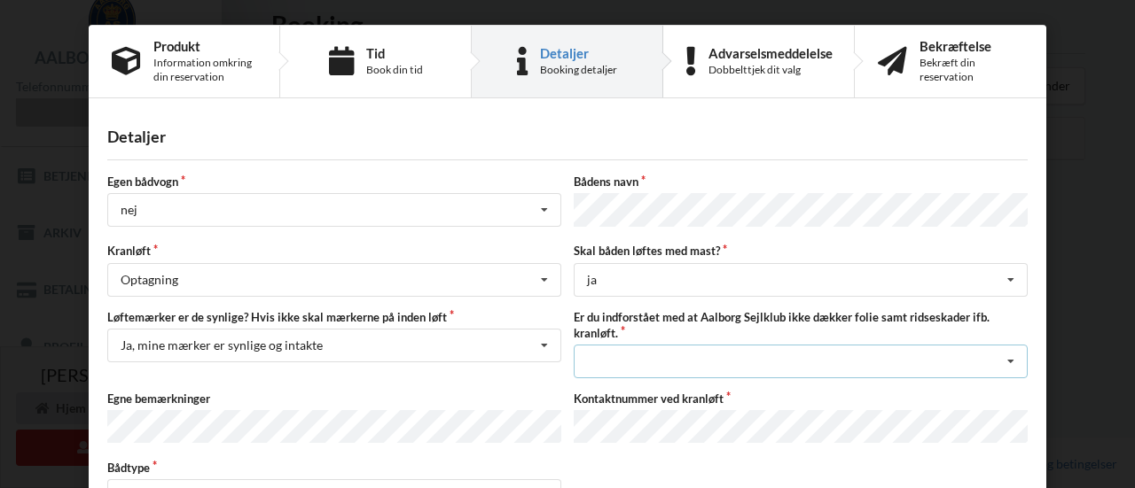
click at [681, 355] on div "Jeg har tæpper med og tager selv ansvaret for eventuelle folie samt ridseskader…" at bounding box center [800, 362] width 454 height 34
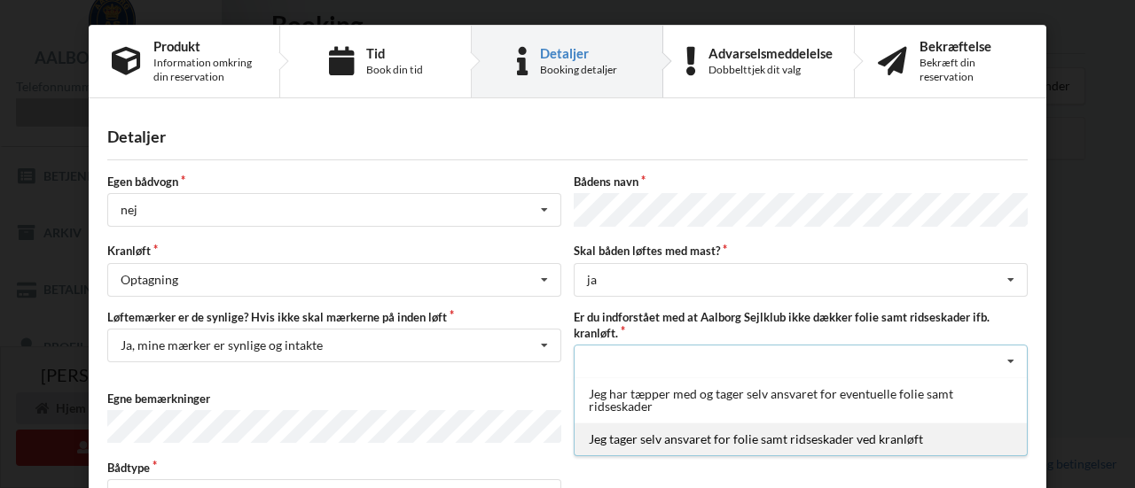
click at [646, 436] on div "Jeg tager selv ansvaret for folie samt ridseskader ved kranløft" at bounding box center [800, 439] width 452 height 33
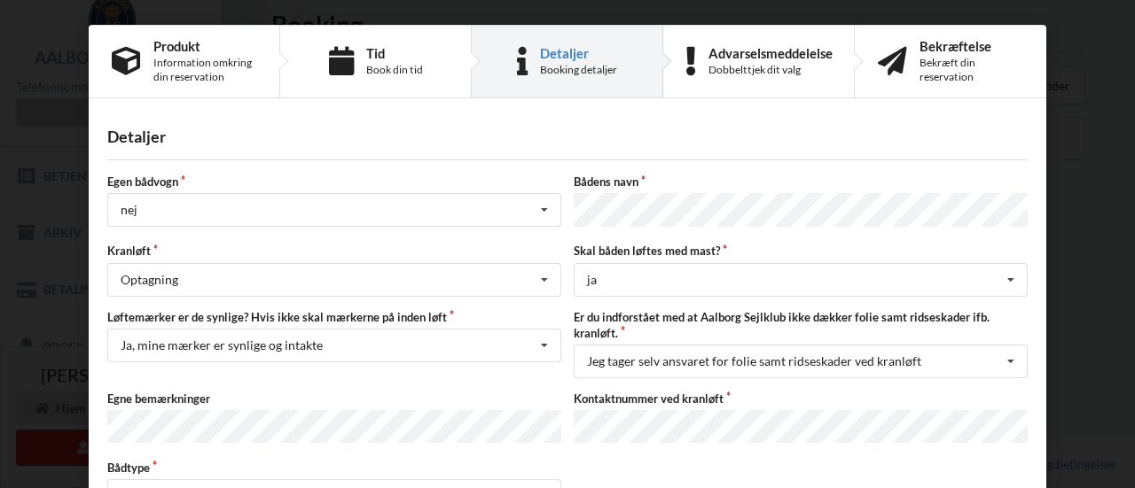
click at [588, 464] on div "Bådtype Motorsejler Intet valgt Sejlbåd Motorbåd Motorsejler Jolle Andet" at bounding box center [567, 486] width 932 height 53
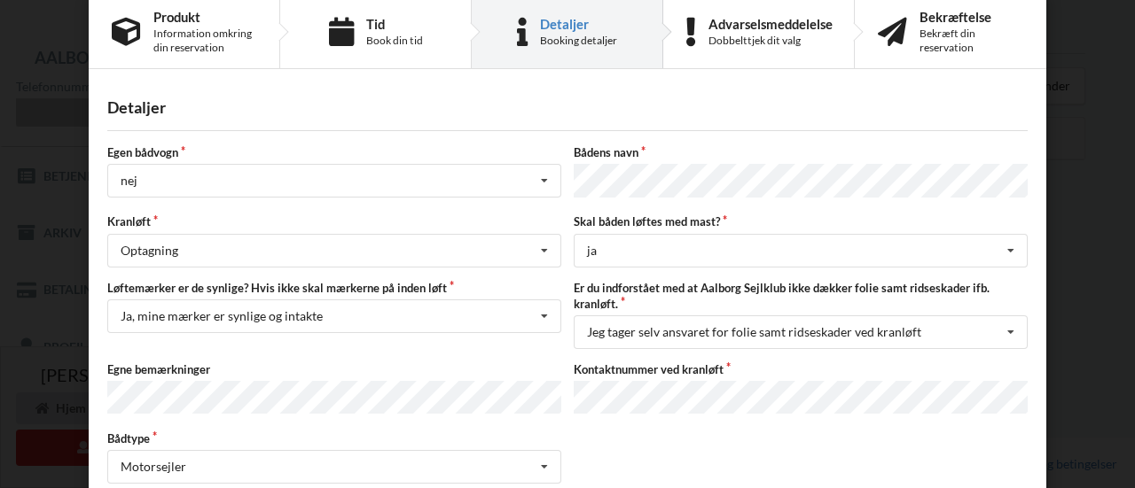
scroll to position [30, 0]
click at [645, 451] on div "Bådtype Motorsejler Intet valgt Sejlbåd Motorbåd Motorsejler Jolle Andet" at bounding box center [567, 456] width 932 height 53
click at [727, 464] on div "Bådtype Motorsejler Intet valgt Sejlbåd Motorbåd Motorsejler Jolle Andet" at bounding box center [567, 456] width 932 height 53
click at [675, 449] on div "Bådtype Motorsejler Intet valgt Sejlbåd Motorbåd Motorsejler Jolle Andet" at bounding box center [567, 456] width 932 height 53
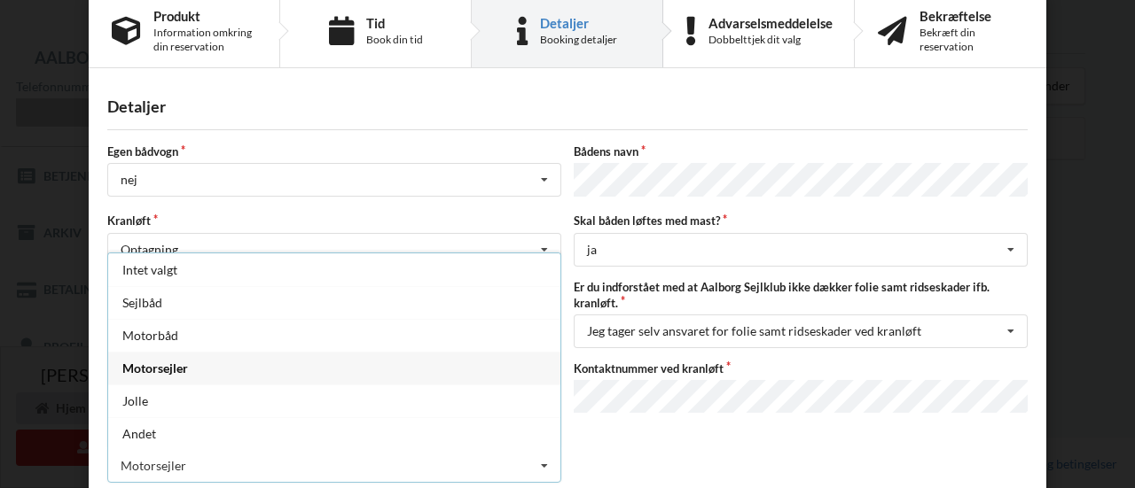
click at [675, 470] on div "Bådtype Motorsejler Intet valgt Sejlbåd Motorbåd Motorsejler Jolle Andet" at bounding box center [567, 456] width 932 height 53
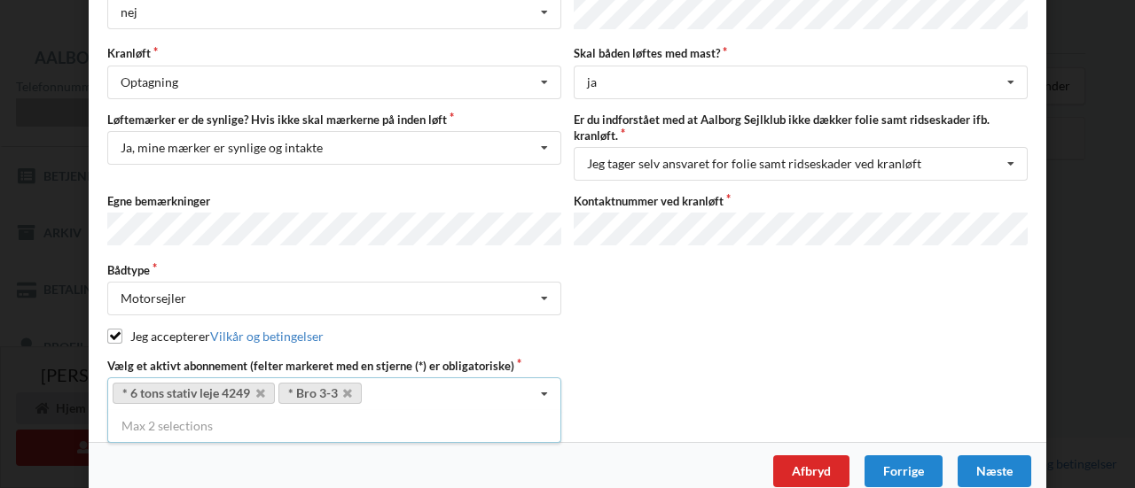
scroll to position [212, 0]
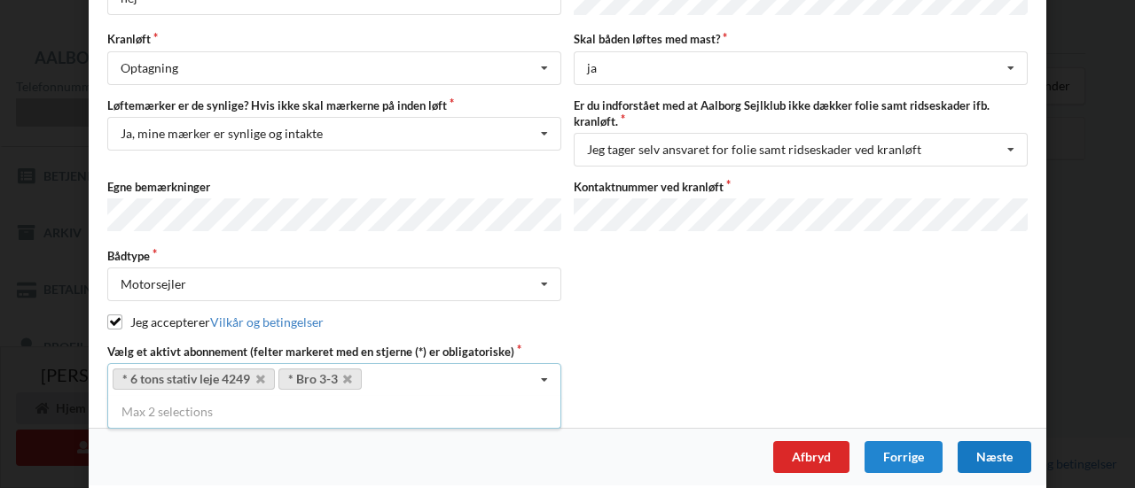
click at [993, 461] on div "Næste" at bounding box center [994, 457] width 74 height 32
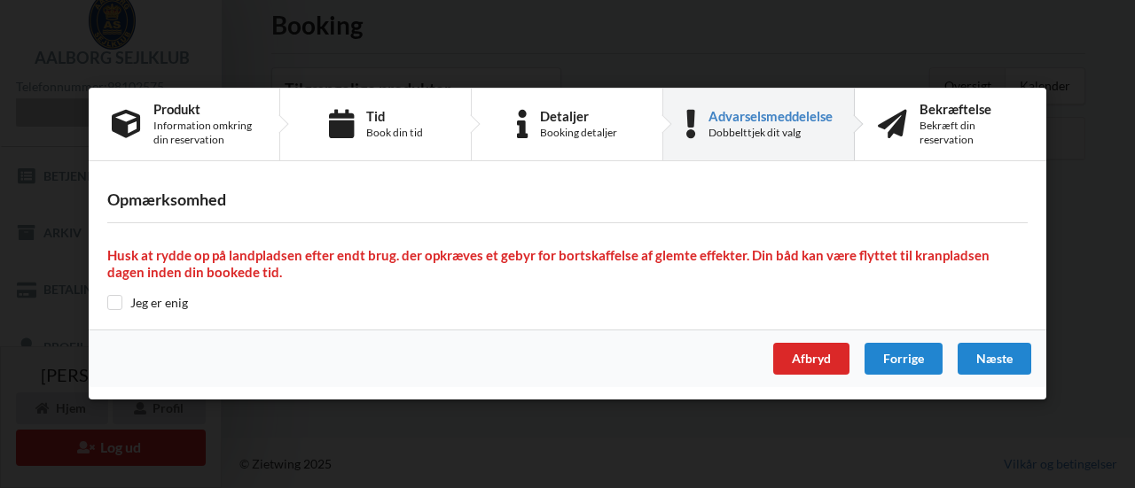
click at [112, 311] on div "Jeg er enig" at bounding box center [567, 303] width 920 height 18
click at [113, 303] on input "checkbox" at bounding box center [114, 302] width 15 height 15
checkbox input "true"
click at [1013, 360] on div "Næste" at bounding box center [994, 360] width 74 height 32
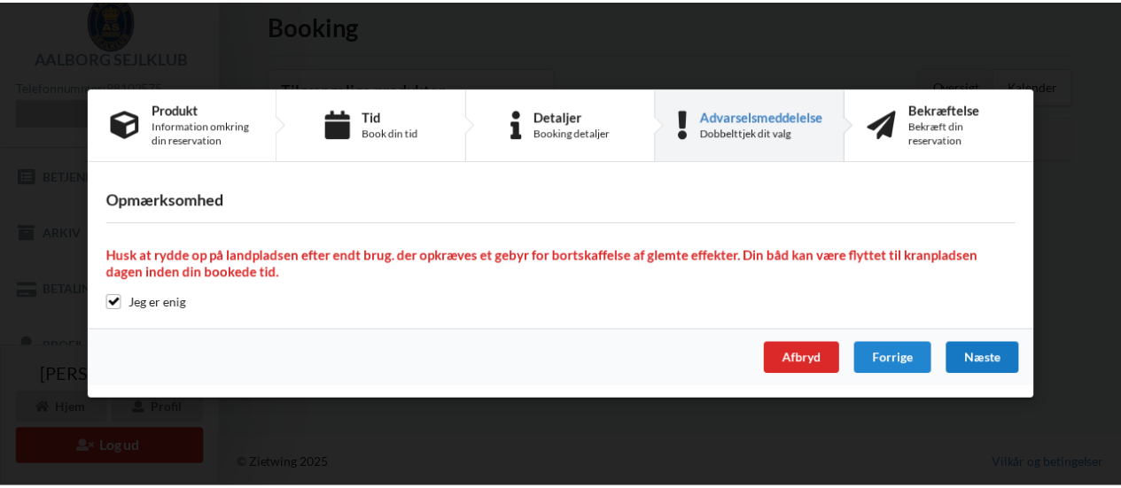
scroll to position [12, 0]
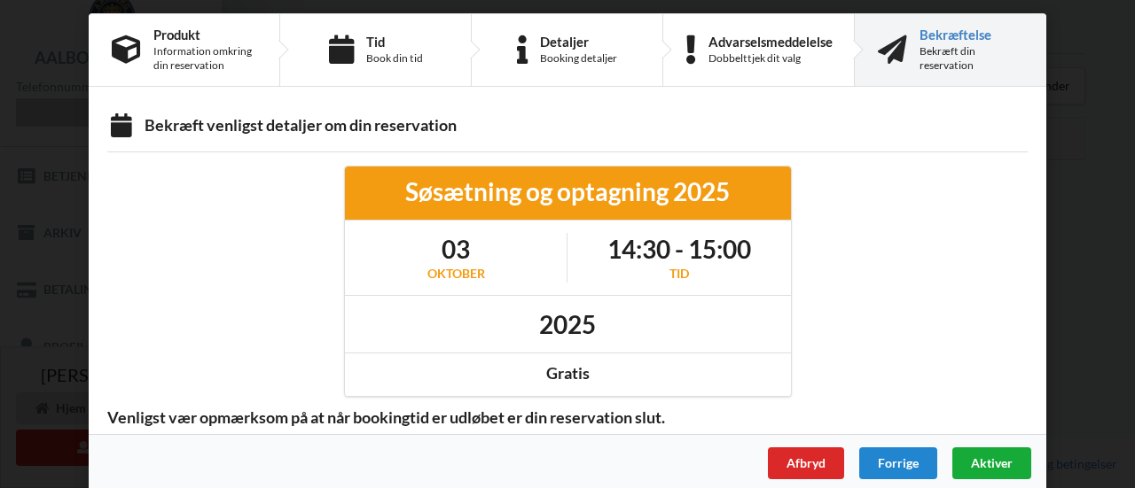
click at [976, 459] on span "Aktiver" at bounding box center [992, 463] width 42 height 15
